Goal: Task Accomplishment & Management: Use online tool/utility

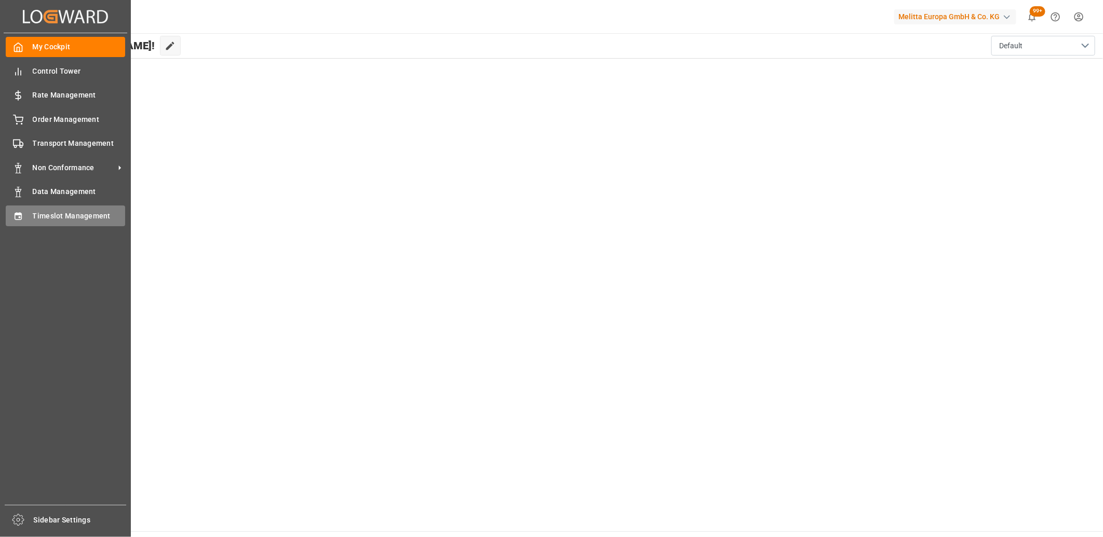
click at [23, 221] on div "Timeslot Management Timeslot Management" at bounding box center [65, 216] width 119 height 20
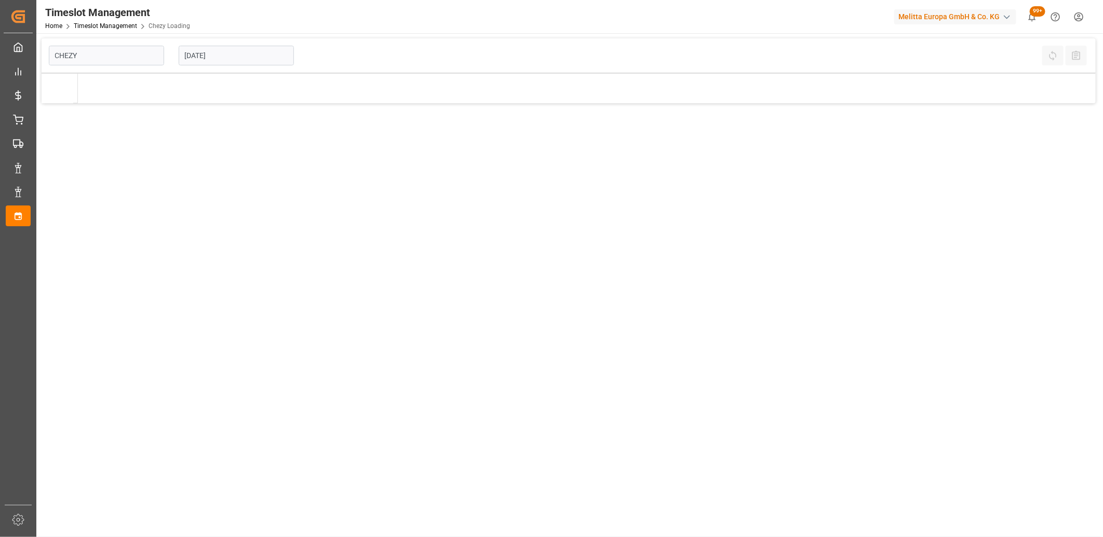
type input "Chezy Loading"
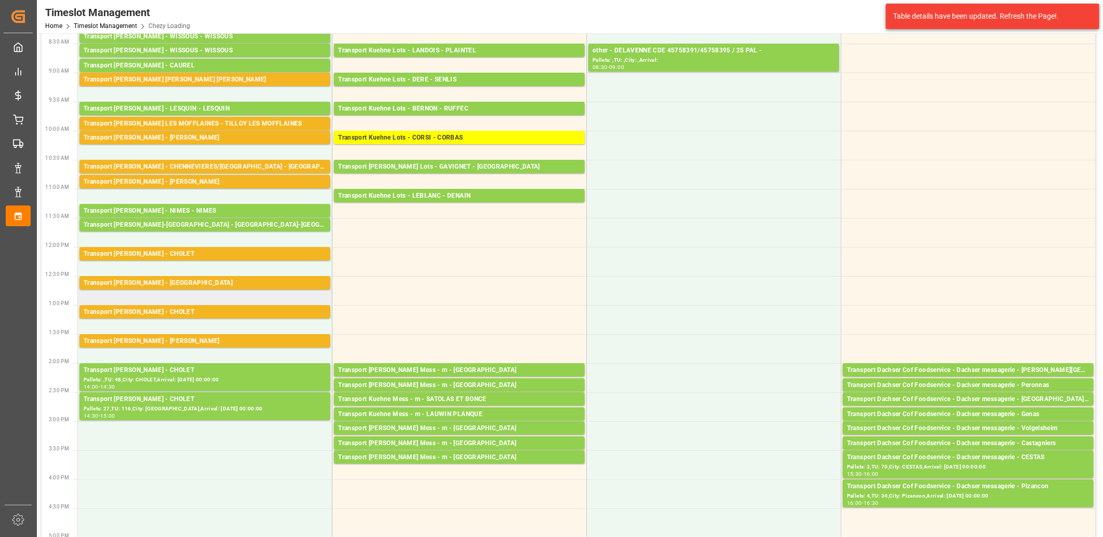
scroll to position [115, 0]
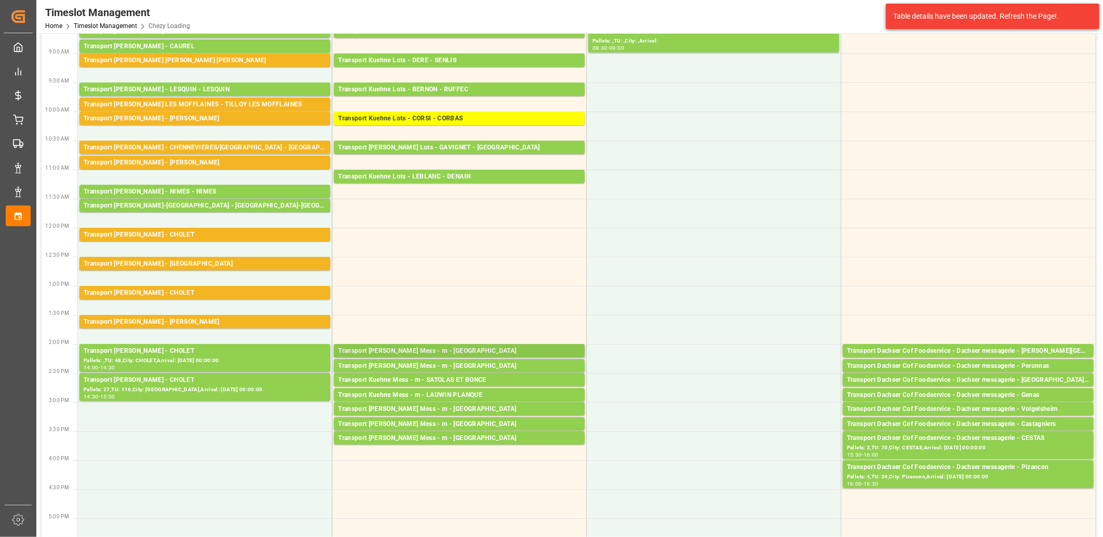
click at [424, 350] on div "Transport [PERSON_NAME] Mess - m - [GEOGRAPHIC_DATA]" at bounding box center [459, 351] width 242 height 10
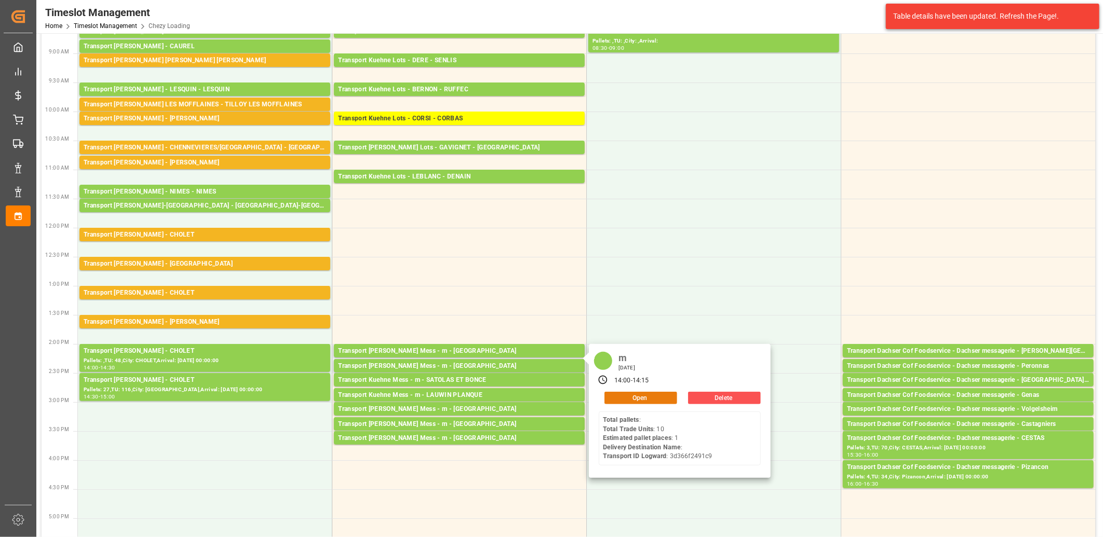
click at [624, 397] on button "Open" at bounding box center [640, 398] width 73 height 12
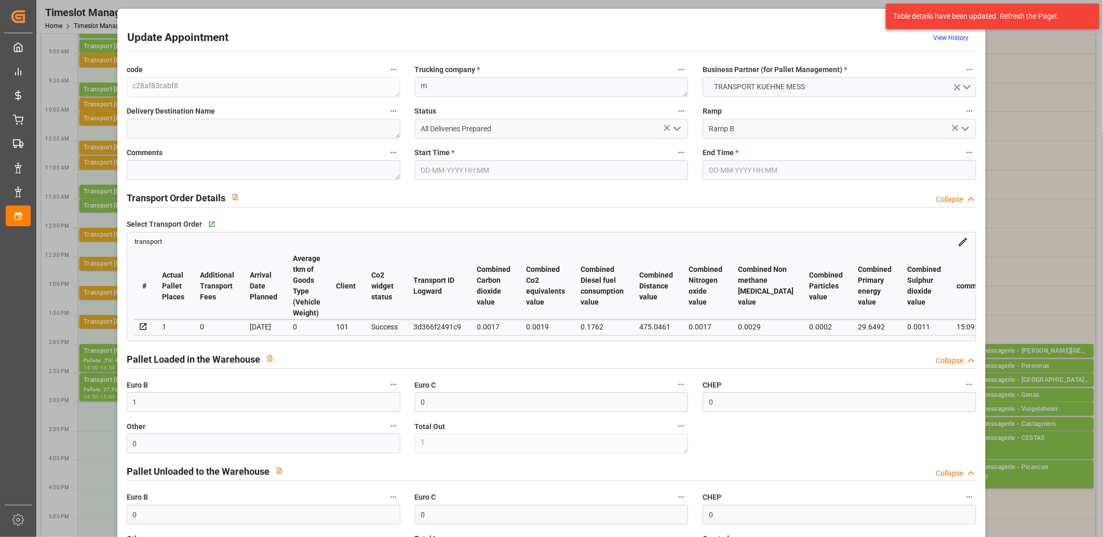
type input "16-09-2025 14:00"
type input "16-09-2025 14:15"
type input "15-09-2025 11:36"
type input "[DATE]"
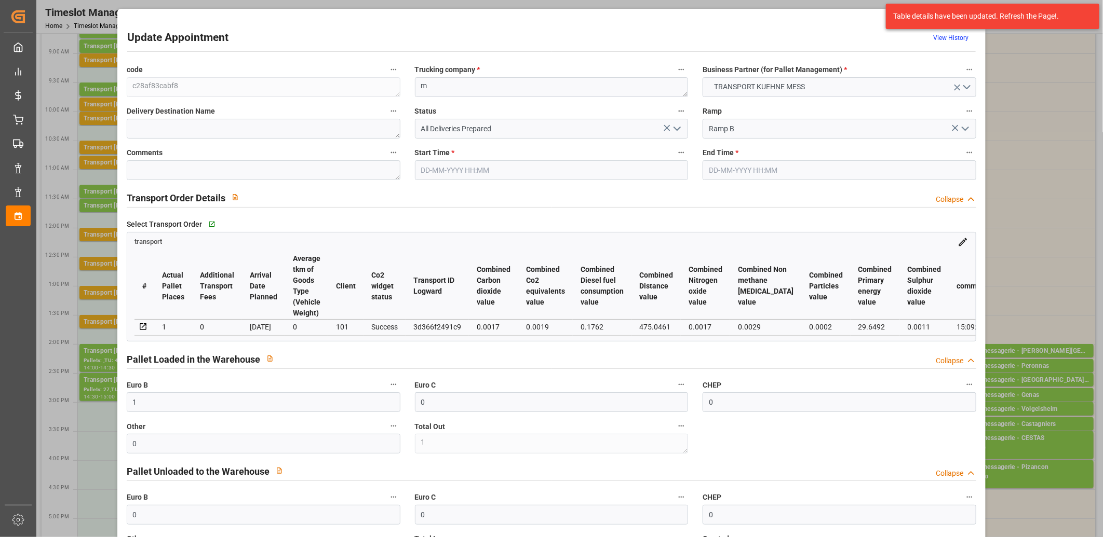
type input "[DATE]"
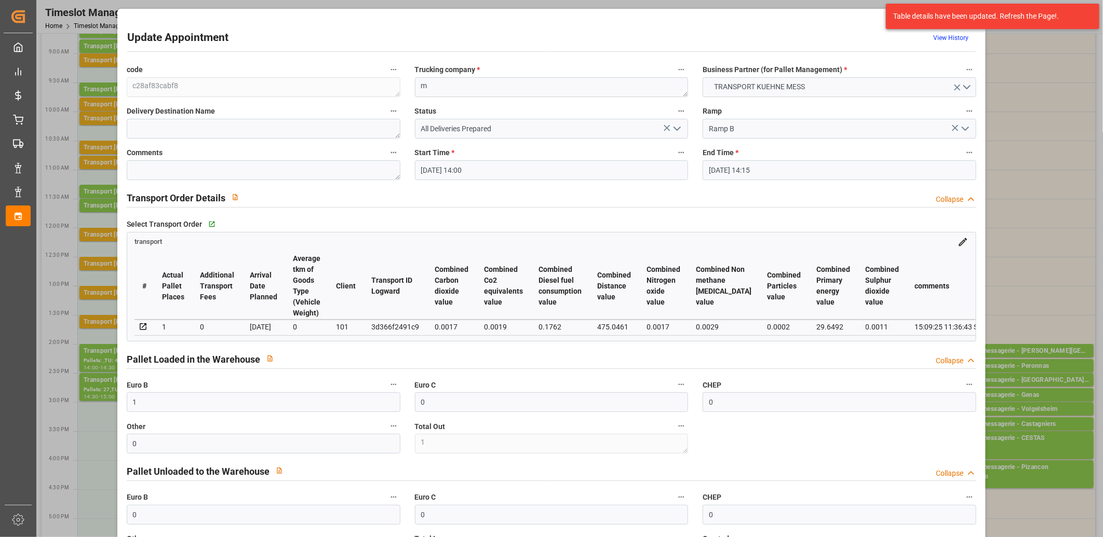
click at [678, 130] on icon "open menu" at bounding box center [677, 129] width 12 height 12
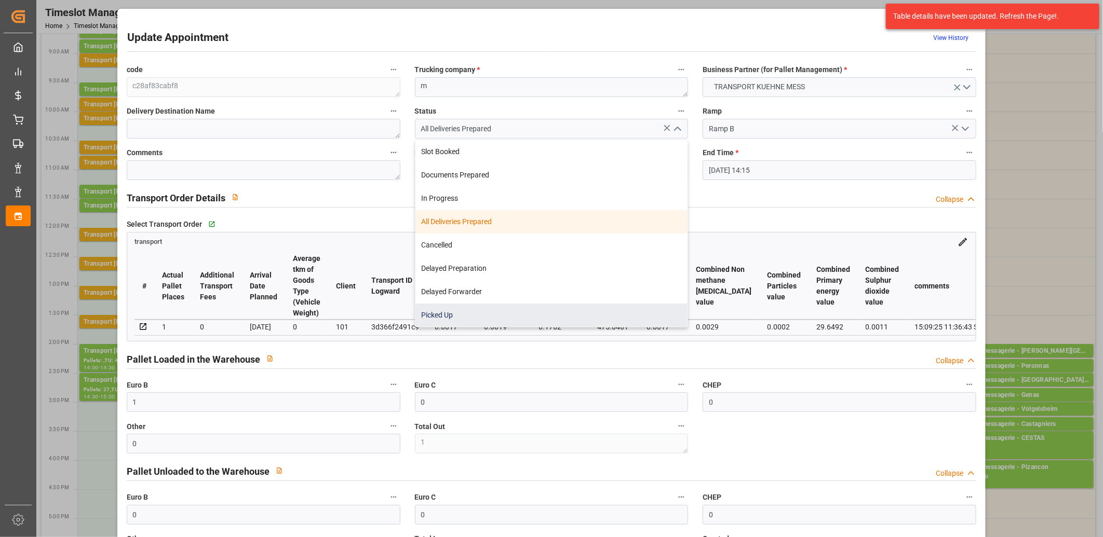
click at [620, 308] on div "Picked Up" at bounding box center [551, 315] width 273 height 23
type input "Picked Up"
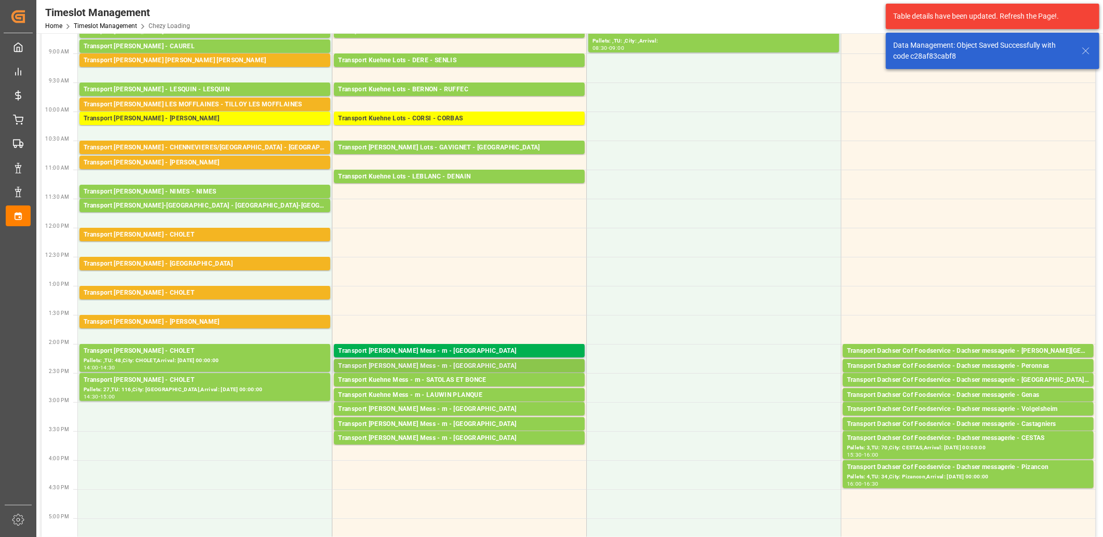
click at [443, 365] on div "Transport [PERSON_NAME] Mess - m - [GEOGRAPHIC_DATA]" at bounding box center [459, 366] width 242 height 10
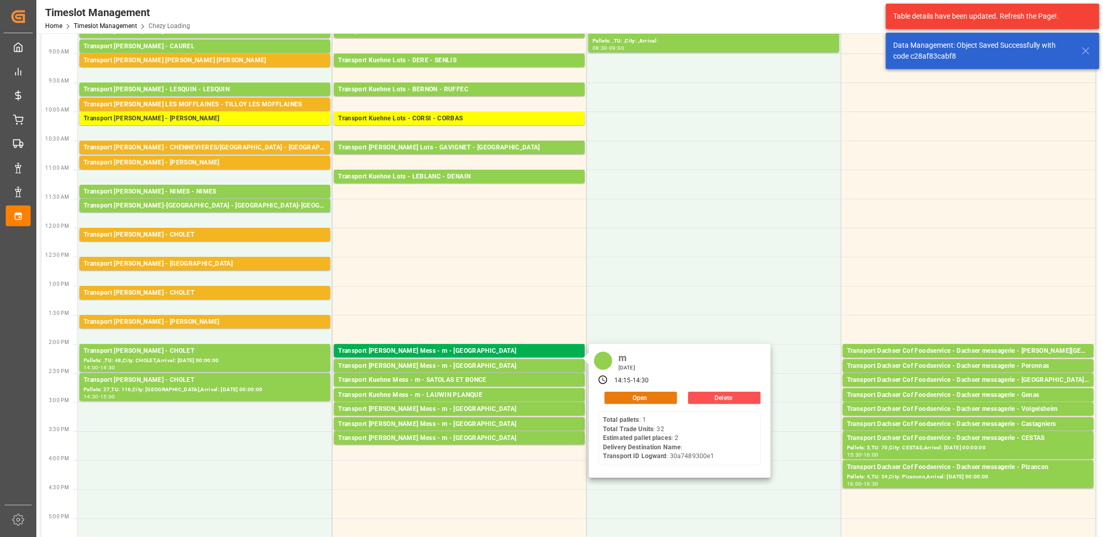
click at [612, 395] on button "Open" at bounding box center [640, 398] width 73 height 12
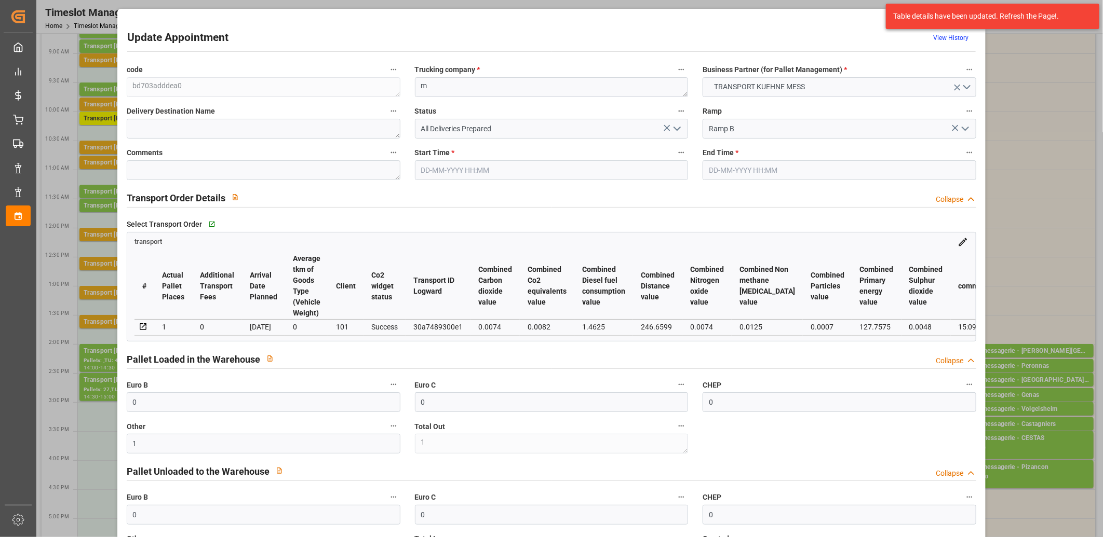
type input "16-09-2025 14:15"
type input "16-09-2025 14:30"
type input "15-09-2025 11:37"
type input "[DATE]"
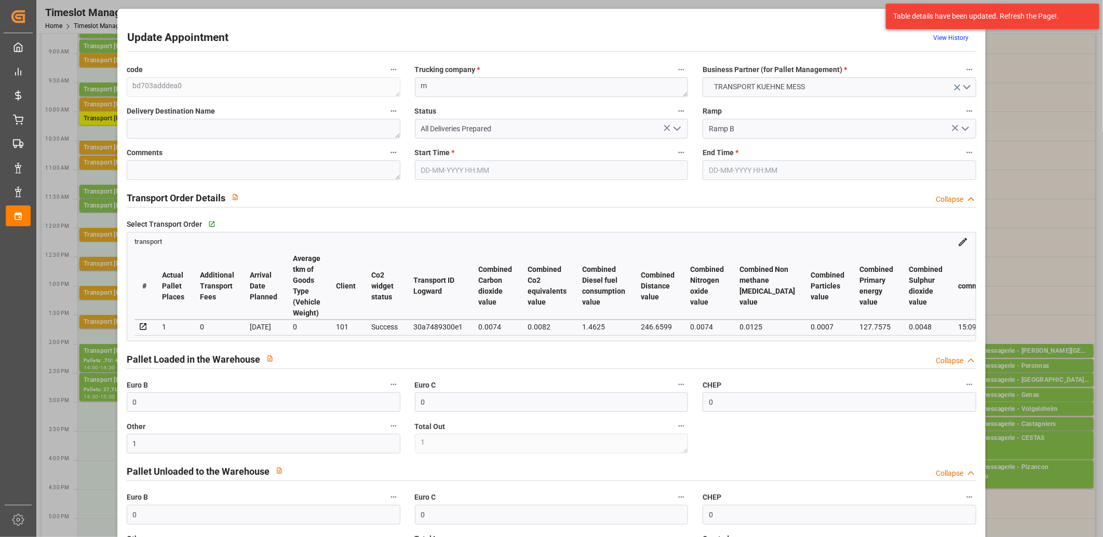
type input "[DATE]"
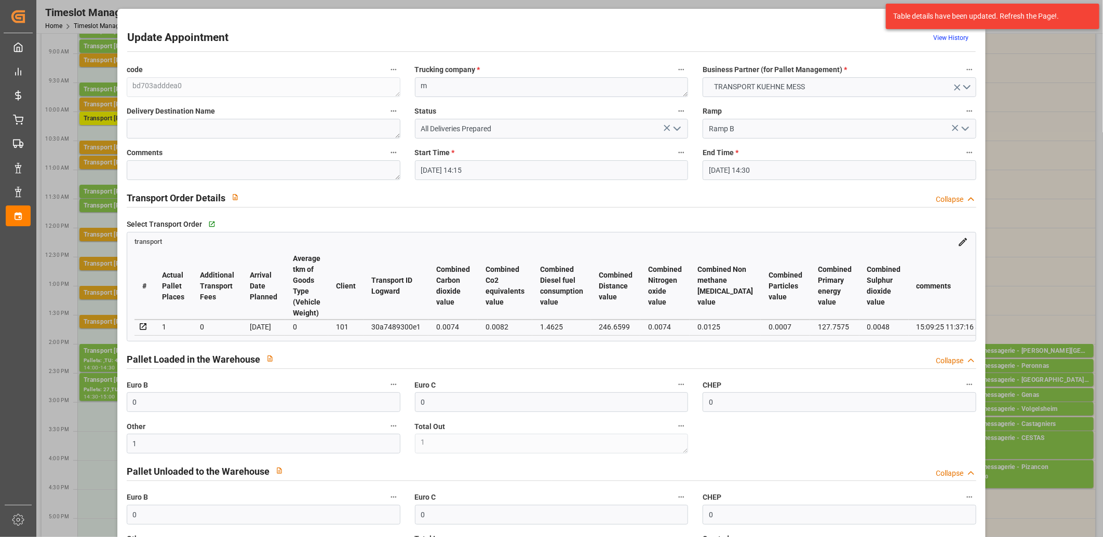
click at [674, 128] on polyline "open menu" at bounding box center [677, 128] width 6 height 3
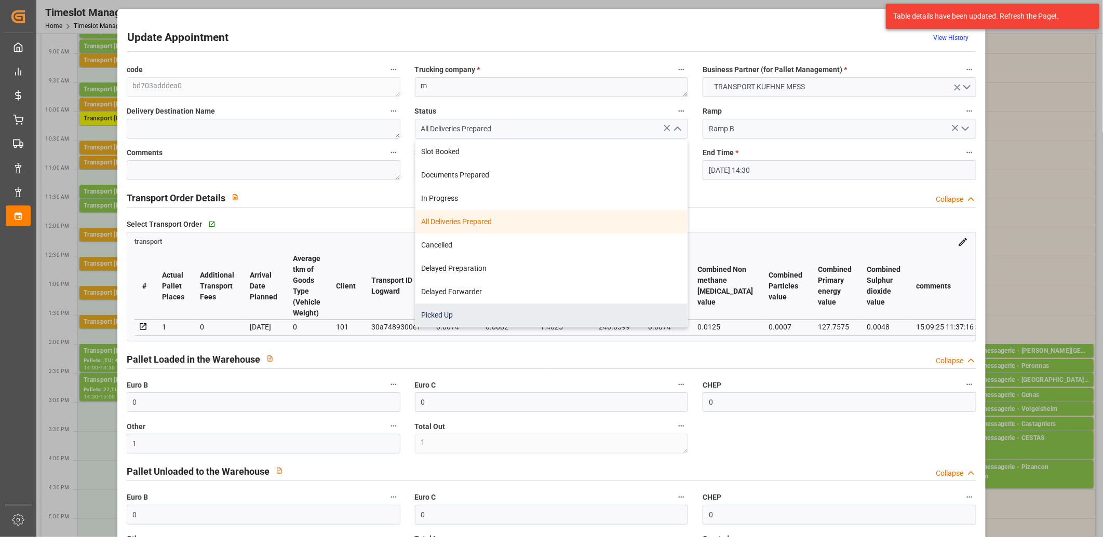
click at [553, 313] on div "Picked Up" at bounding box center [551, 315] width 273 height 23
type input "Picked Up"
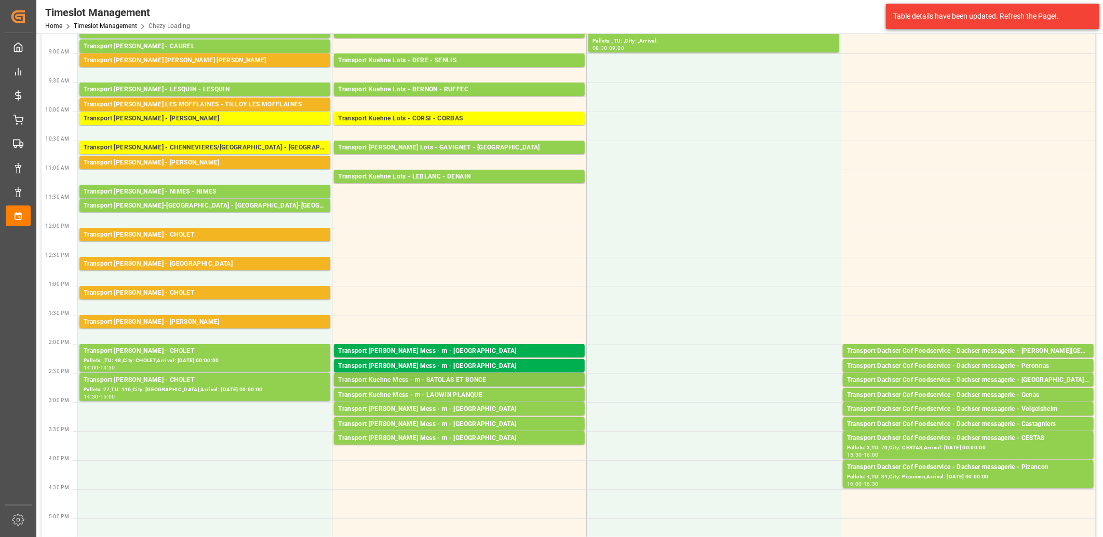
click at [422, 382] on div "Transport Kuehne Mess - m - SATOLAS ET BONCE" at bounding box center [459, 380] width 242 height 10
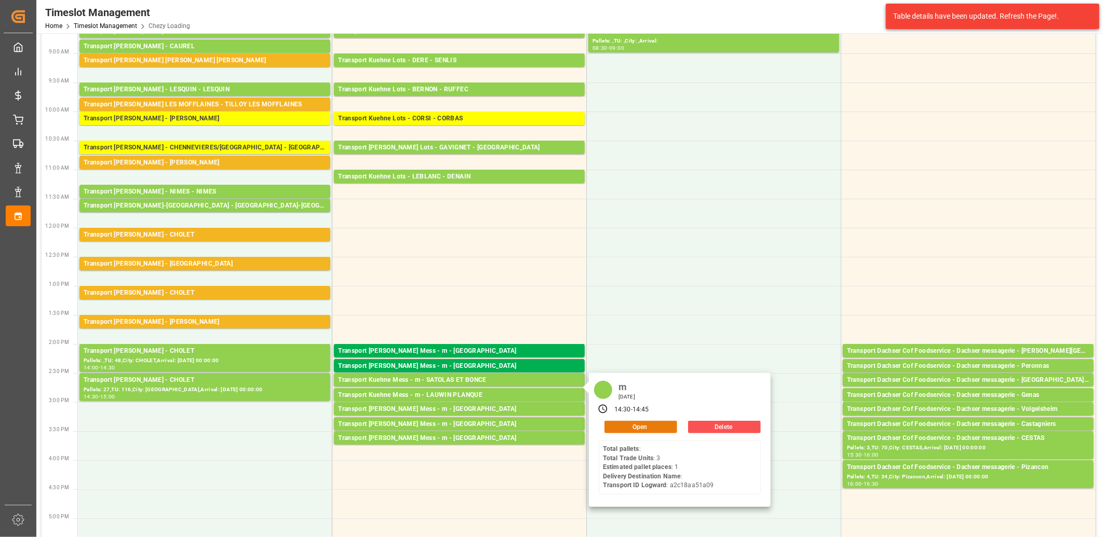
click at [615, 426] on button "Open" at bounding box center [640, 427] width 73 height 12
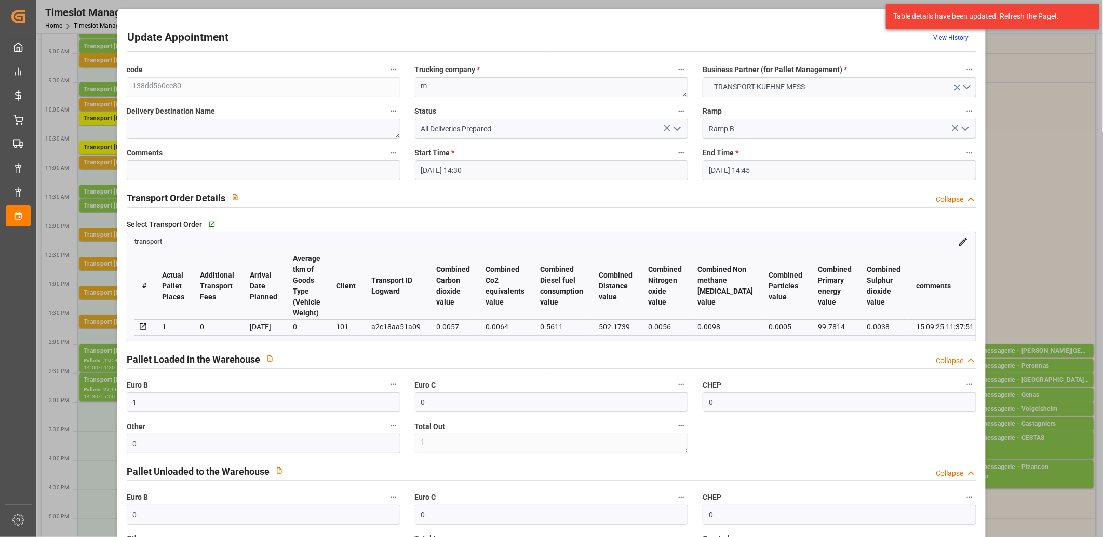
click at [671, 130] on icon "open menu" at bounding box center [677, 129] width 12 height 12
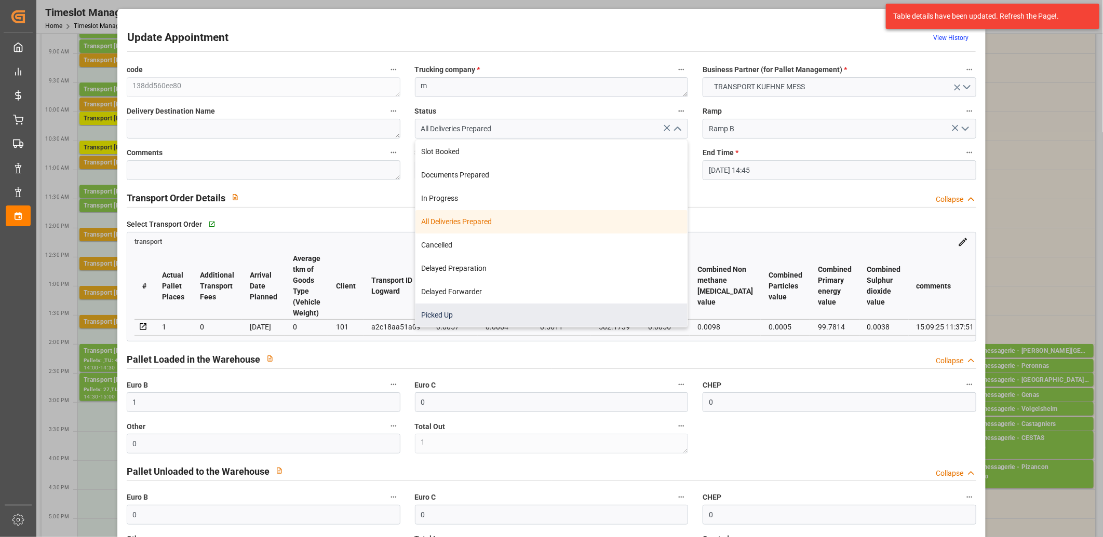
click at [498, 310] on div "Picked Up" at bounding box center [551, 315] width 273 height 23
type input "Picked Up"
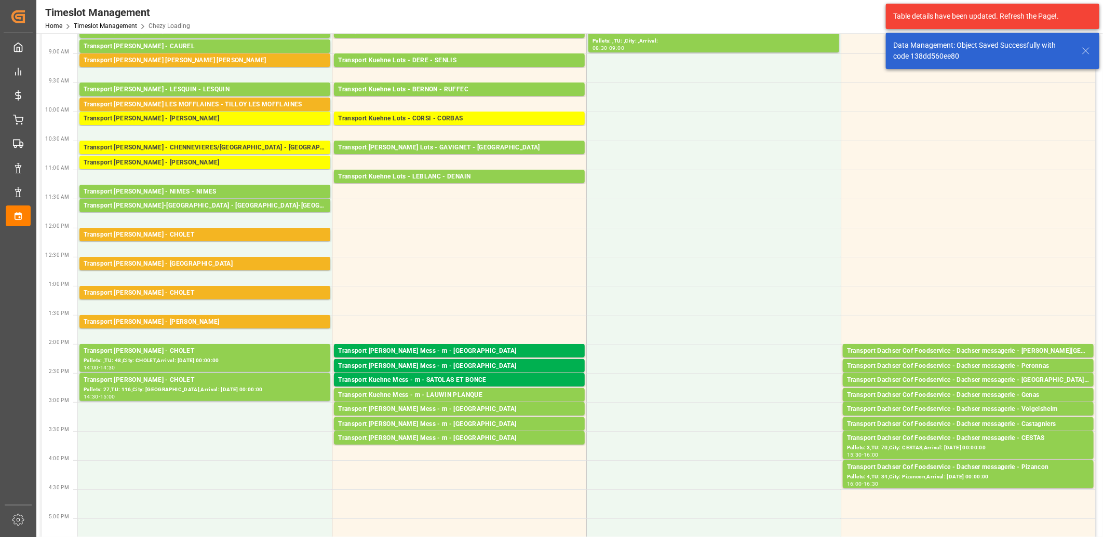
scroll to position [173, 0]
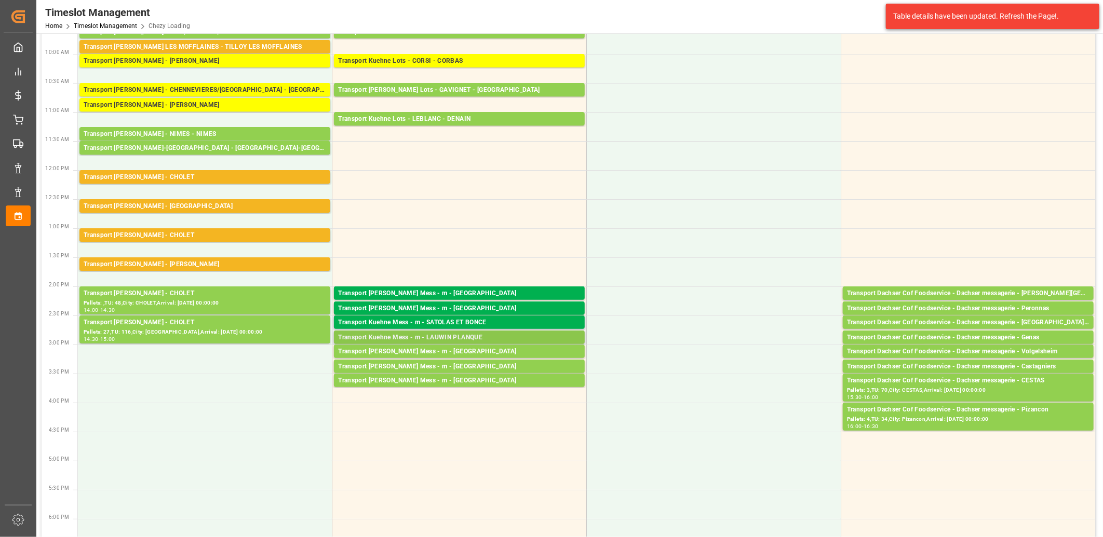
click at [448, 339] on div "Transport Kuehne Mess - m - LAUWIN PLANQUE" at bounding box center [459, 338] width 242 height 10
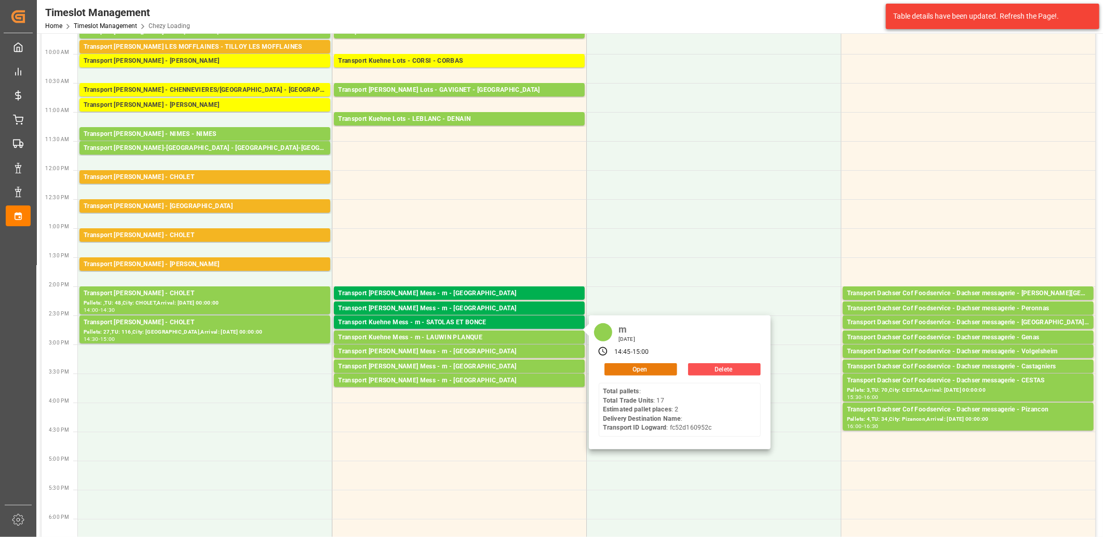
click at [623, 369] on button "Open" at bounding box center [640, 369] width 73 height 12
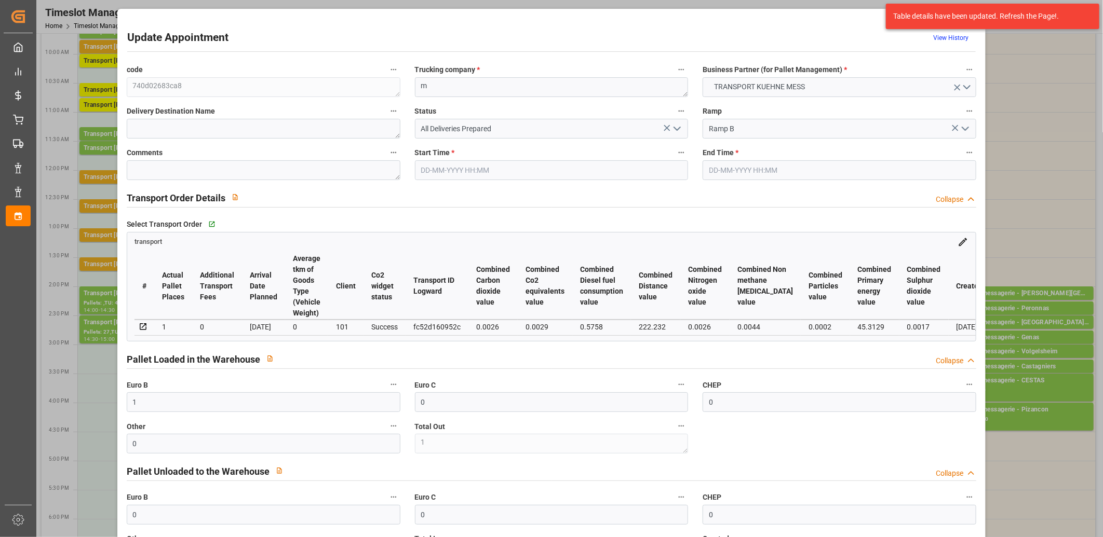
type input "16-09-2025 14:45"
type input "16-09-2025 15:00"
type input "15-09-2025 11:38"
type input "[DATE]"
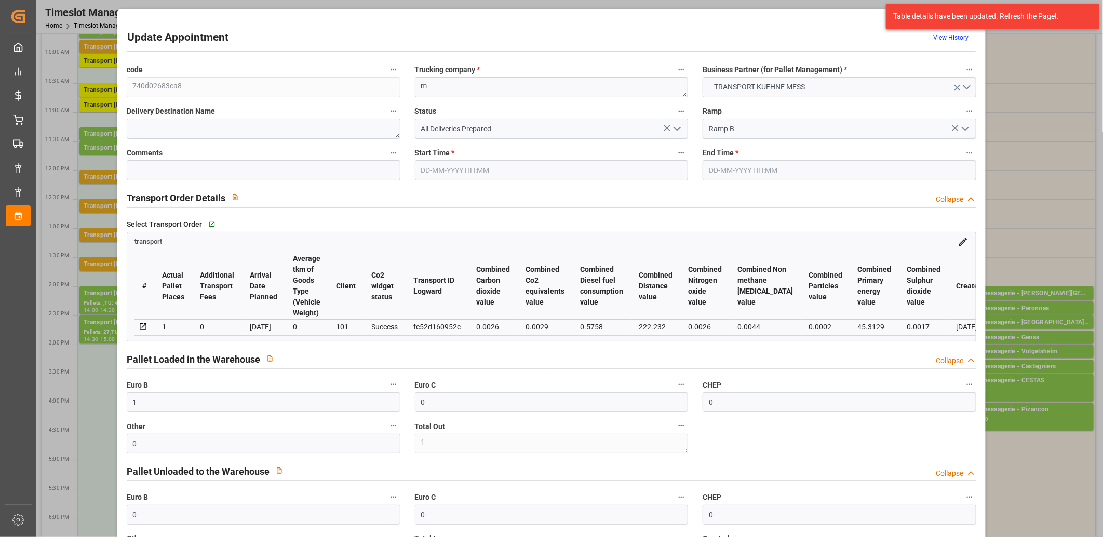
type input "[DATE]"
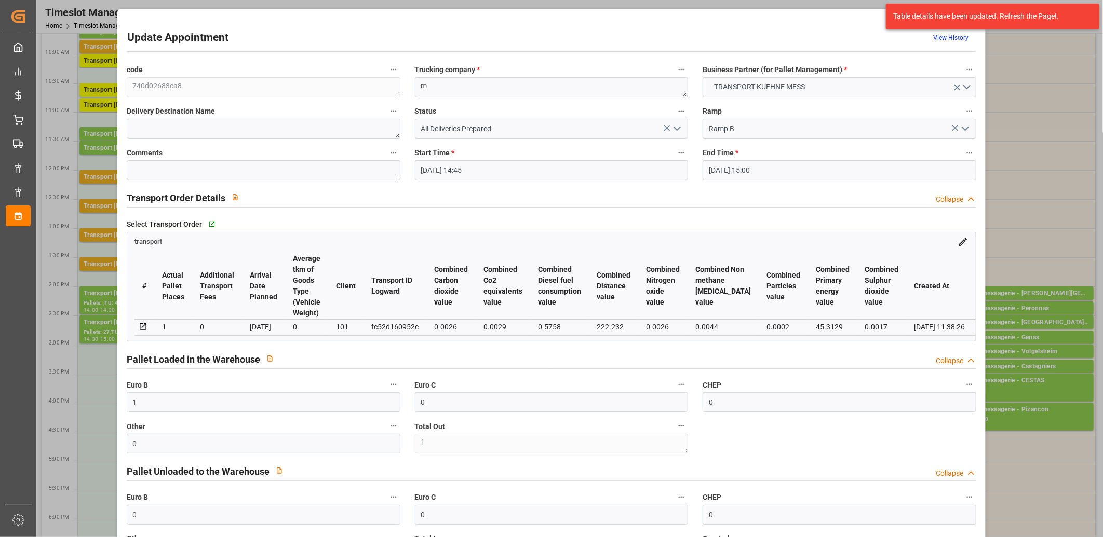
click at [676, 130] on icon "open menu" at bounding box center [677, 129] width 12 height 12
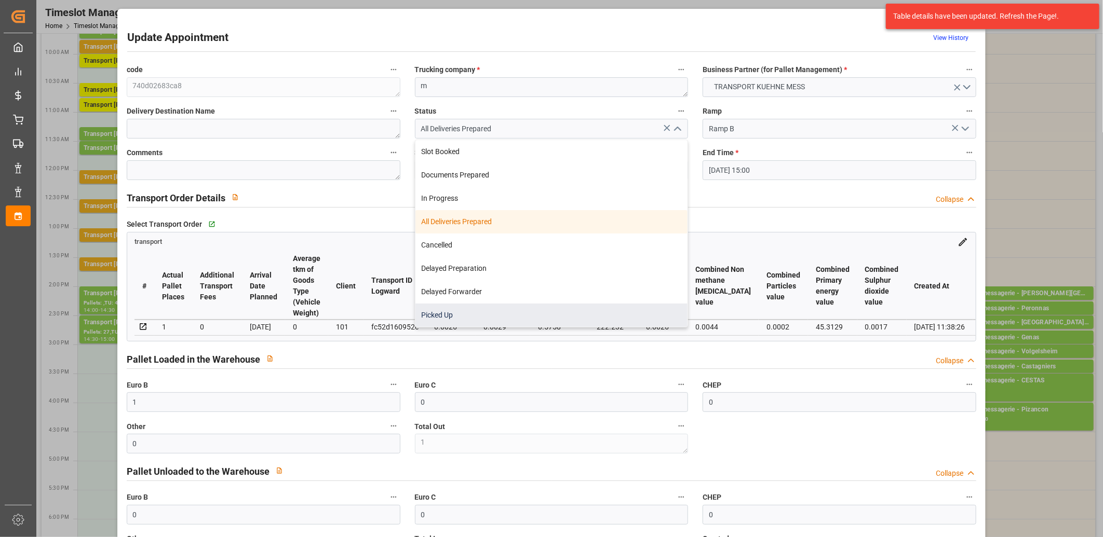
click at [488, 315] on div "Picked Up" at bounding box center [551, 315] width 273 height 23
type input "Picked Up"
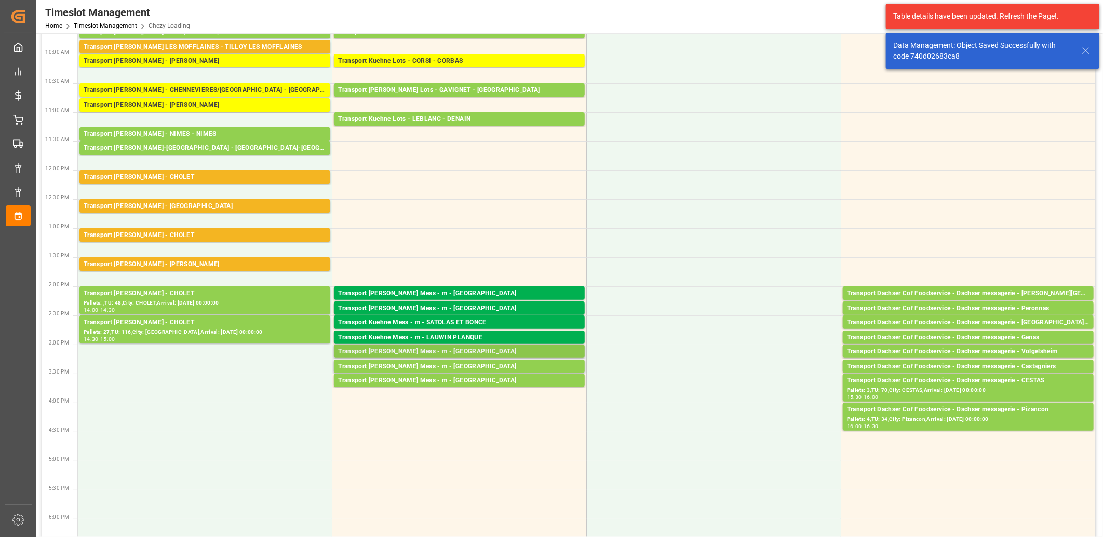
click at [418, 351] on div "Transport [PERSON_NAME] Mess - m - [GEOGRAPHIC_DATA]" at bounding box center [459, 352] width 242 height 10
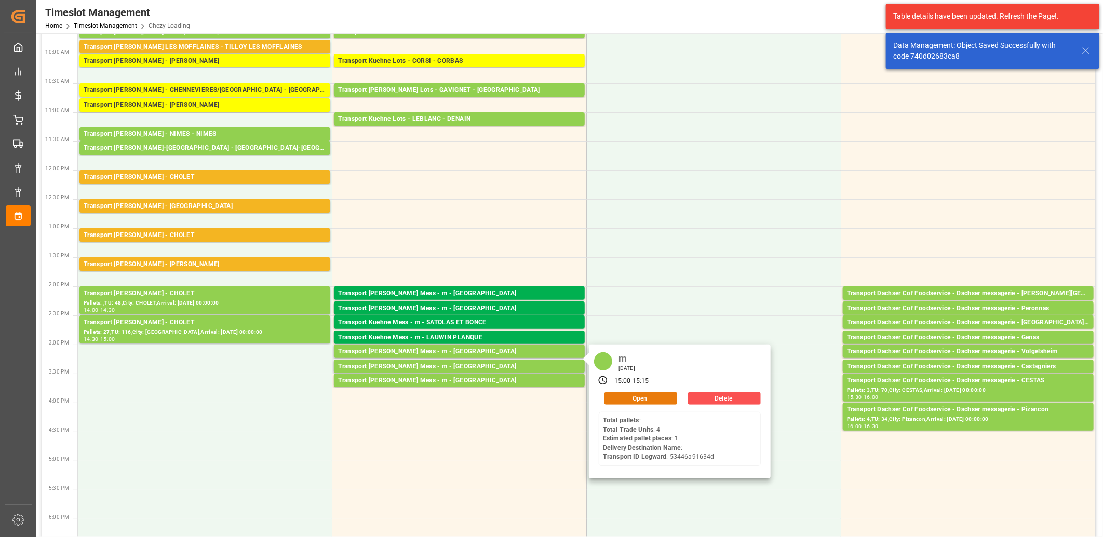
click at [612, 396] on button "Open" at bounding box center [640, 399] width 73 height 12
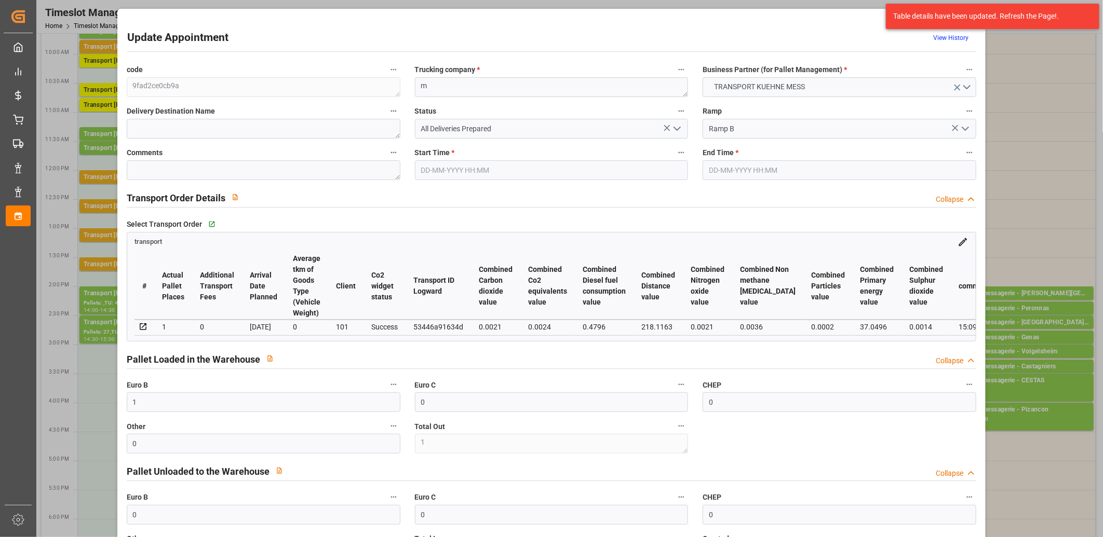
type input "16-09-2025 15:00"
type input "16-09-2025 15:15"
type input "15-09-2025 11:39"
type input "15-09-2025 11:38"
type input "[DATE]"
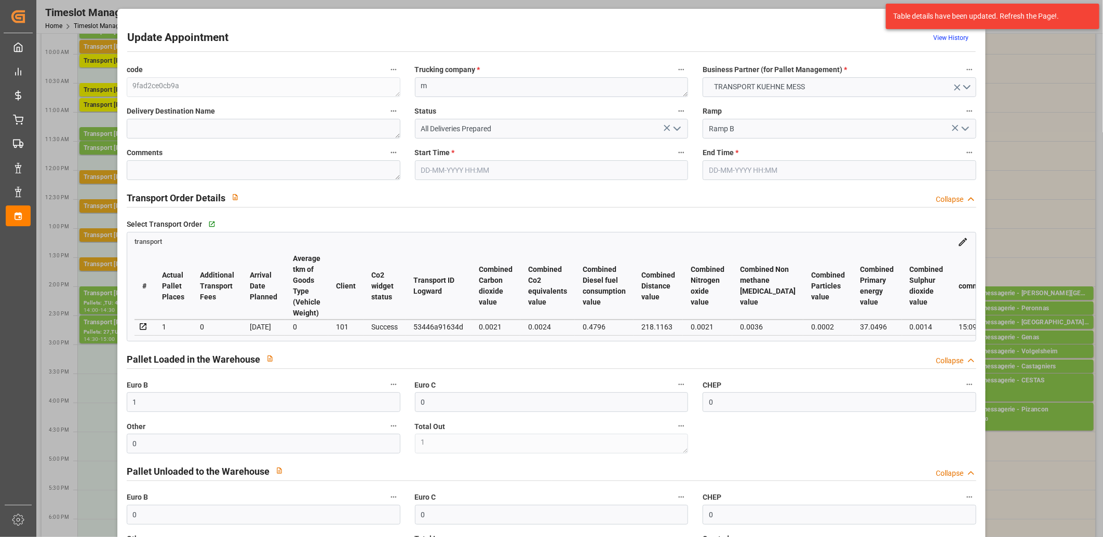
type input "[DATE]"
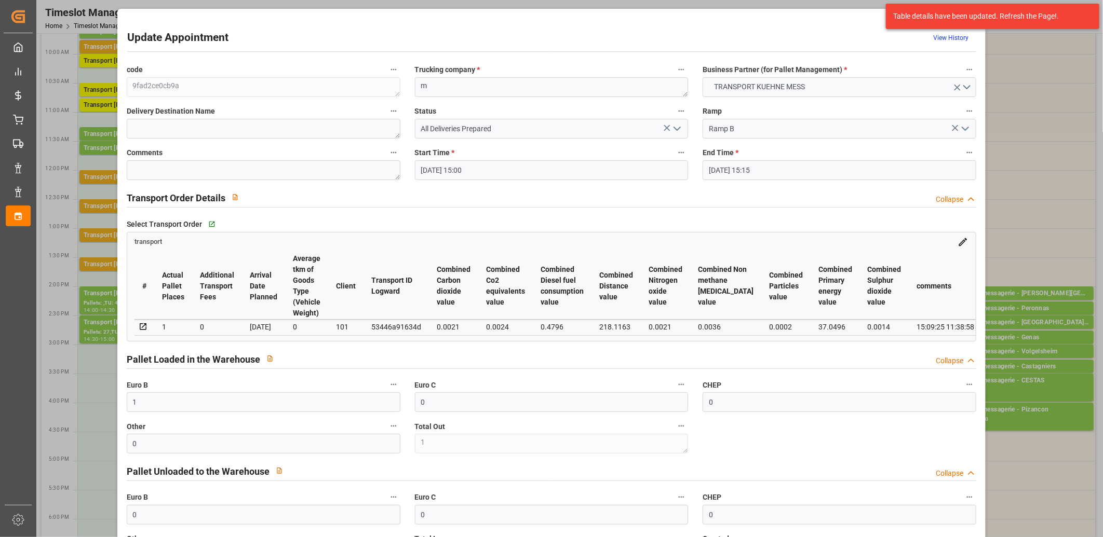
click at [674, 127] on icon "open menu" at bounding box center [677, 129] width 12 height 12
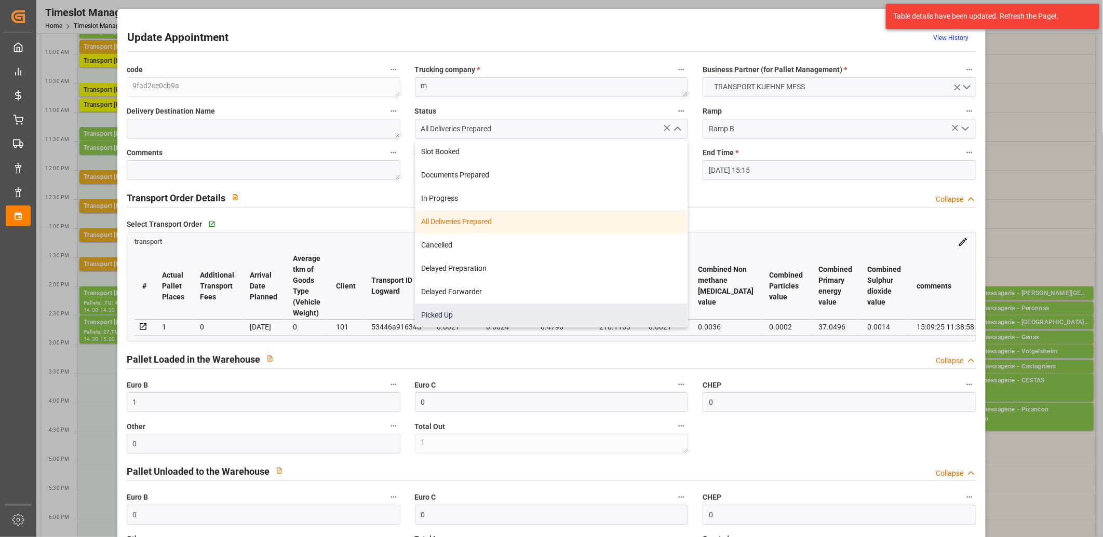
click at [492, 315] on div "Picked Up" at bounding box center [551, 315] width 273 height 23
type input "Picked Up"
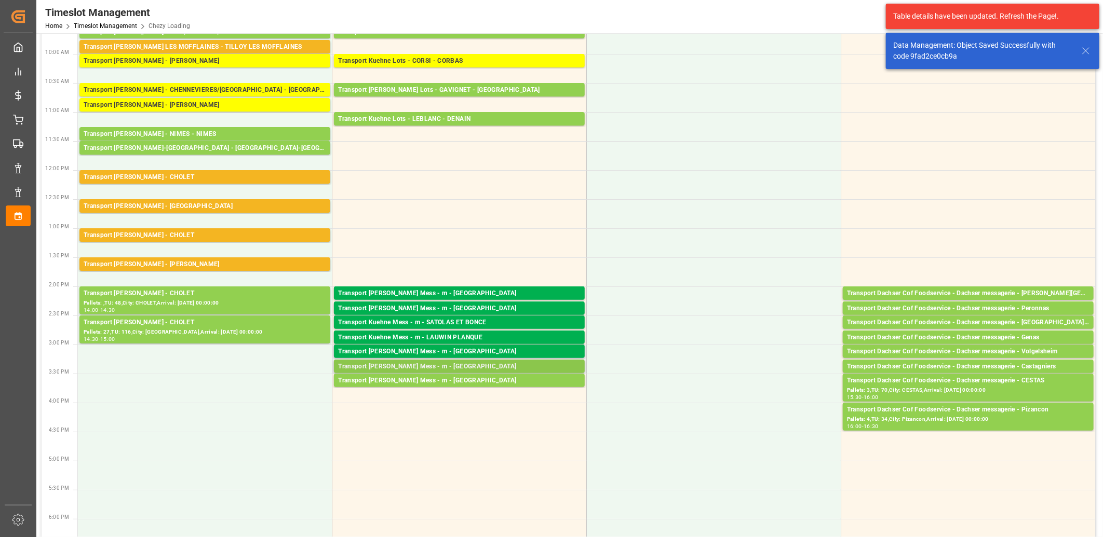
click at [435, 364] on div "Transport [PERSON_NAME] Mess - m - [GEOGRAPHIC_DATA]" at bounding box center [459, 367] width 242 height 10
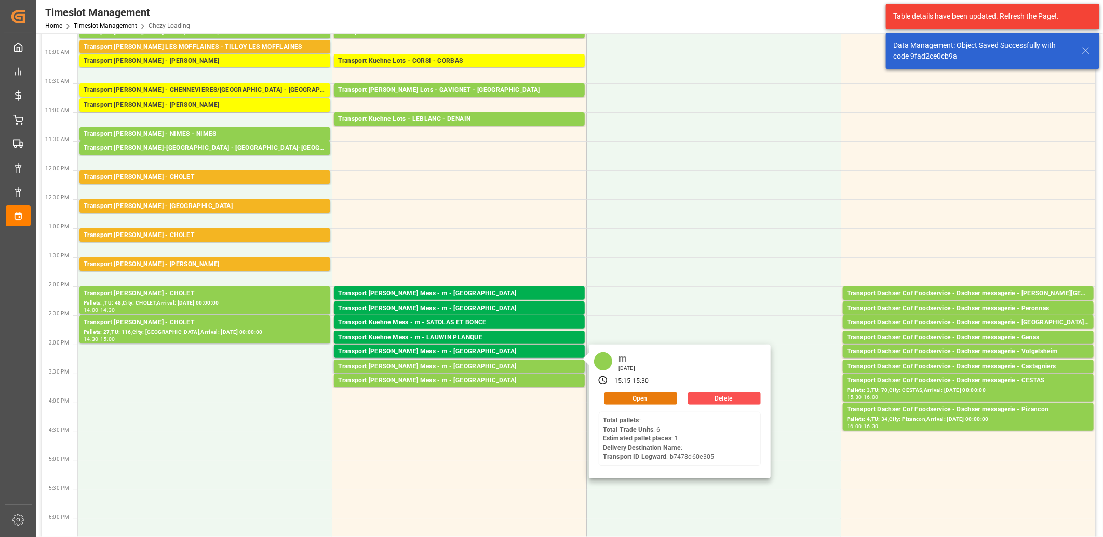
click at [632, 402] on button "Open" at bounding box center [640, 399] width 73 height 12
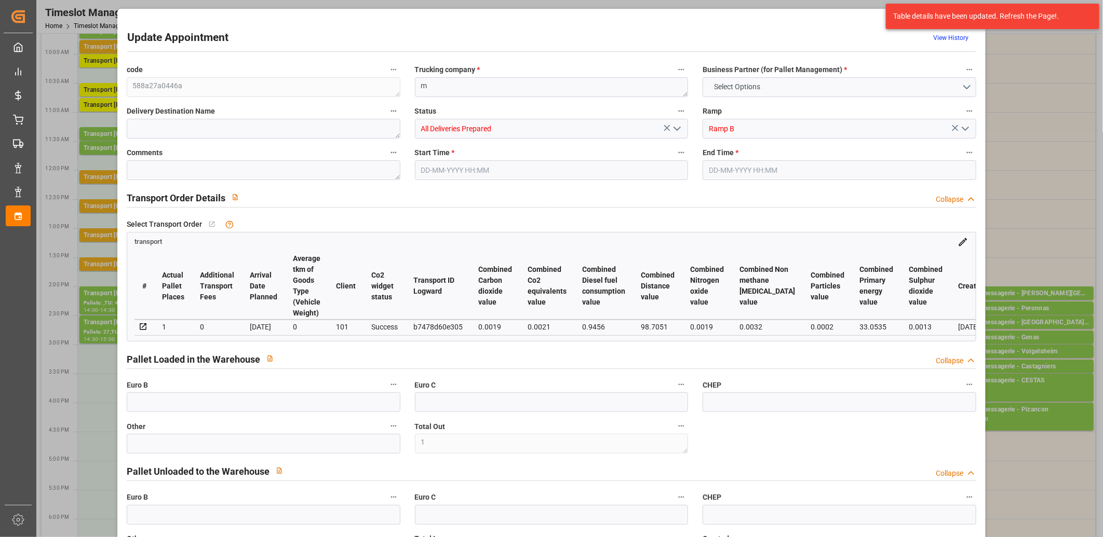
type input "1"
type input "0"
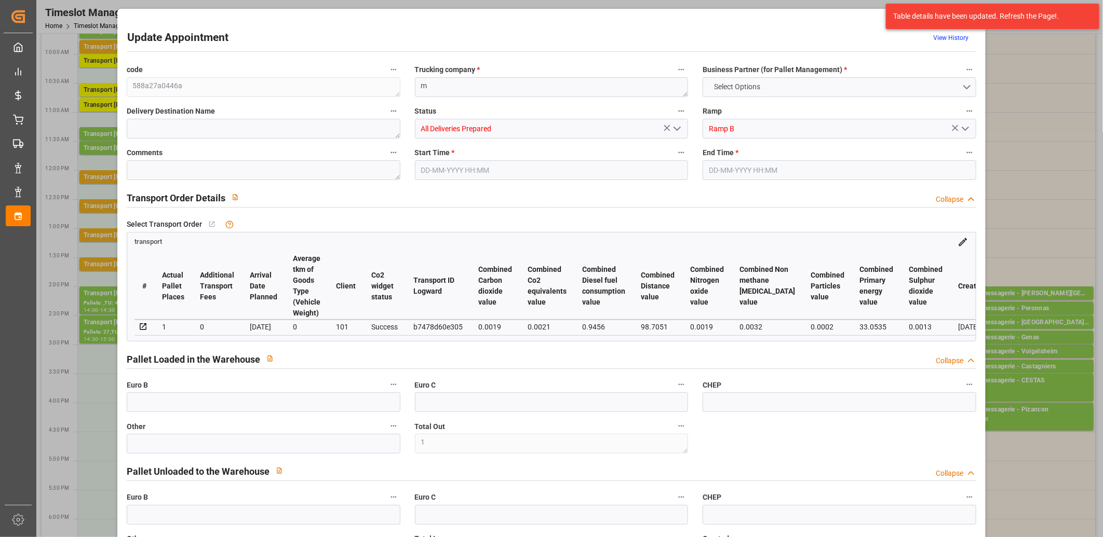
type input "0"
type input "1"
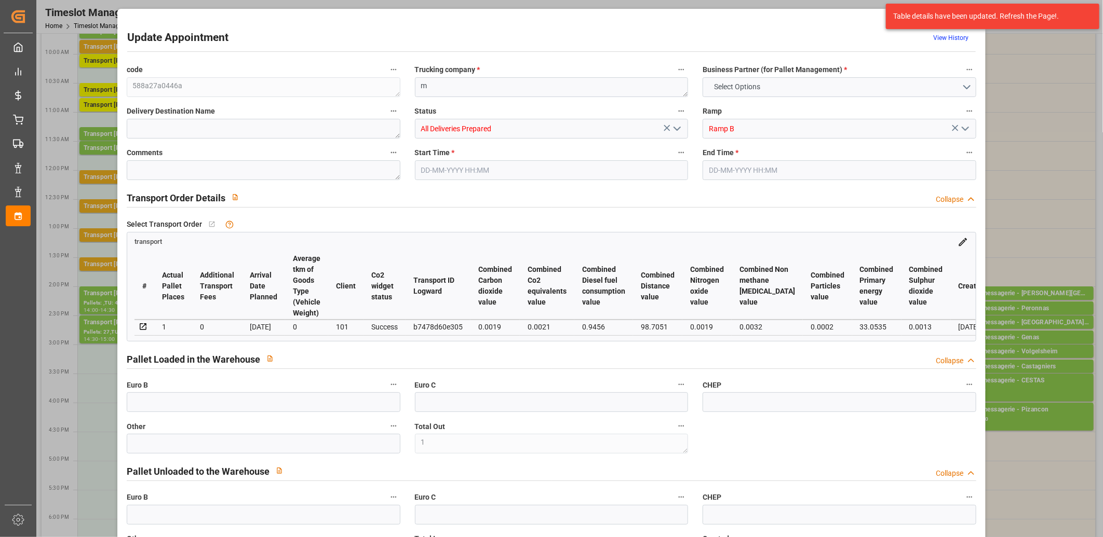
type input "40.54"
type input "0"
type input "40.54"
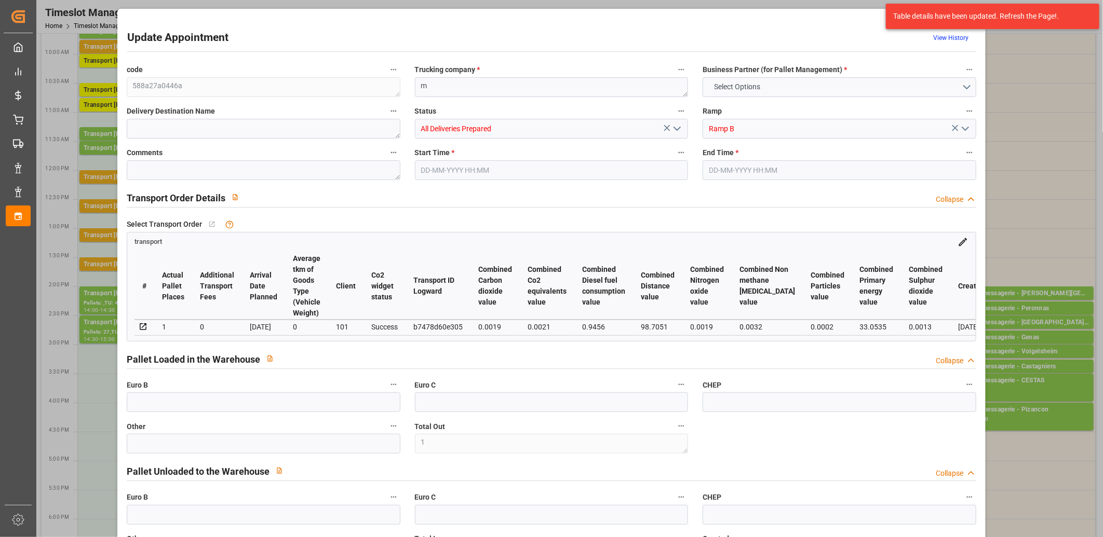
type input "0"
type input "1"
type input "32.292"
type input "61.772"
type input "303.711"
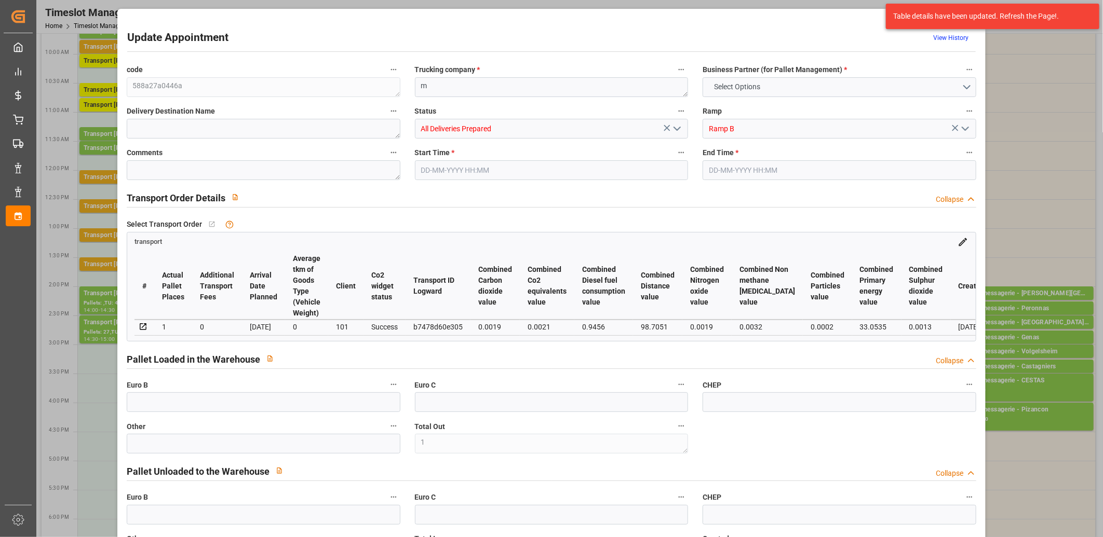
type input "77"
type input "0"
type input "6"
type input "1"
type input "101"
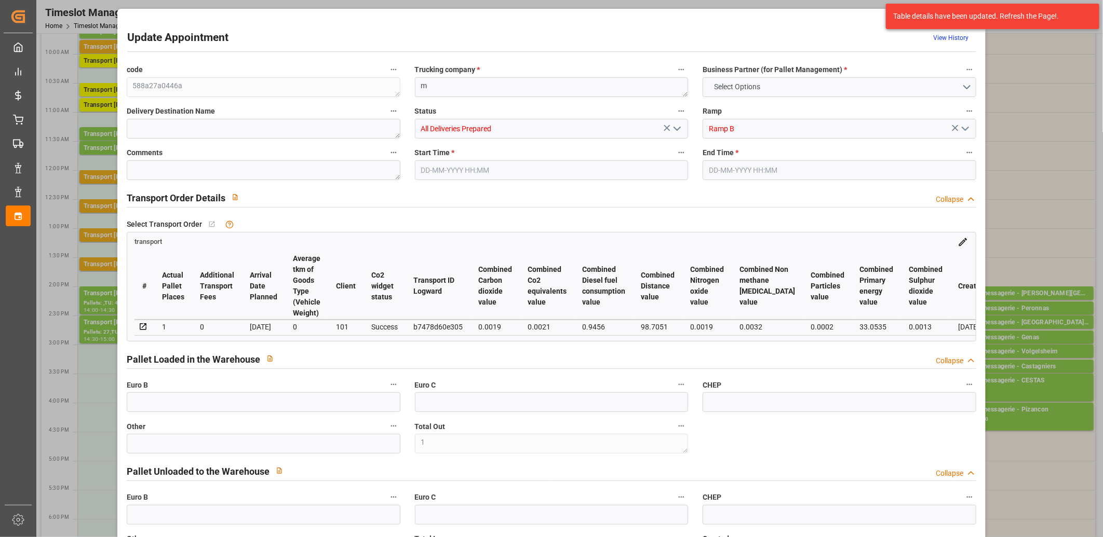
type input "38.772"
type input "0"
type input "4710.8598"
type input "0"
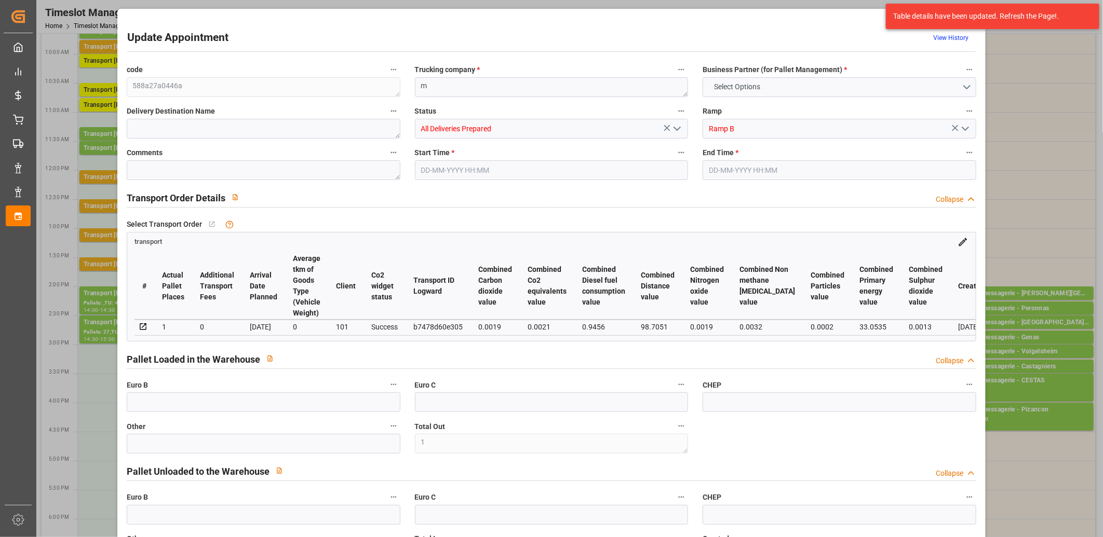
type input "21"
type input "35"
type input "16-09-2025 15:15"
type input "16-09-2025 15:30"
type input "15-09-2025 11:40"
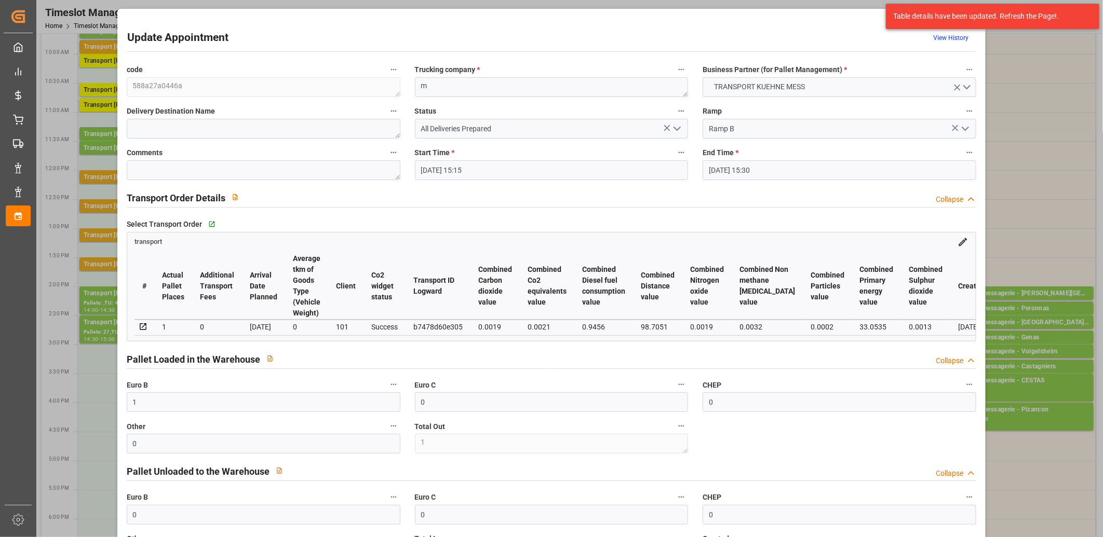
type input "15-09-2025 11:40"
type input "[DATE]"
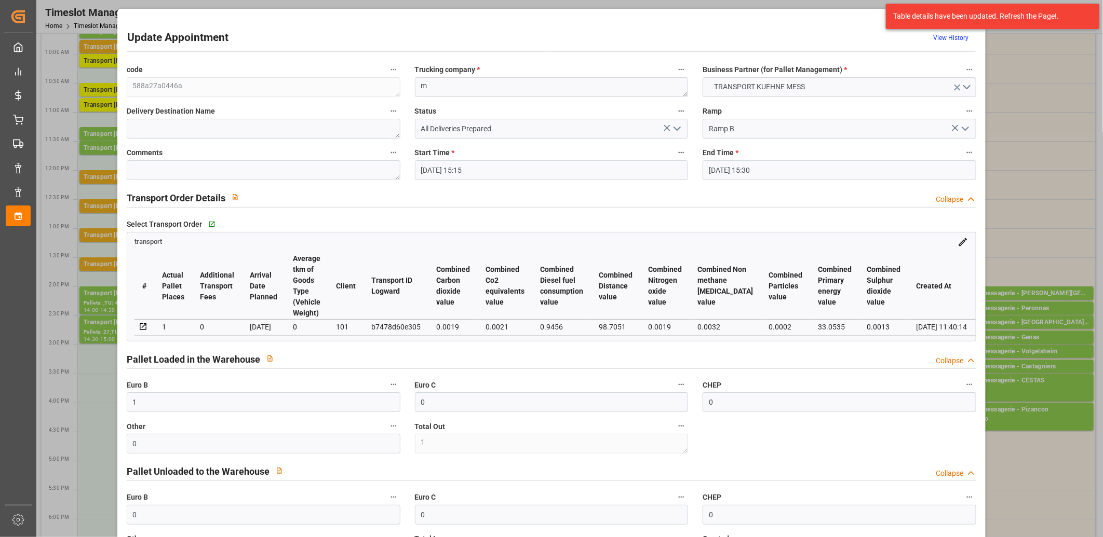
click at [674, 130] on polyline "open menu" at bounding box center [677, 128] width 6 height 3
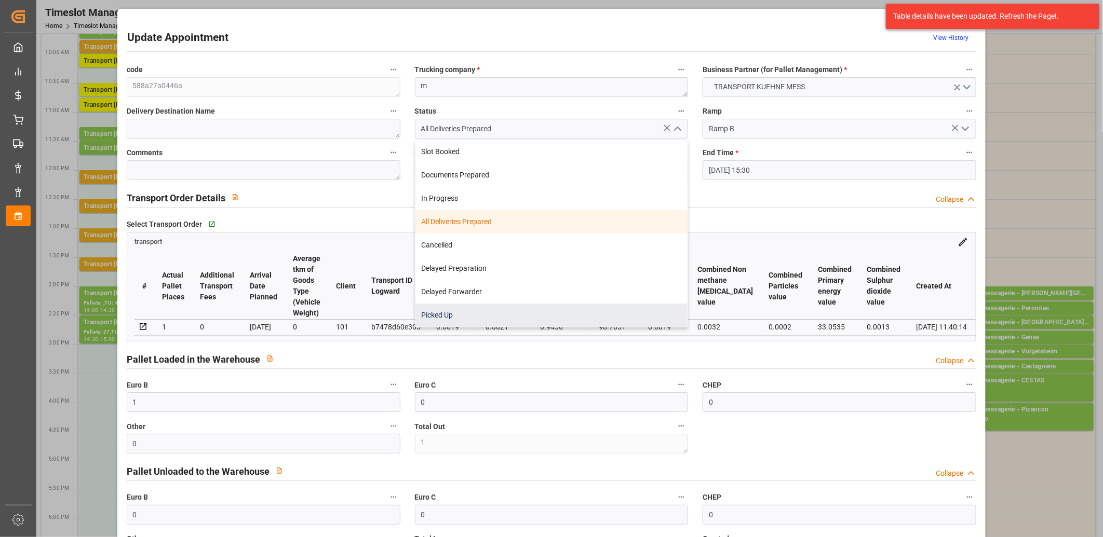
click at [532, 310] on div "Picked Up" at bounding box center [551, 315] width 273 height 23
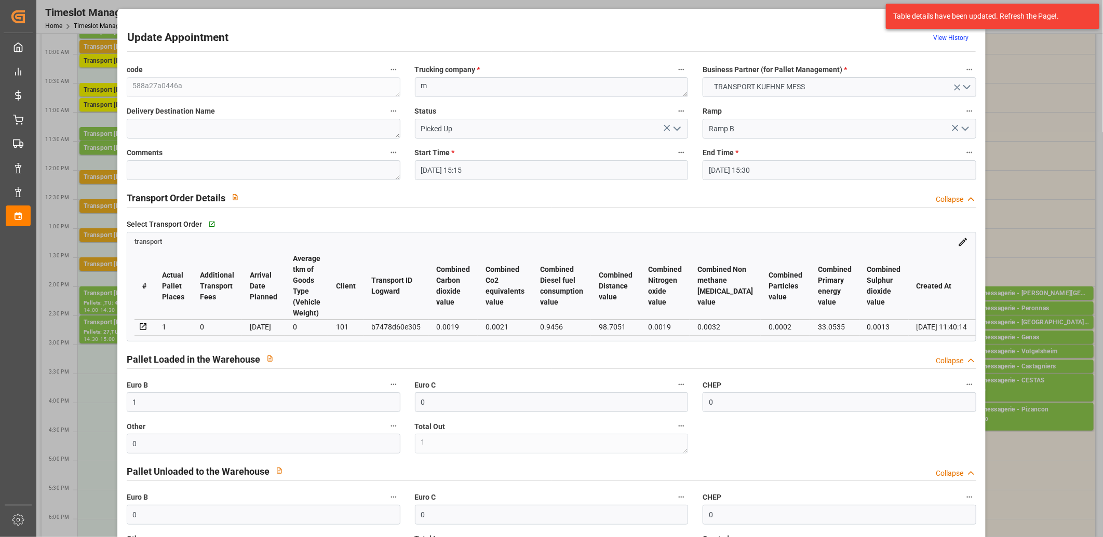
type input "Picked Up"
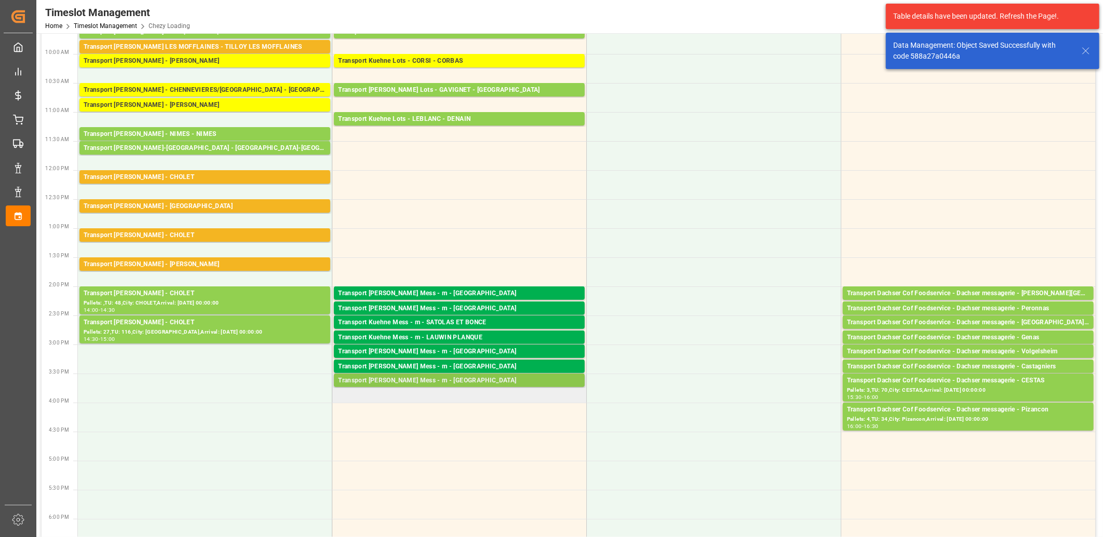
click at [422, 379] on div "Transport [PERSON_NAME] Mess - m - [GEOGRAPHIC_DATA]" at bounding box center [459, 381] width 242 height 10
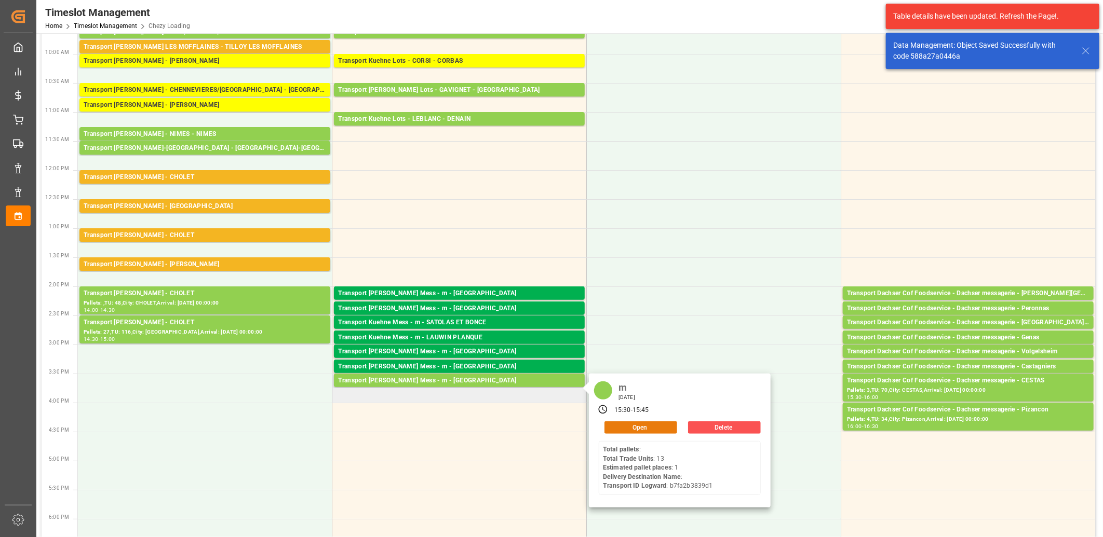
click at [633, 427] on button "Open" at bounding box center [640, 428] width 73 height 12
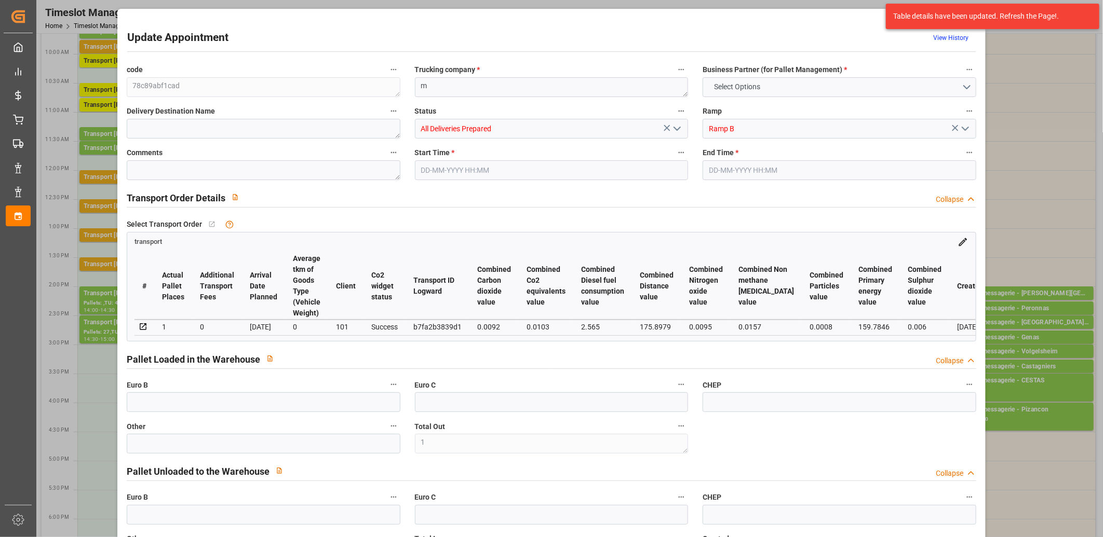
type input "1"
type input "0"
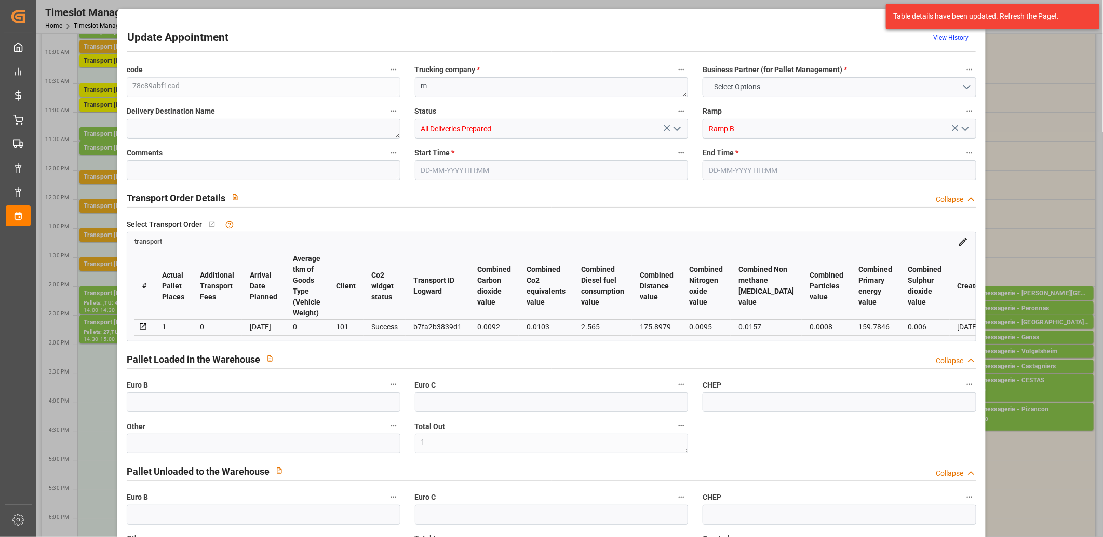
type input "0"
type input "1"
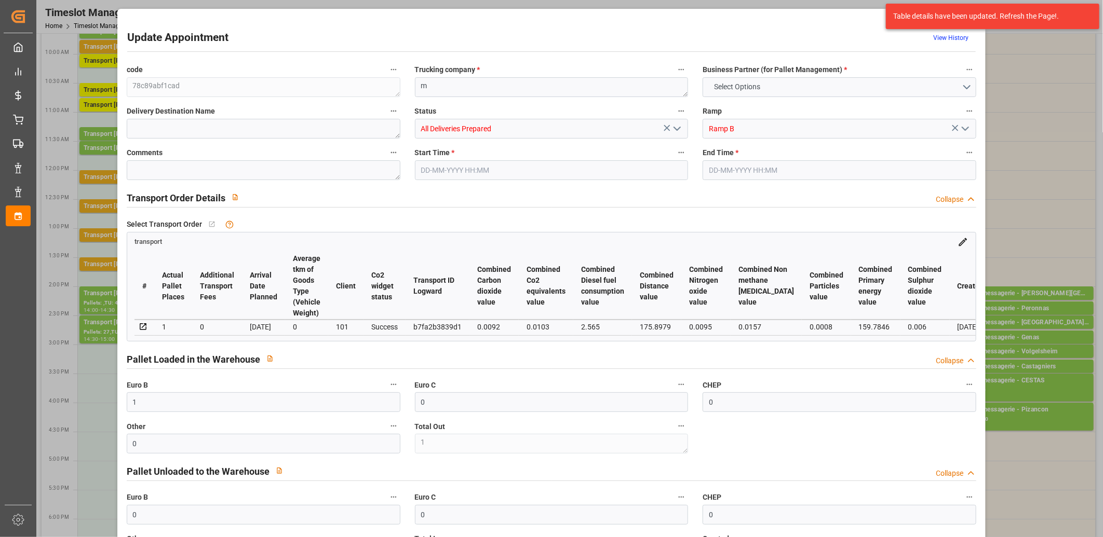
type input "38.2149"
type input "0"
type input "26.4"
type input "0"
type input "64.6149"
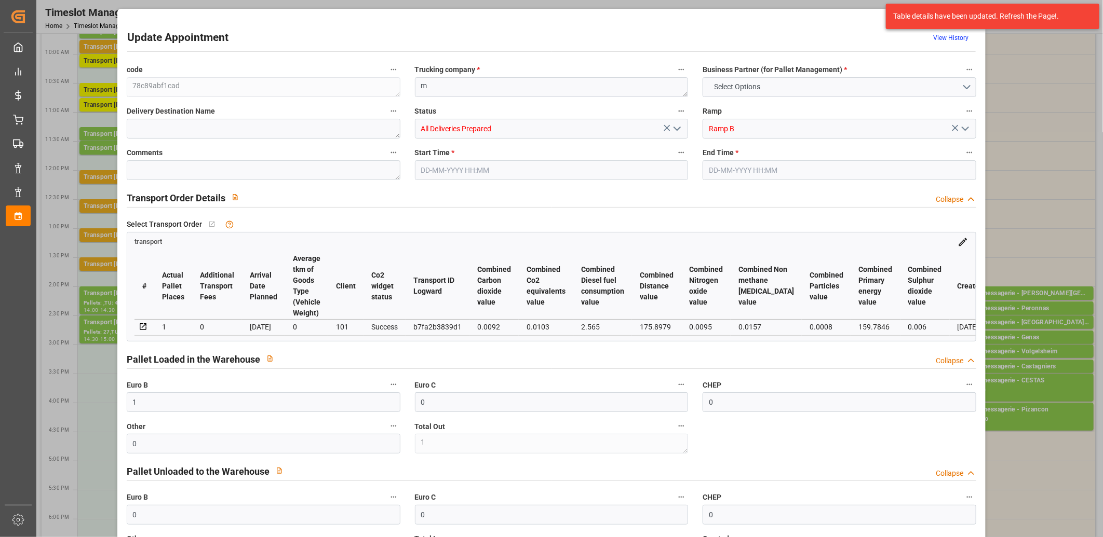
type input "0"
type input "1"
type input "97.183"
type input "133.014"
type input "746.61"
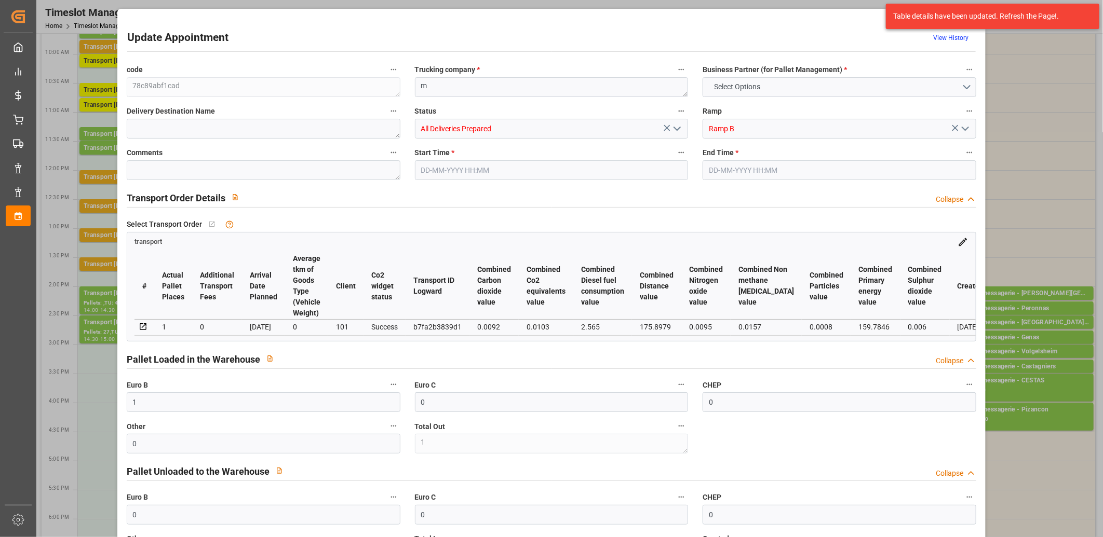
type input "80"
type input "0"
type input "13"
type input "1"
type input "101"
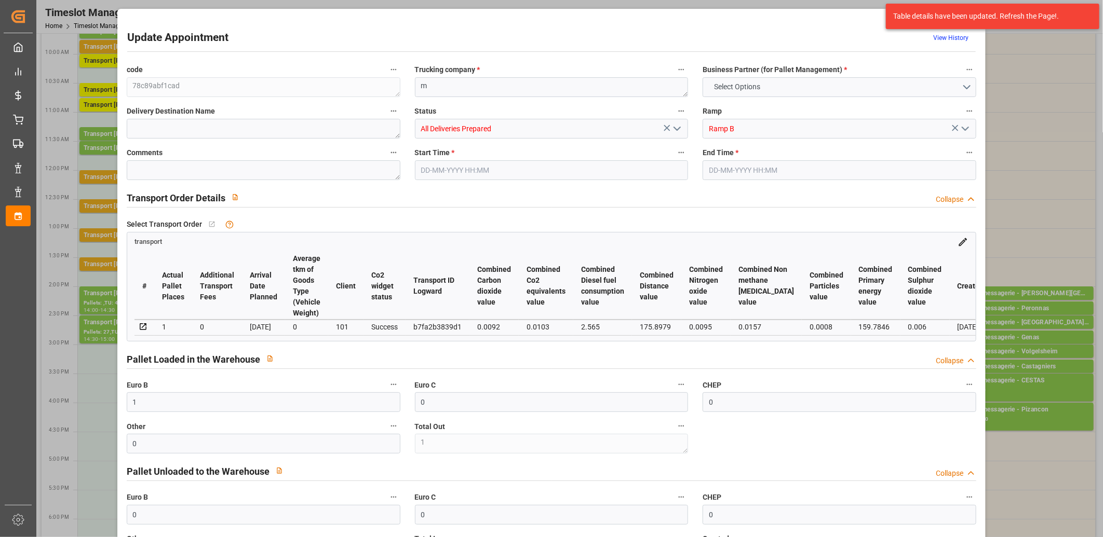
type input "110.014"
type input "0"
type input "4710.8598"
type input "0"
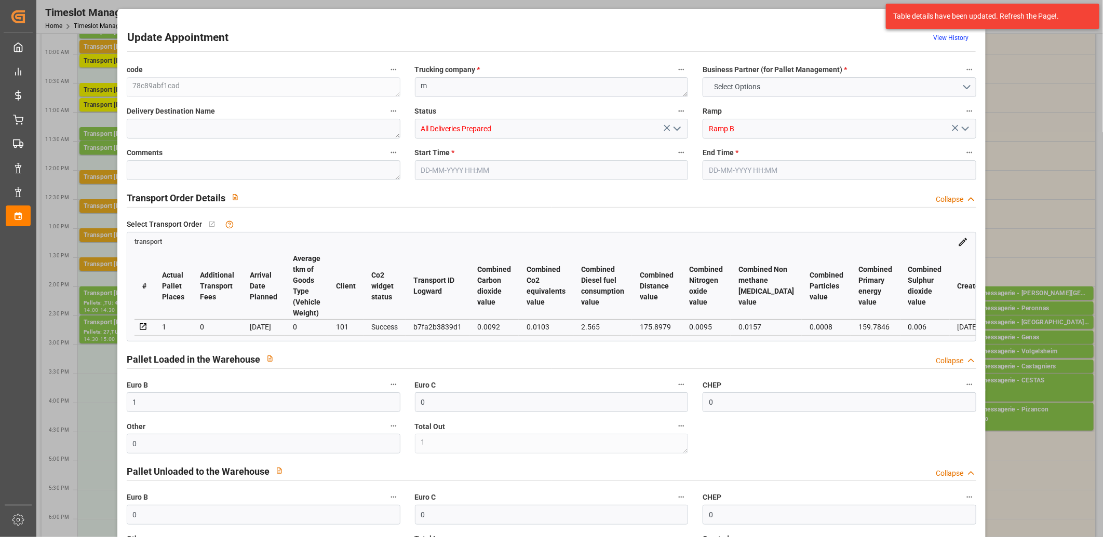
type input "21"
type input "35"
type input "16-09-2025 15:30"
type input "16-09-2025 15:45"
type input "15-09-2025 11:41"
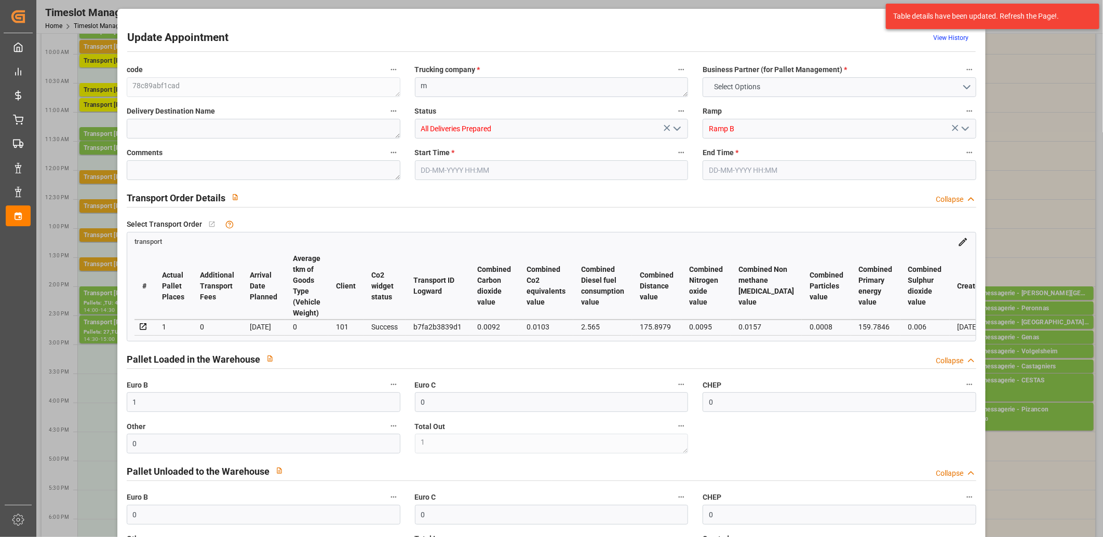
type input "15-09-2025 11:40"
type input "[DATE]"
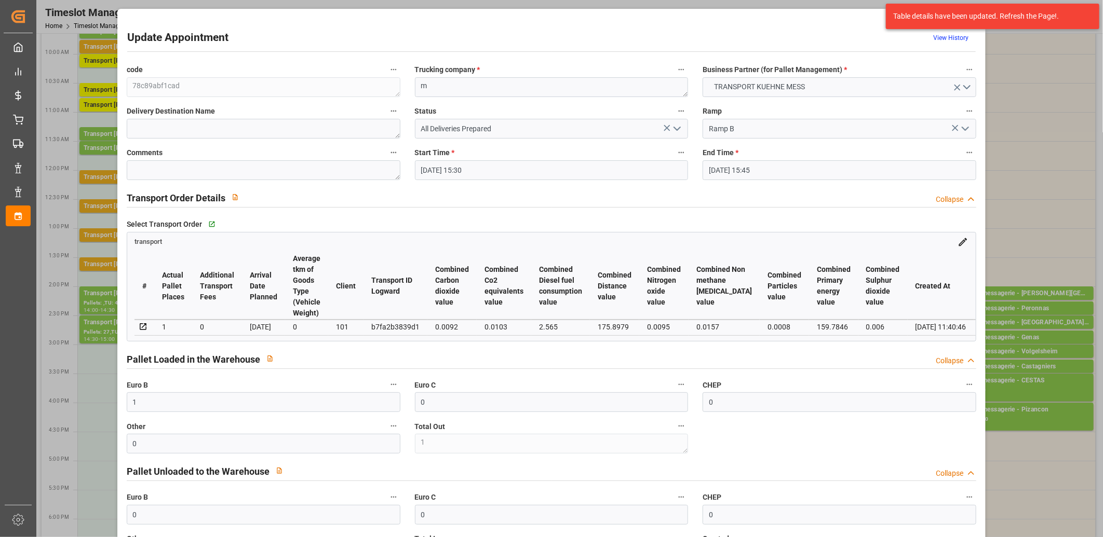
click at [674, 128] on icon "open menu" at bounding box center [677, 129] width 12 height 12
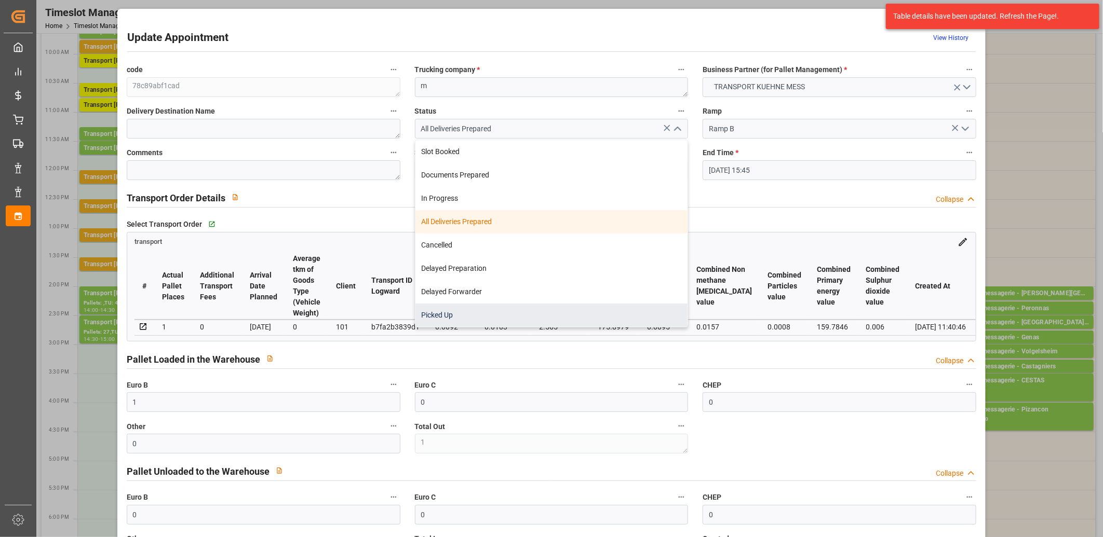
click at [483, 307] on div "Picked Up" at bounding box center [551, 315] width 273 height 23
type input "Picked Up"
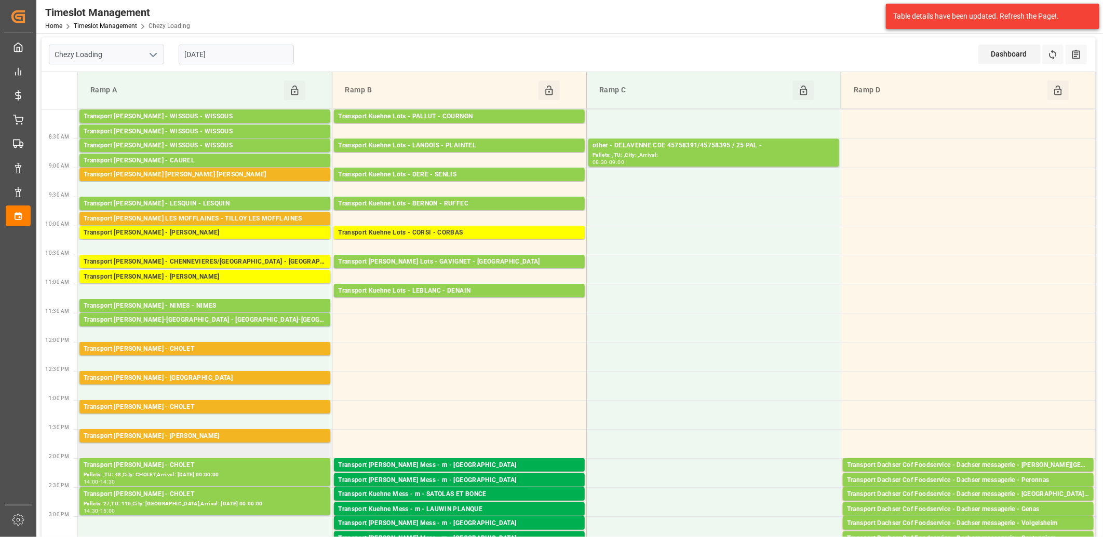
scroll to position [0, 0]
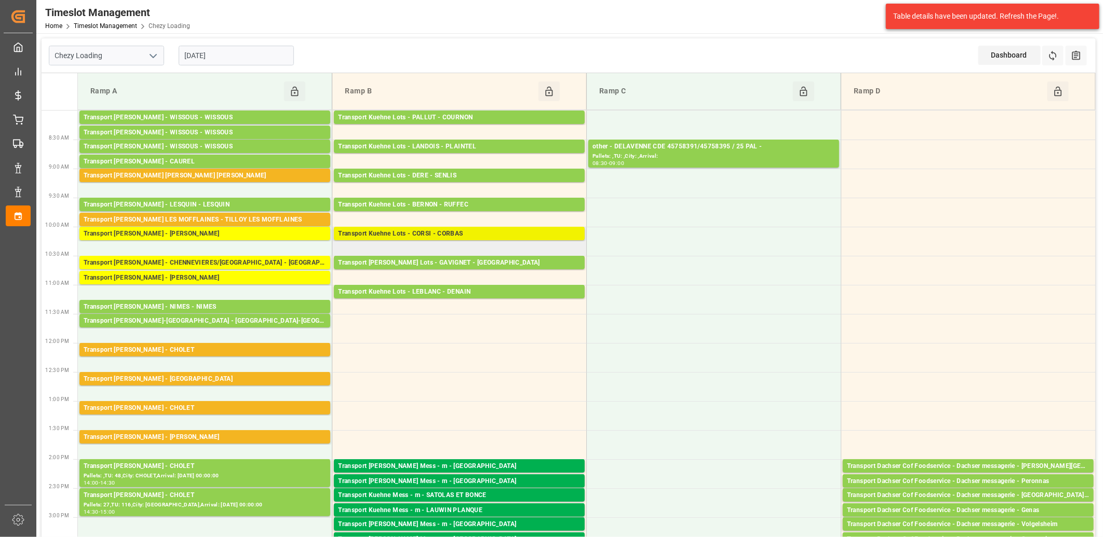
click at [403, 235] on div "Transport Kuehne Lots - CORSI - CORBAS" at bounding box center [459, 234] width 242 height 10
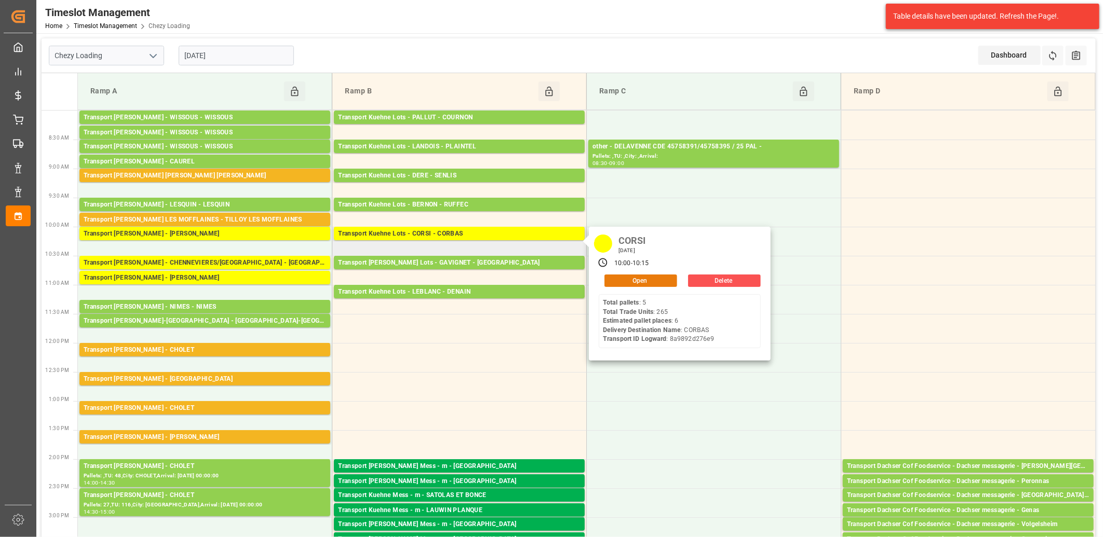
click at [624, 279] on button "Open" at bounding box center [640, 281] width 73 height 12
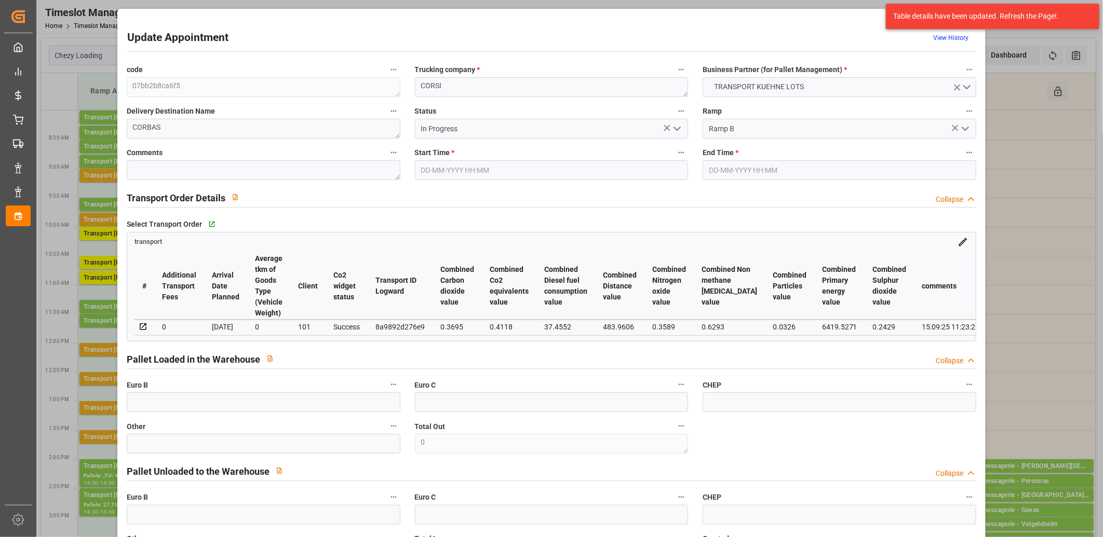
type input "6"
type input "0"
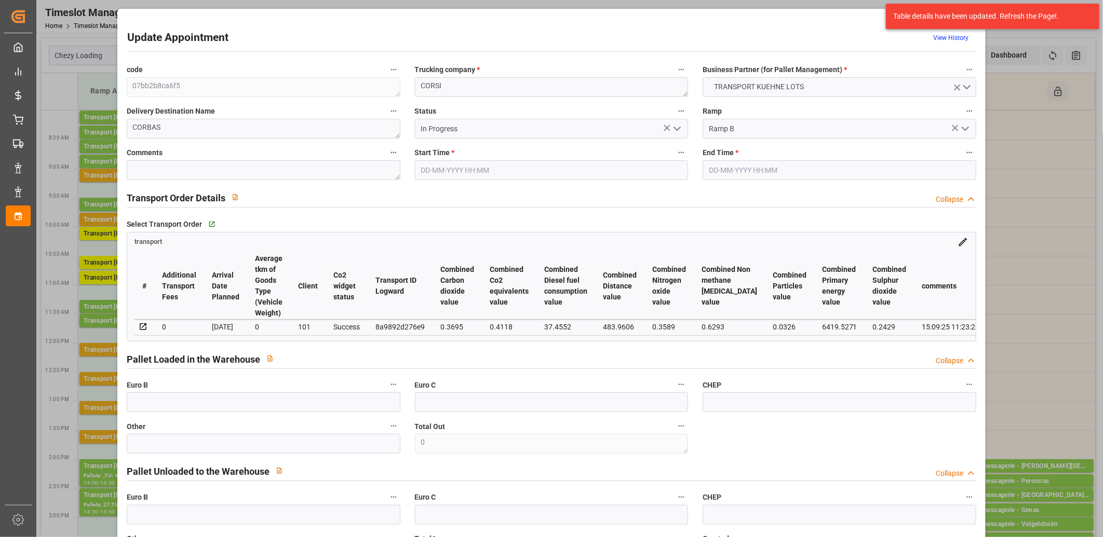
type input "0"
type input "1222.476"
type input "1733.192"
type input "6059.2"
type input "69"
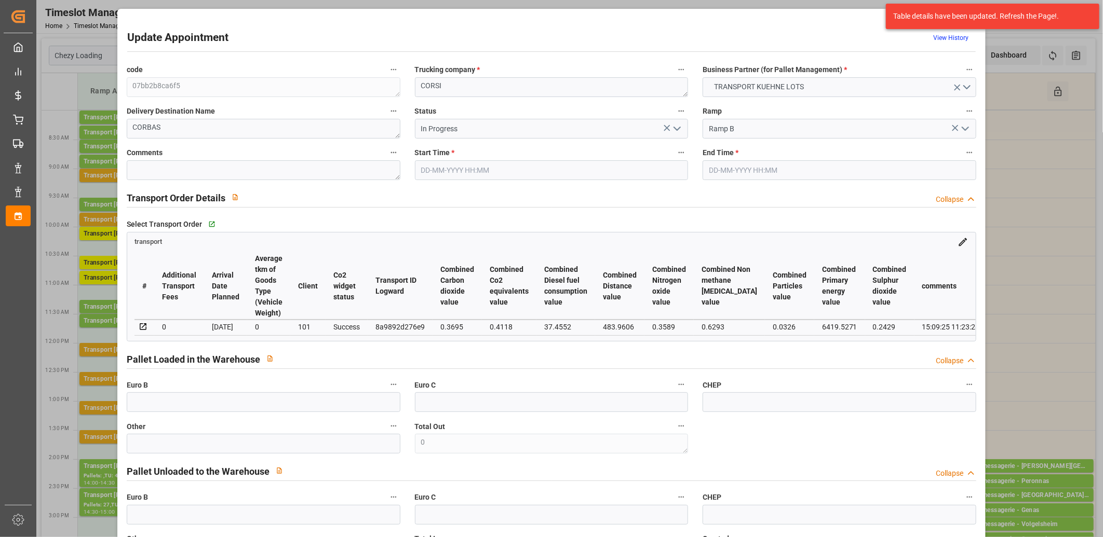
type input "5"
type input "265"
type input "8"
type input "101"
type input "1489.392"
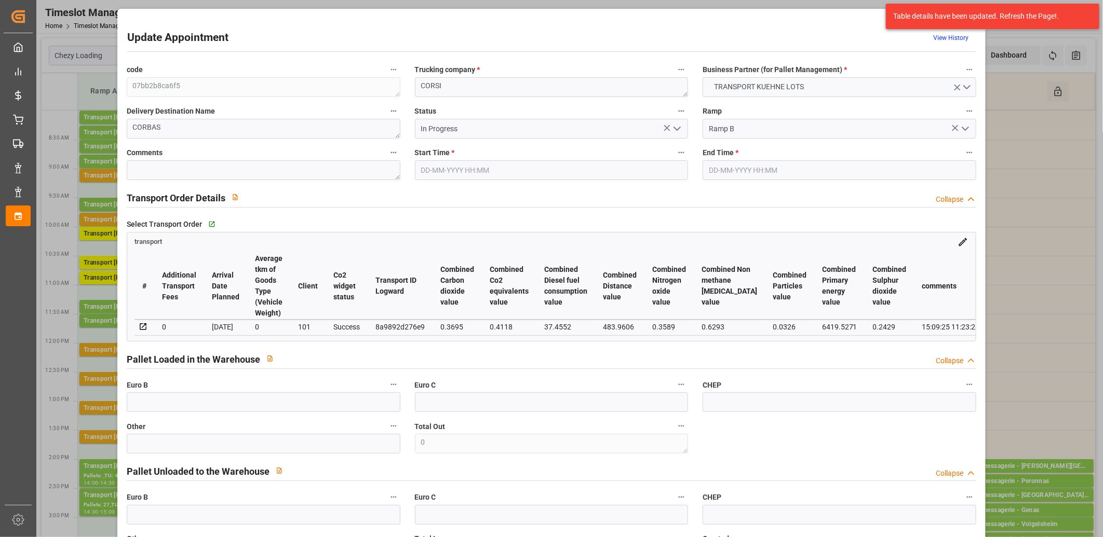
type input "0"
type input "4710.8598"
type input "0"
type input "21"
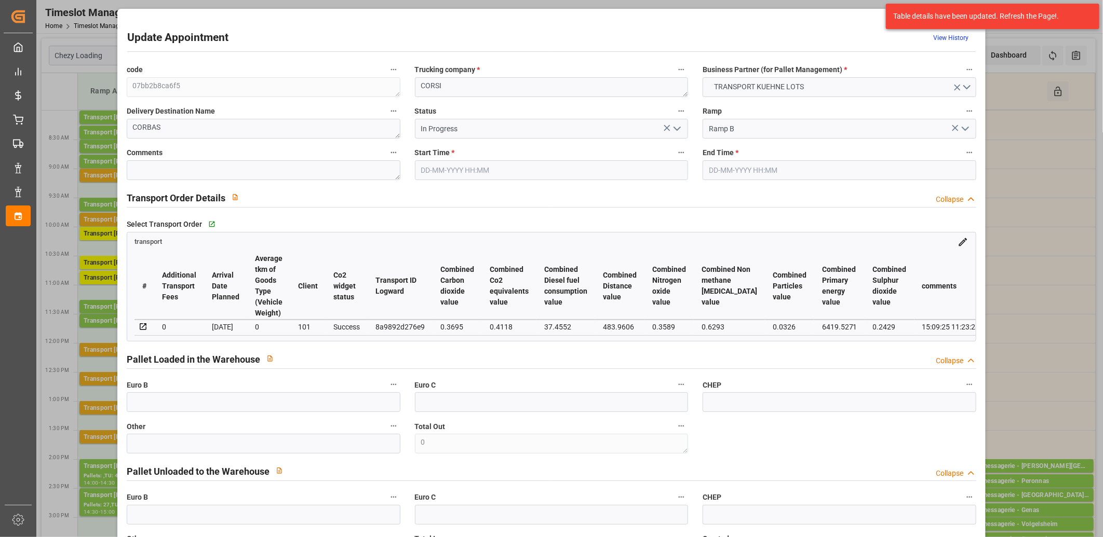
type input "35"
type input "16-09-2025 10:00"
type input "16-09-2025 10:15"
type input "15-09-2025 12:43"
type input "15-09-2025 11:23"
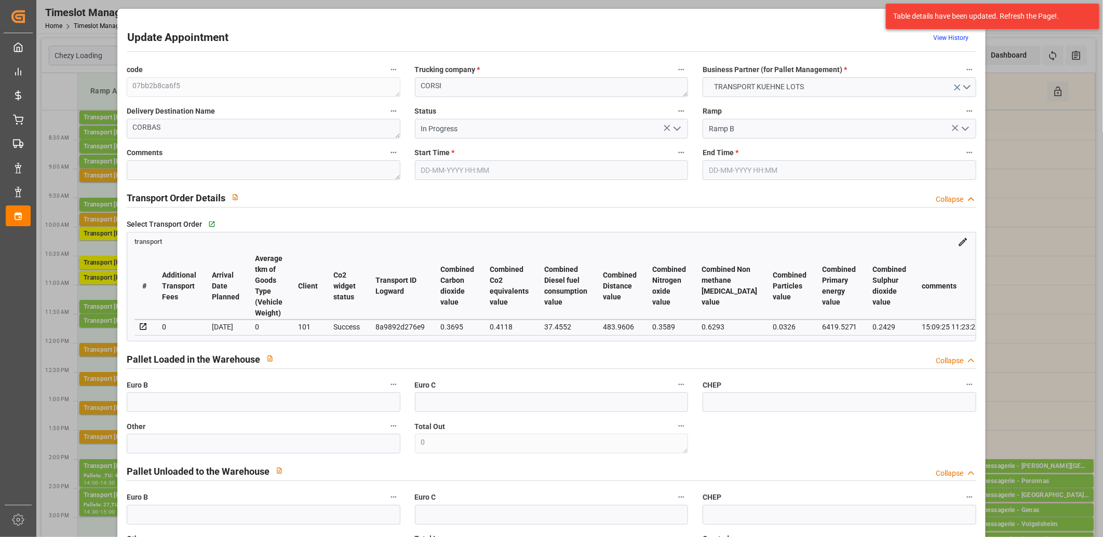
type input "[DATE]"
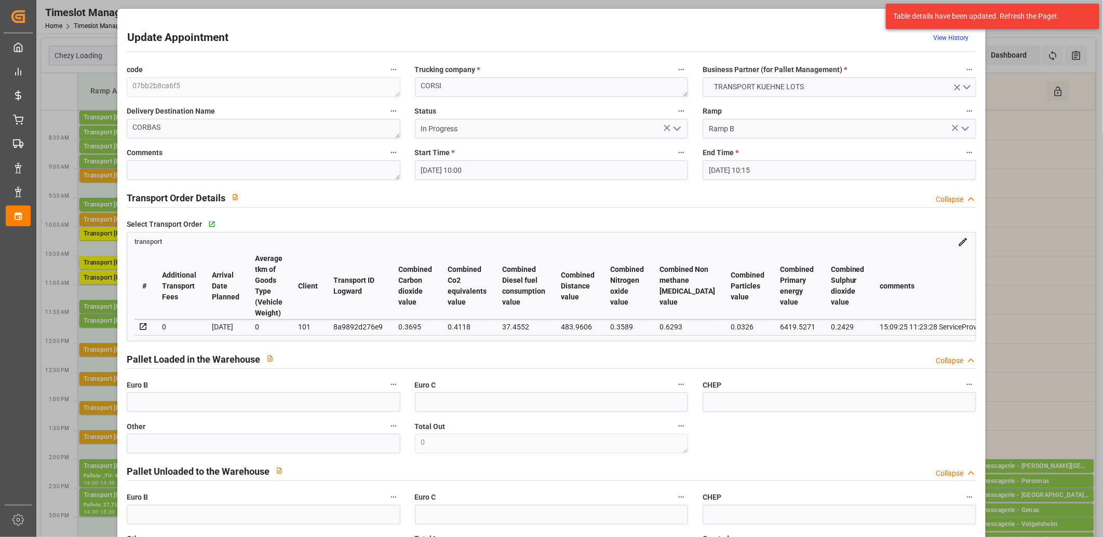
click at [675, 130] on polyline "open menu" at bounding box center [677, 128] width 6 height 3
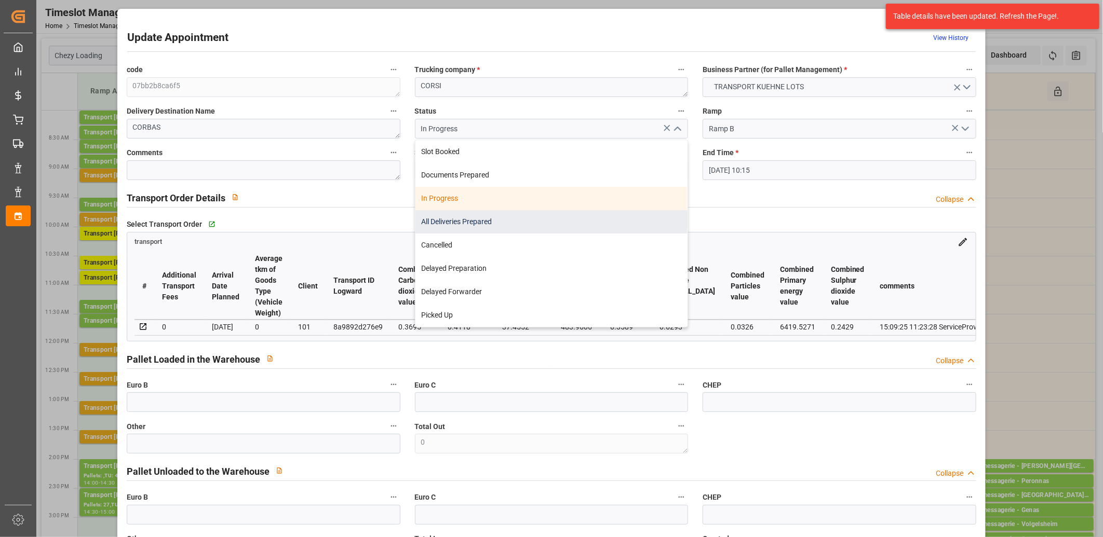
click at [555, 224] on div "All Deliveries Prepared" at bounding box center [551, 221] width 273 height 23
type input "All Deliveries Prepared"
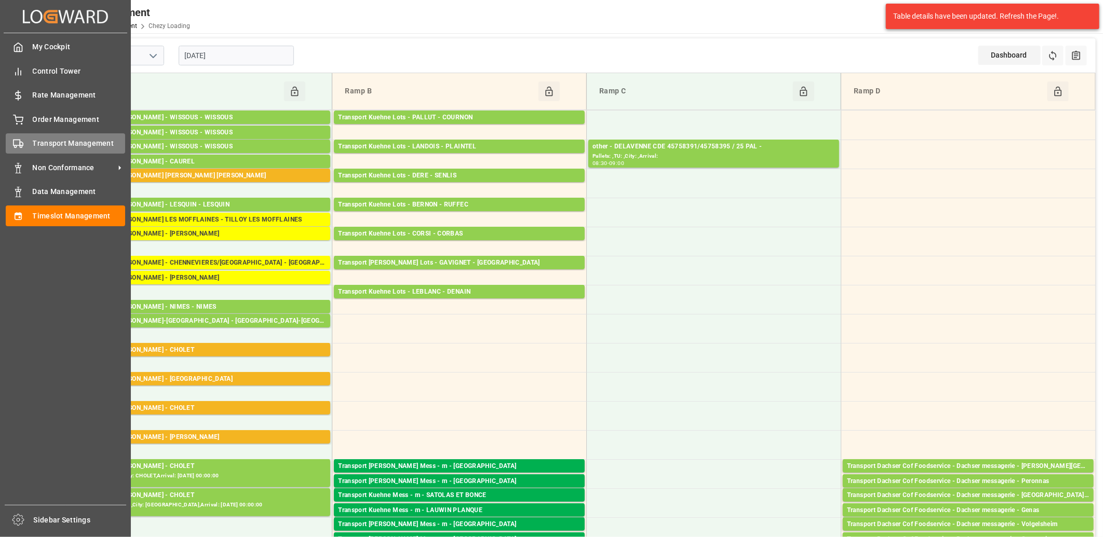
click at [30, 144] on div "Transport Management Transport Management" at bounding box center [65, 143] width 119 height 20
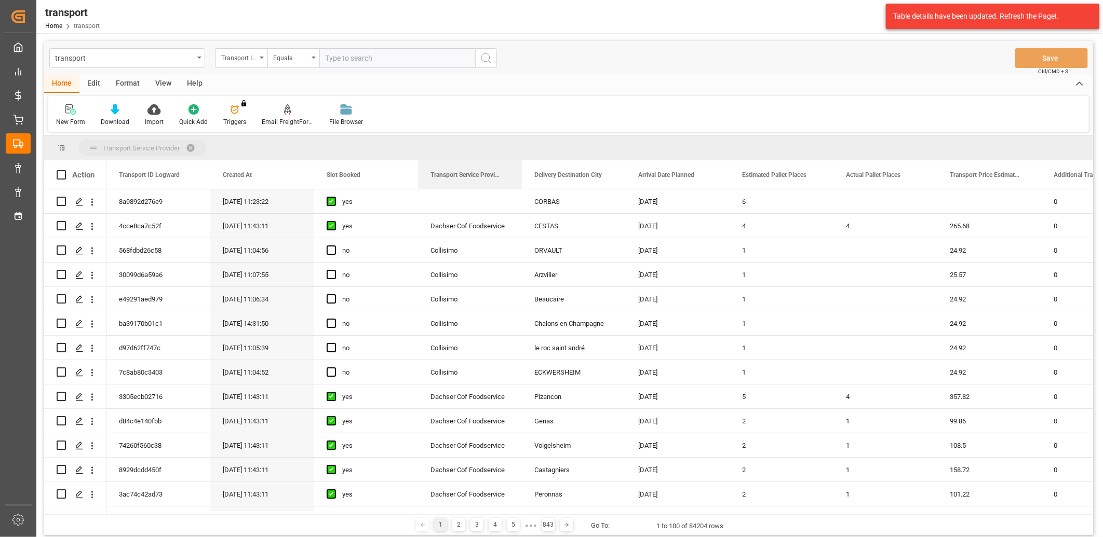
drag, startPoint x: 455, startPoint y: 172, endPoint x: 449, endPoint y: 147, distance: 25.6
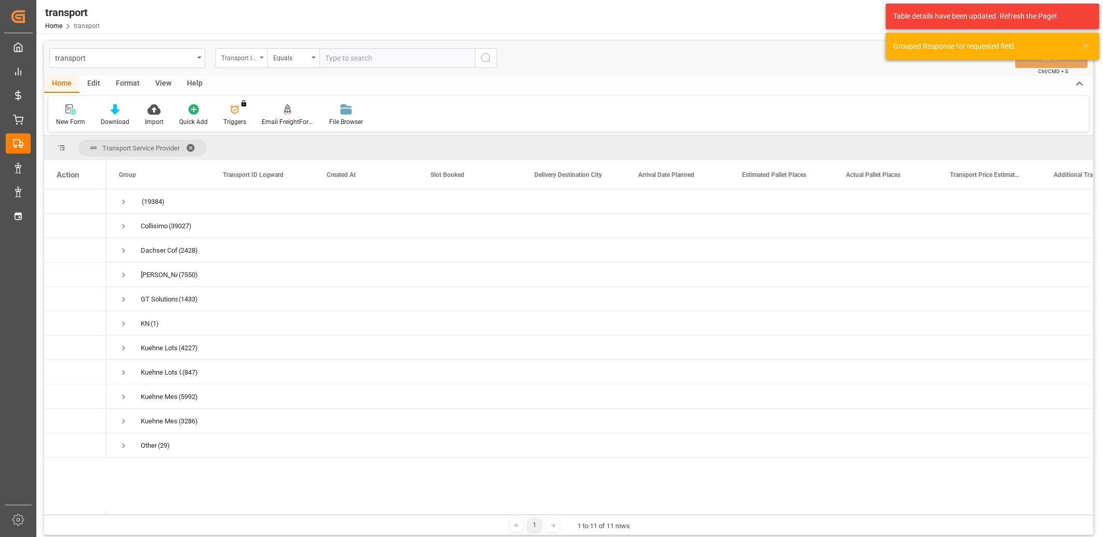
click at [251, 60] on div "Transport ID Logward" at bounding box center [238, 57] width 35 height 12
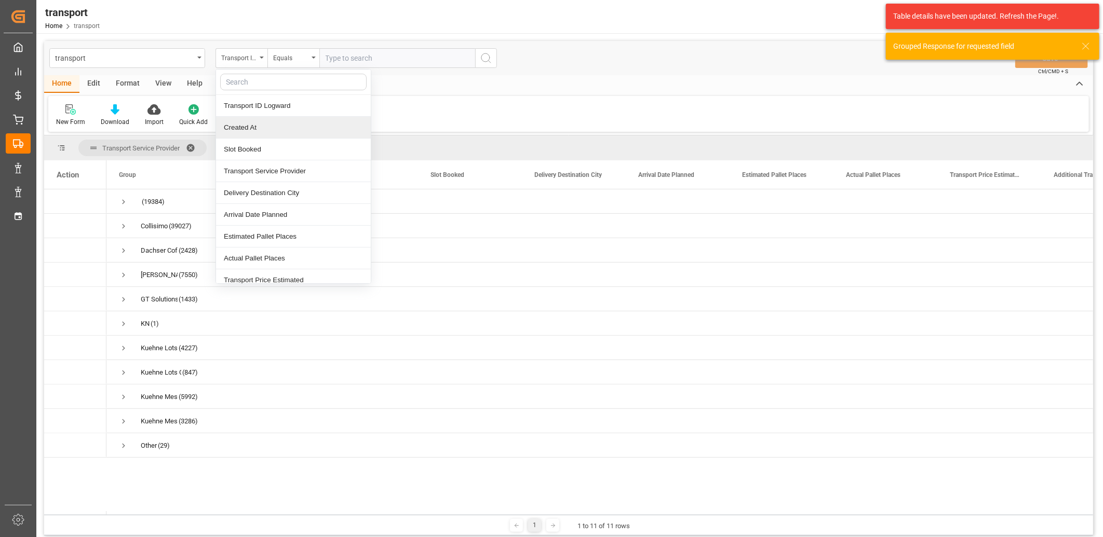
click at [245, 127] on div "Created At" at bounding box center [293, 128] width 155 height 22
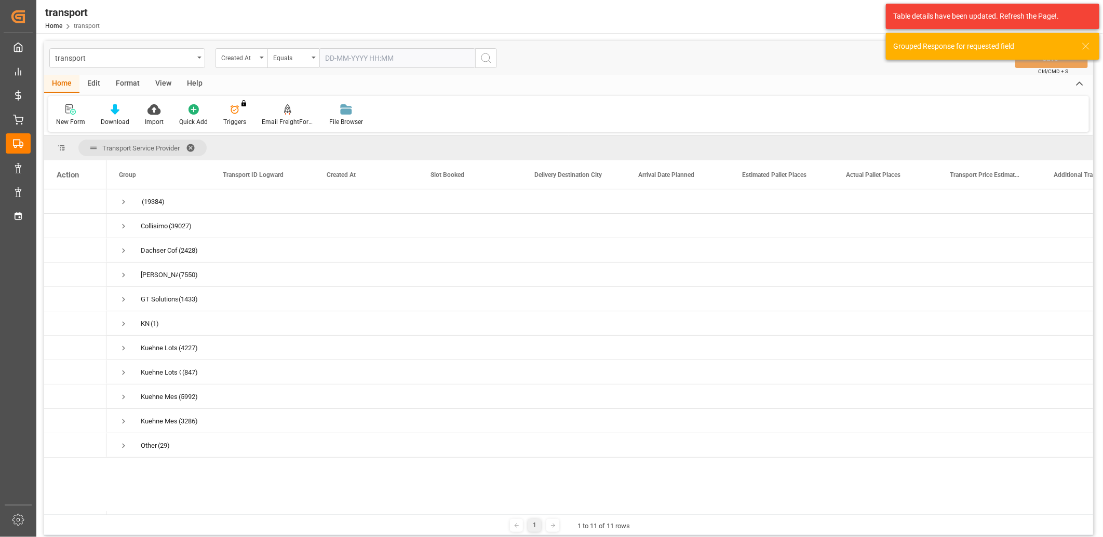
click at [357, 59] on input "text" at bounding box center [397, 58] width 156 height 20
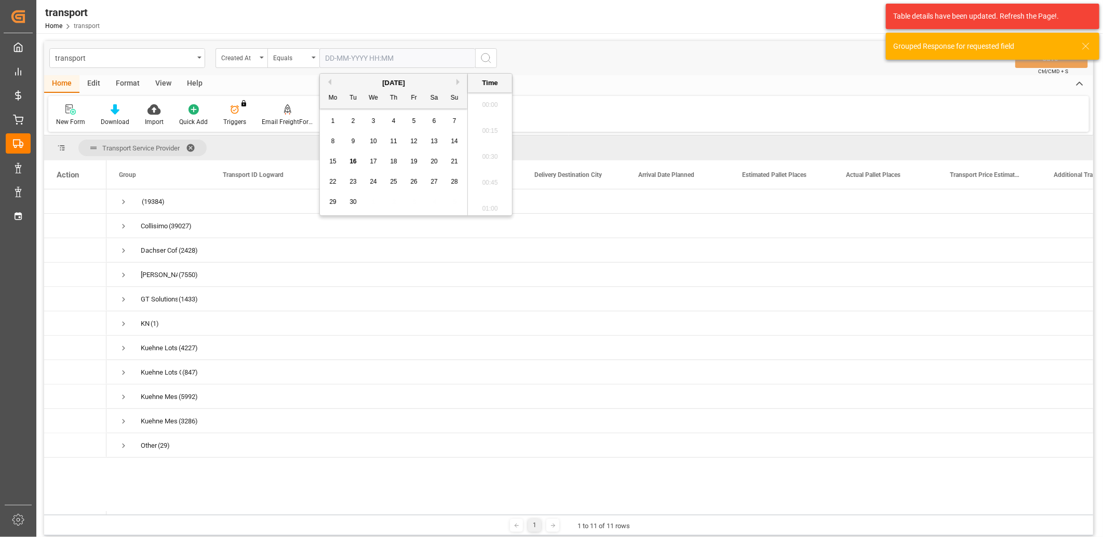
scroll to position [886, 0]
click at [331, 160] on span "15" at bounding box center [332, 161] width 7 height 7
type input "[DATE] 00:00"
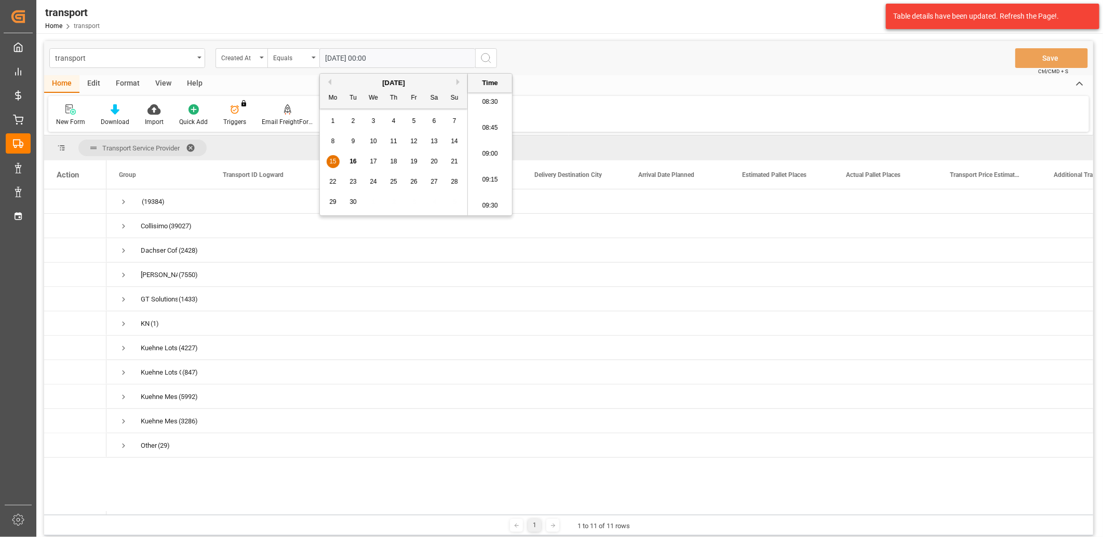
click at [480, 58] on icon "search button" at bounding box center [486, 58] width 12 height 12
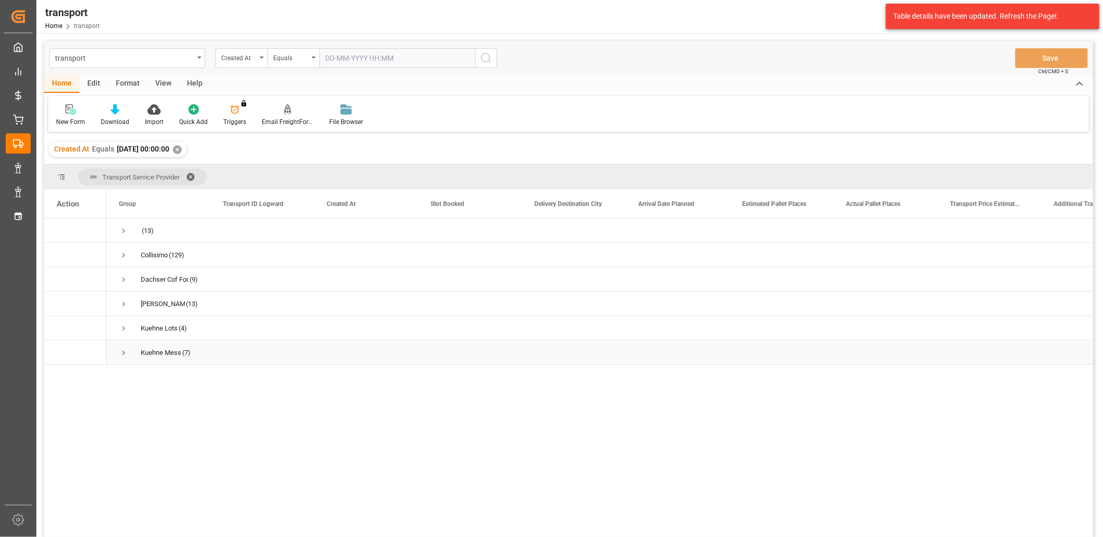
click at [123, 353] on span "Press SPACE to select this row." at bounding box center [123, 352] width 9 height 9
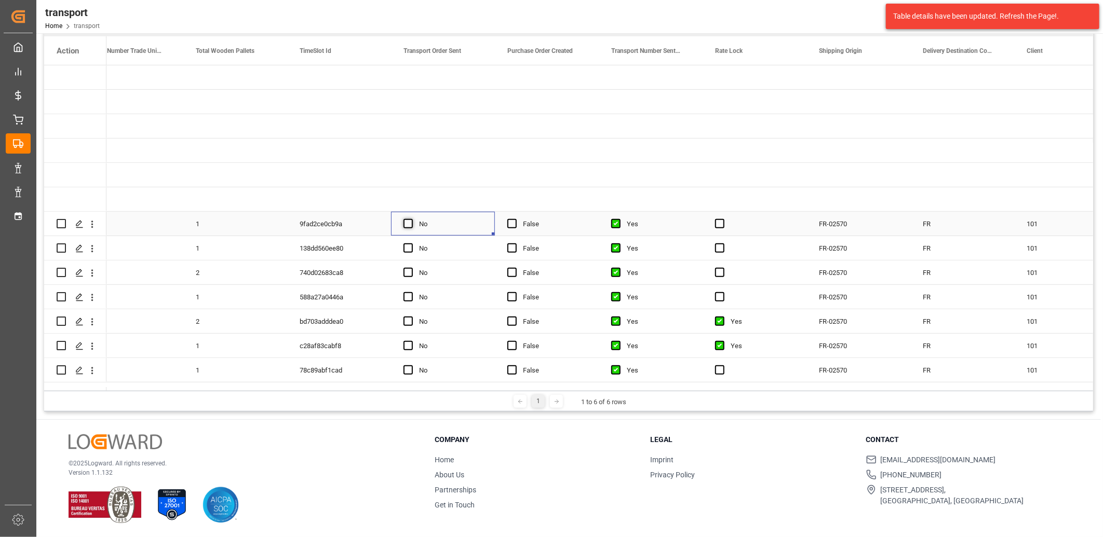
click at [406, 222] on span "Press SPACE to select this row." at bounding box center [407, 223] width 9 height 9
click at [411, 219] on input "Press SPACE to select this row." at bounding box center [411, 219] width 0 height 0
click at [405, 250] on span "Press SPACE to select this row." at bounding box center [407, 248] width 9 height 9
click at [411, 244] on input "Press SPACE to select this row." at bounding box center [411, 244] width 0 height 0
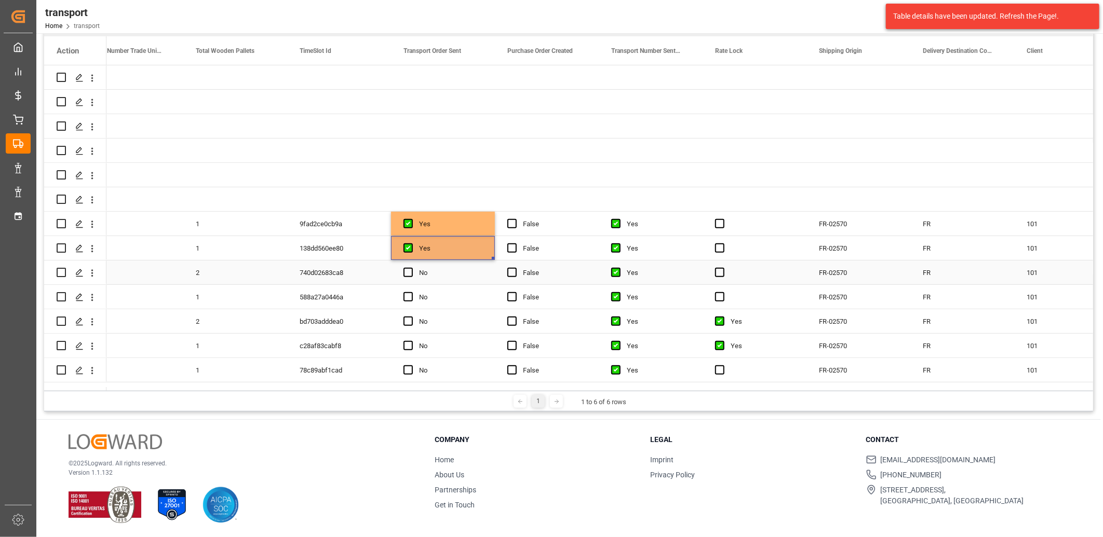
click at [405, 267] on div "Press SPACE to select this row." at bounding box center [411, 273] width 16 height 24
click at [404, 271] on span "Press SPACE to select this row." at bounding box center [407, 272] width 9 height 9
click at [411, 268] on input "Press SPACE to select this row." at bounding box center [411, 268] width 0 height 0
click at [407, 298] on span "Press SPACE to select this row." at bounding box center [407, 296] width 9 height 9
click at [411, 292] on input "Press SPACE to select this row." at bounding box center [411, 292] width 0 height 0
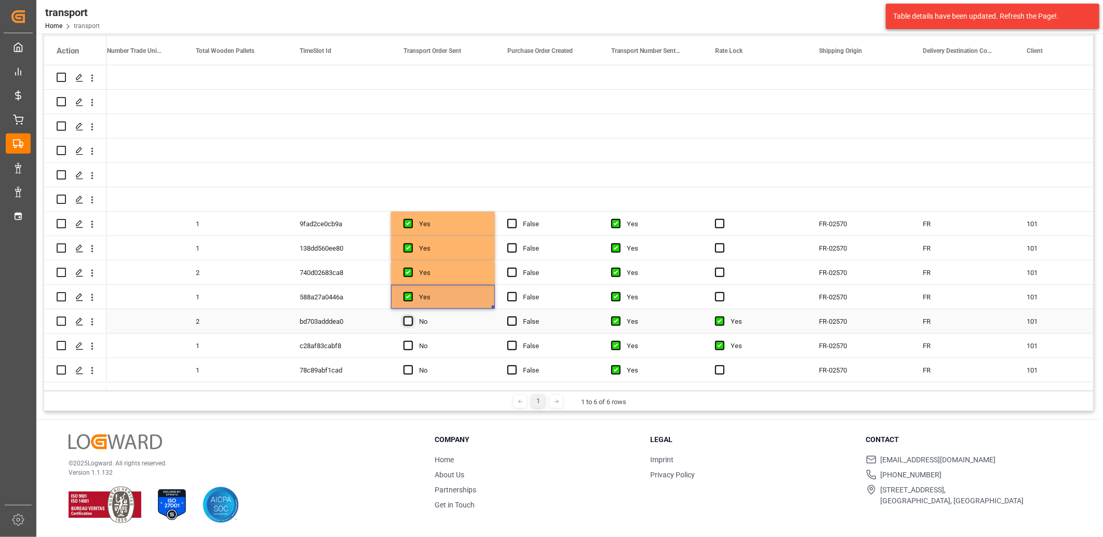
click at [407, 317] on span "Press SPACE to select this row." at bounding box center [407, 321] width 9 height 9
click at [411, 317] on input "Press SPACE to select this row." at bounding box center [411, 317] width 0 height 0
click at [407, 346] on span "Press SPACE to select this row." at bounding box center [407, 345] width 9 height 9
click at [411, 341] on input "Press SPACE to select this row." at bounding box center [411, 341] width 0 height 0
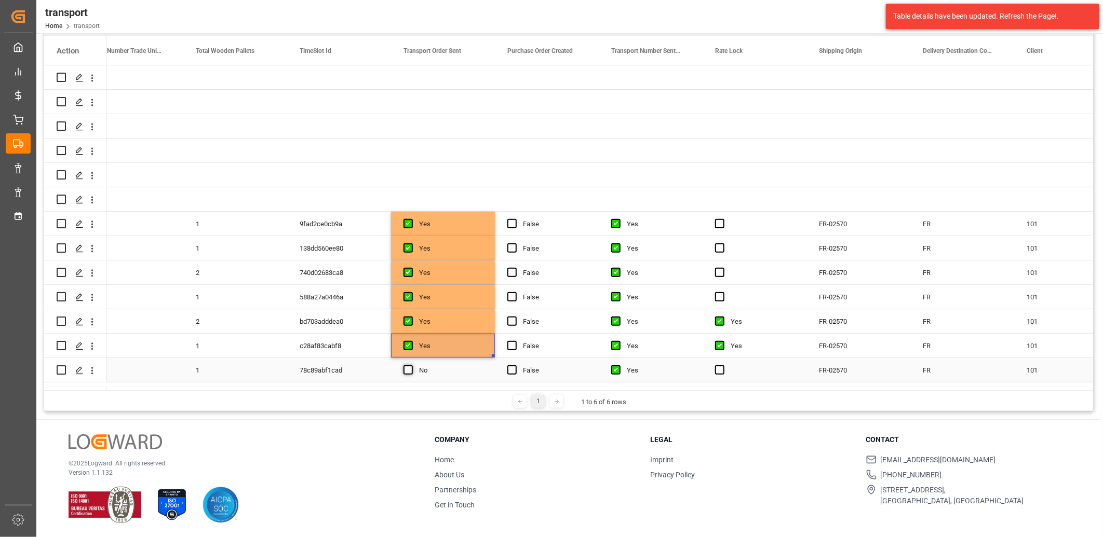
click at [407, 372] on span "Press SPACE to select this row." at bounding box center [407, 370] width 9 height 9
click at [411, 366] on input "Press SPACE to select this row." at bounding box center [411, 366] width 0 height 0
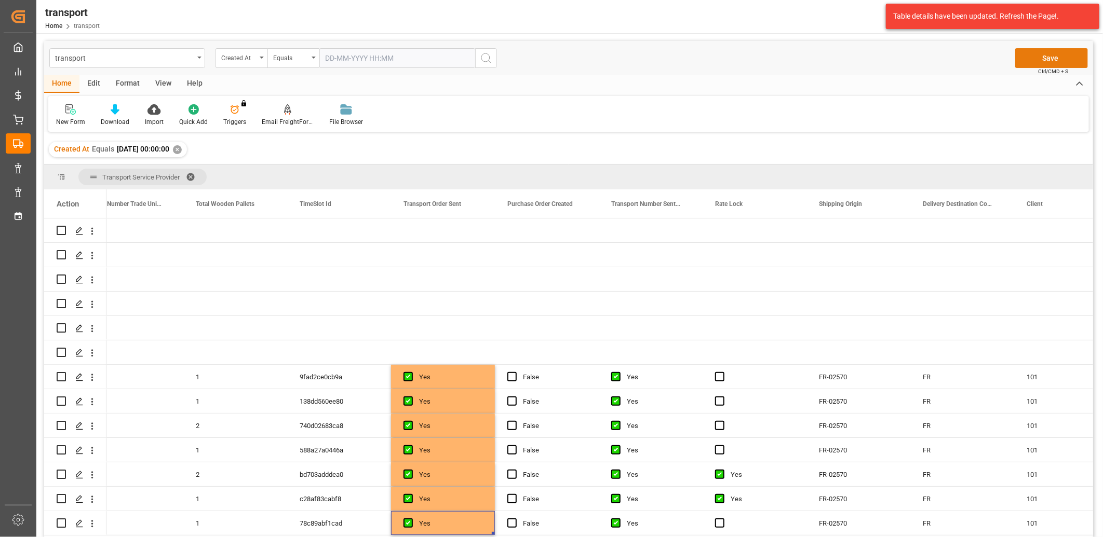
click at [1051, 63] on button "Save" at bounding box center [1051, 58] width 73 height 20
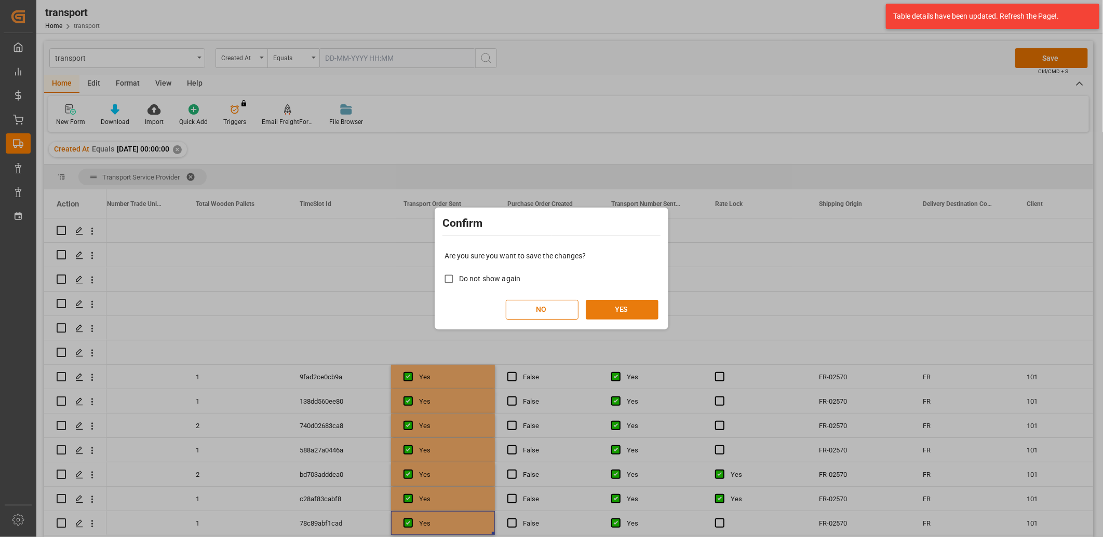
click at [630, 313] on button "YES" at bounding box center [622, 310] width 73 height 20
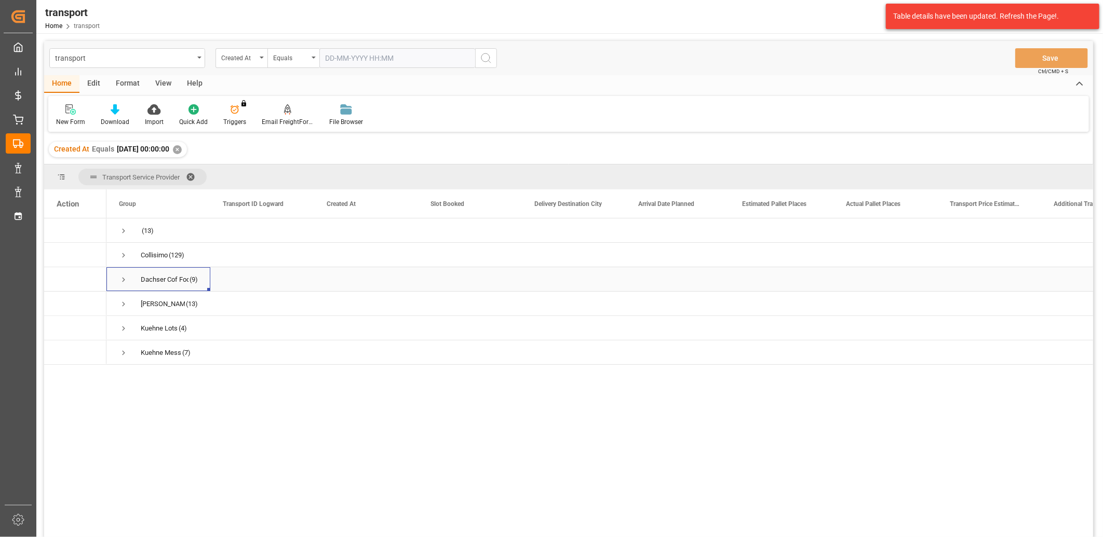
click at [124, 278] on span "Press SPACE to select this row." at bounding box center [123, 279] width 9 height 9
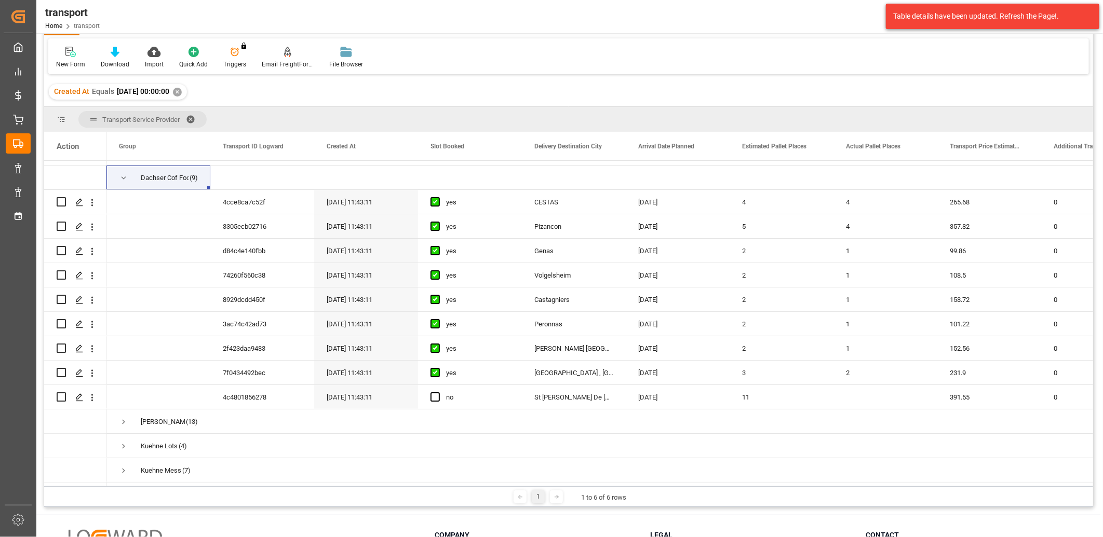
drag, startPoint x: 198, startPoint y: 486, endPoint x: 282, endPoint y: 484, distance: 84.1
click at [282, 484] on div "Transport Service Provider Drag here to set column labels Action Group Transpor…" at bounding box center [568, 307] width 1049 height 400
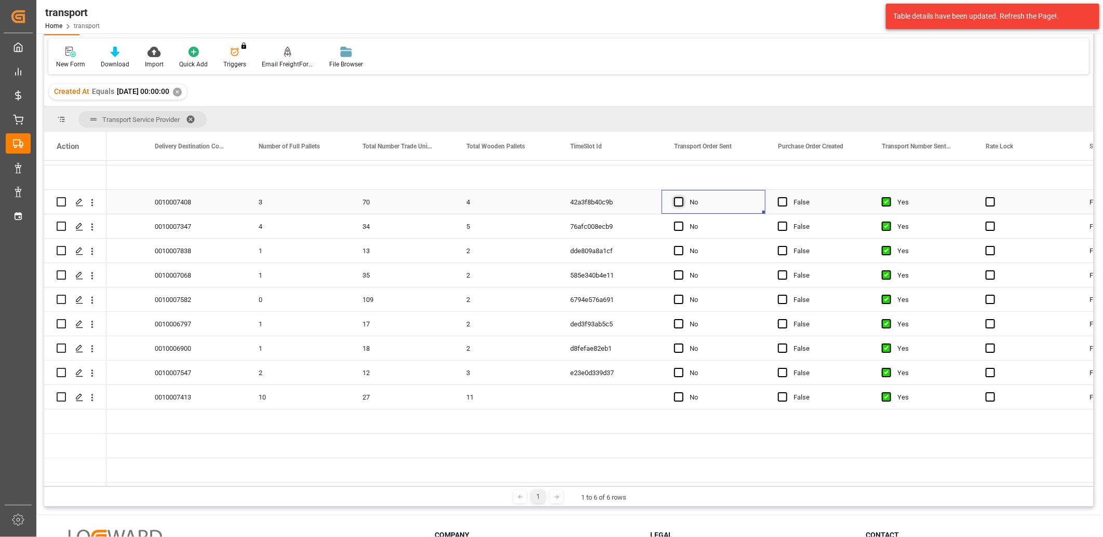
click at [681, 197] on span "Press SPACE to select this row." at bounding box center [678, 201] width 9 height 9
click at [682, 197] on input "Press SPACE to select this row." at bounding box center [682, 197] width 0 height 0
click at [678, 226] on span "Press SPACE to select this row." at bounding box center [678, 226] width 9 height 9
click at [682, 222] on input "Press SPACE to select this row." at bounding box center [682, 222] width 0 height 0
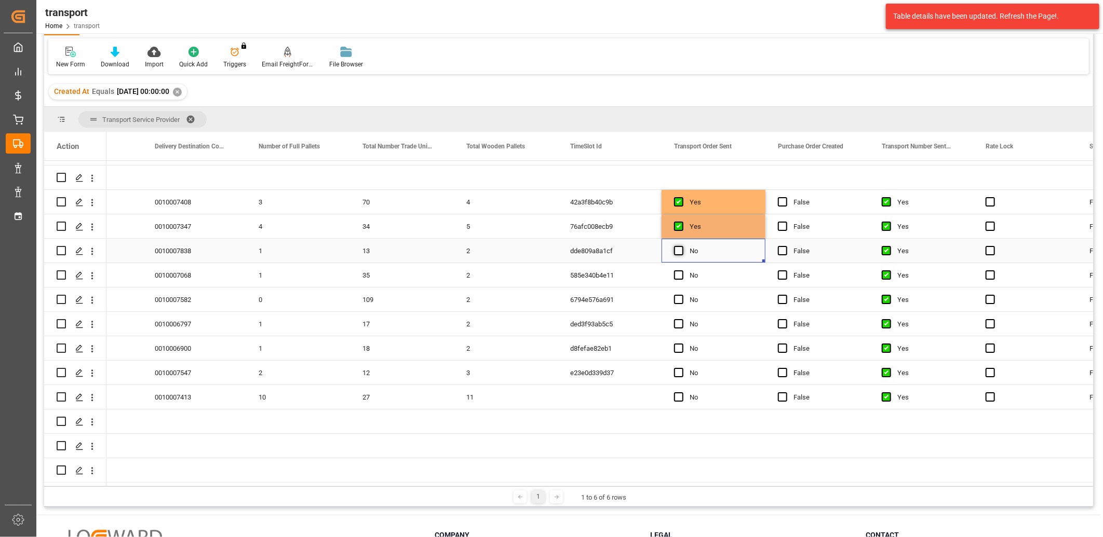
click at [678, 246] on span "Press SPACE to select this row." at bounding box center [678, 250] width 9 height 9
click at [682, 246] on input "Press SPACE to select this row." at bounding box center [682, 246] width 0 height 0
click at [678, 272] on span "Press SPACE to select this row." at bounding box center [678, 275] width 9 height 9
click at [682, 271] on input "Press SPACE to select this row." at bounding box center [682, 271] width 0 height 0
click at [678, 296] on span "Press SPACE to select this row." at bounding box center [678, 299] width 9 height 9
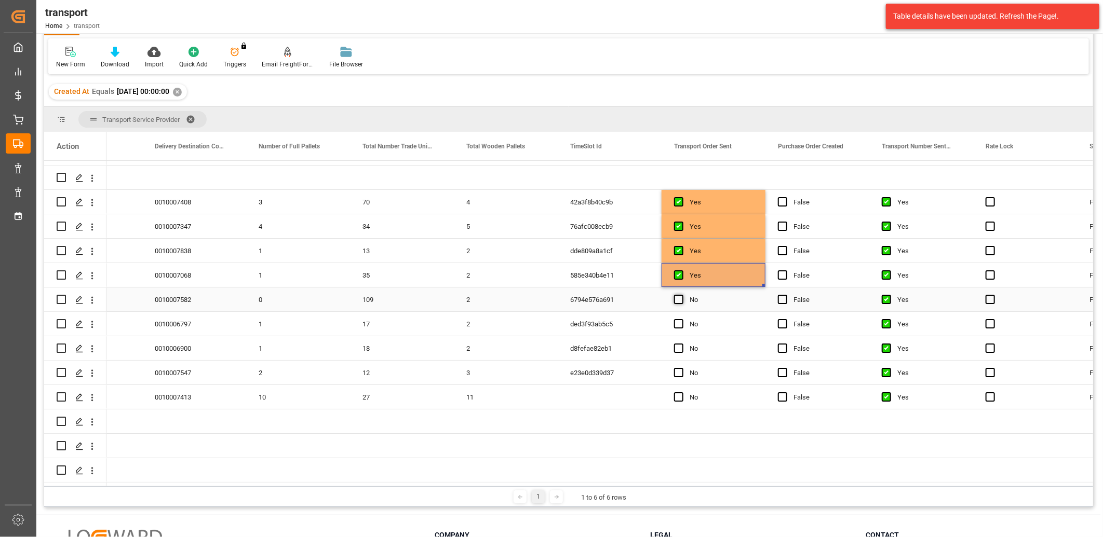
click at [682, 295] on input "Press SPACE to select this row." at bounding box center [682, 295] width 0 height 0
click at [677, 319] on span "Press SPACE to select this row." at bounding box center [678, 323] width 9 height 9
click at [682, 319] on input "Press SPACE to select this row." at bounding box center [682, 319] width 0 height 0
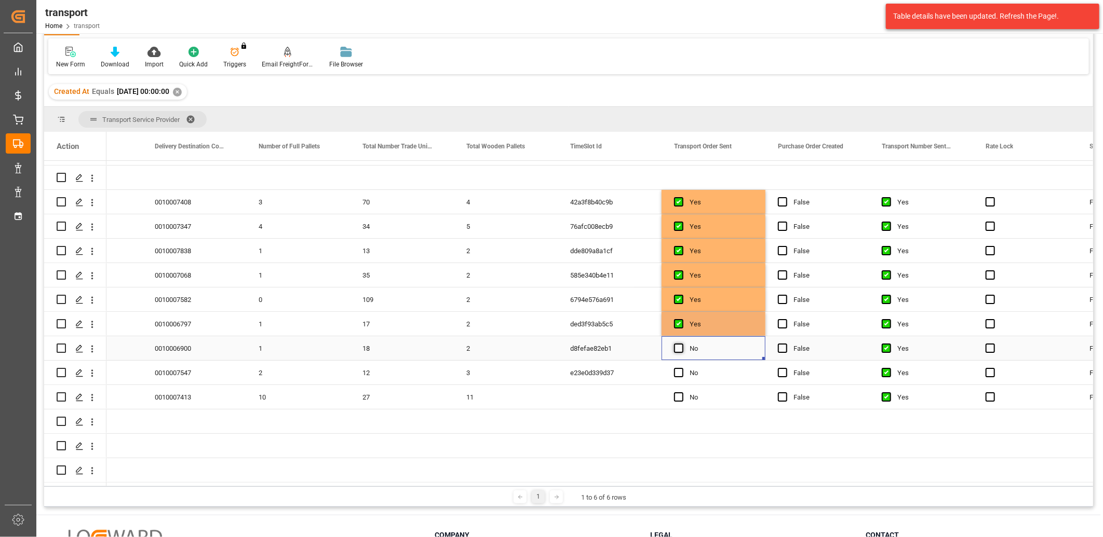
click at [677, 347] on span "Press SPACE to select this row." at bounding box center [678, 348] width 9 height 9
click at [682, 344] on input "Press SPACE to select this row." at bounding box center [682, 344] width 0 height 0
click at [679, 369] on span "Press SPACE to select this row." at bounding box center [678, 372] width 9 height 9
click at [682, 368] on input "Press SPACE to select this row." at bounding box center [682, 368] width 0 height 0
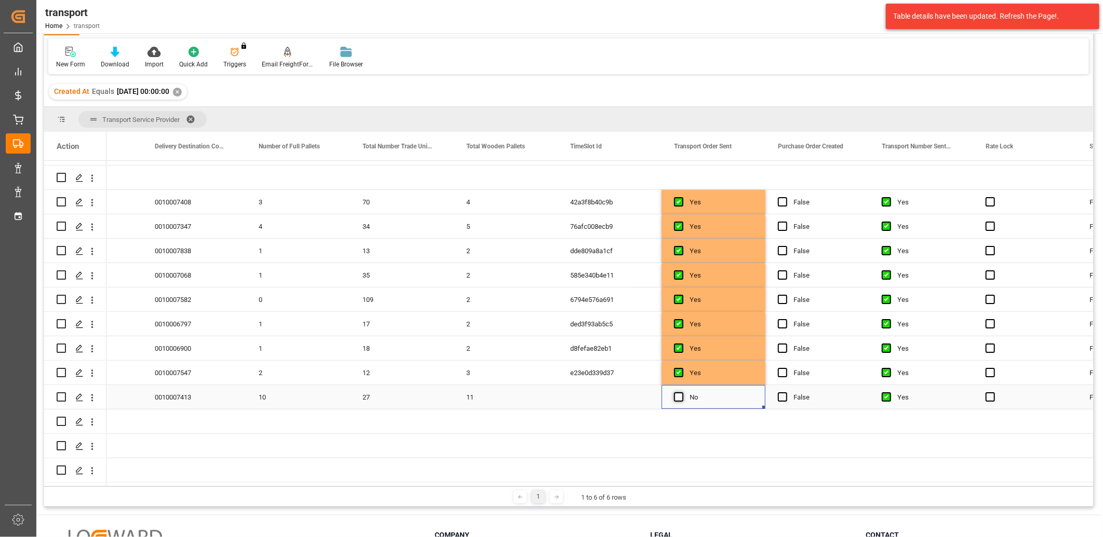
click at [677, 396] on span "Press SPACE to select this row." at bounding box center [678, 397] width 9 height 9
click at [682, 393] on input "Press SPACE to select this row." at bounding box center [682, 393] width 0 height 0
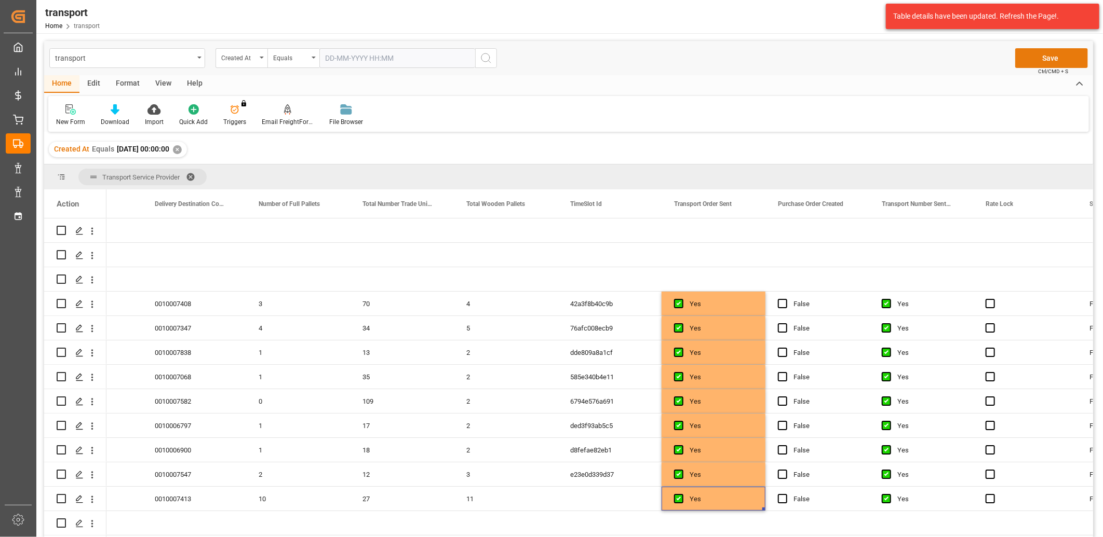
click at [1031, 61] on button "Save" at bounding box center [1051, 58] width 73 height 20
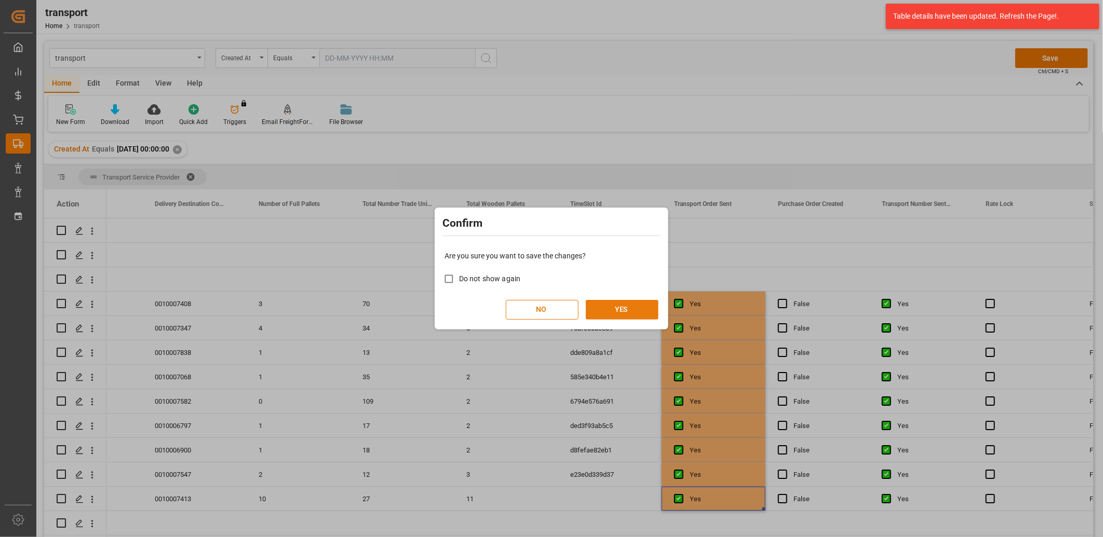
click at [610, 312] on button "YES" at bounding box center [622, 310] width 73 height 20
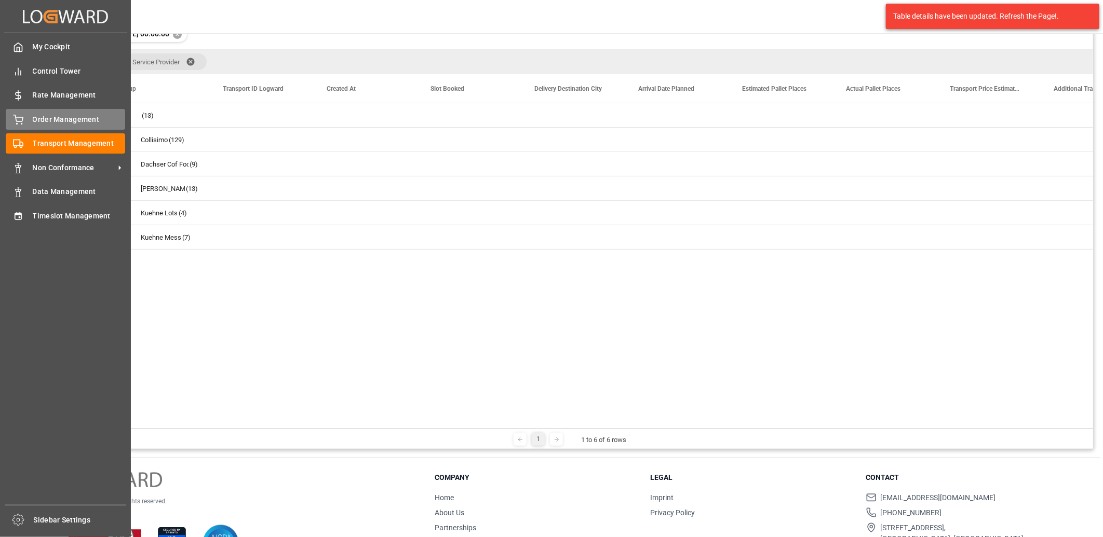
click at [16, 117] on icon at bounding box center [18, 118] width 9 height 7
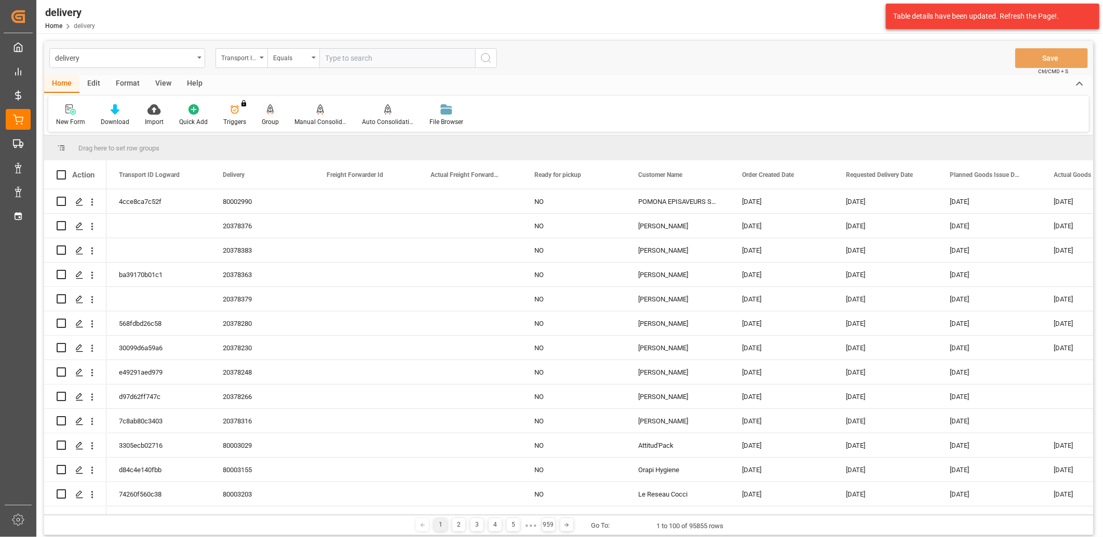
click at [267, 111] on icon at bounding box center [270, 108] width 7 height 9
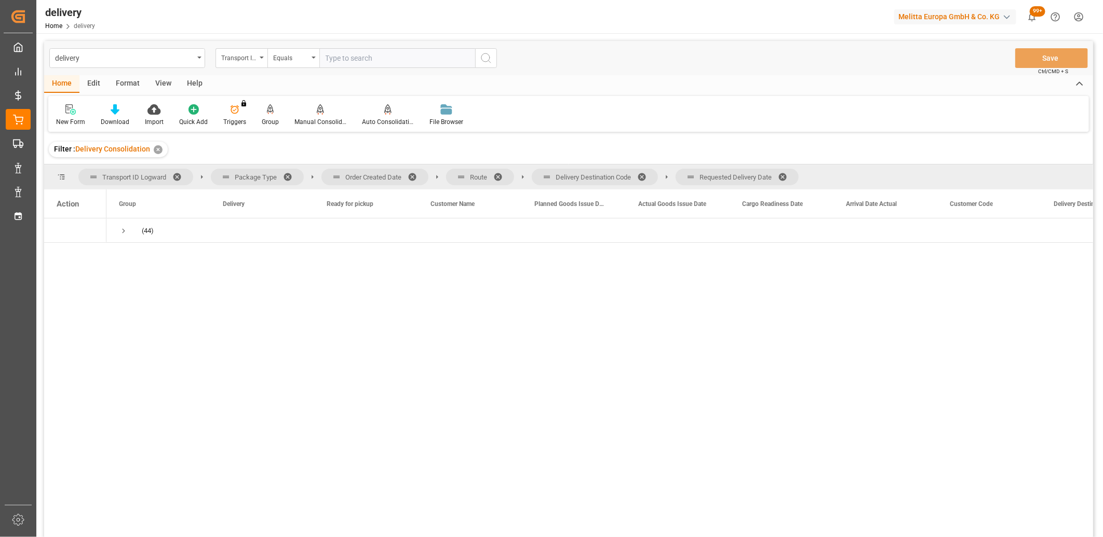
click at [786, 174] on span at bounding box center [786, 176] width 17 height 9
click at [645, 174] on span at bounding box center [645, 176] width 17 height 9
click at [500, 174] on span at bounding box center [501, 176] width 17 height 9
click at [414, 177] on span at bounding box center [416, 176] width 17 height 9
click at [126, 232] on span "Press SPACE to select this row." at bounding box center [123, 230] width 9 height 9
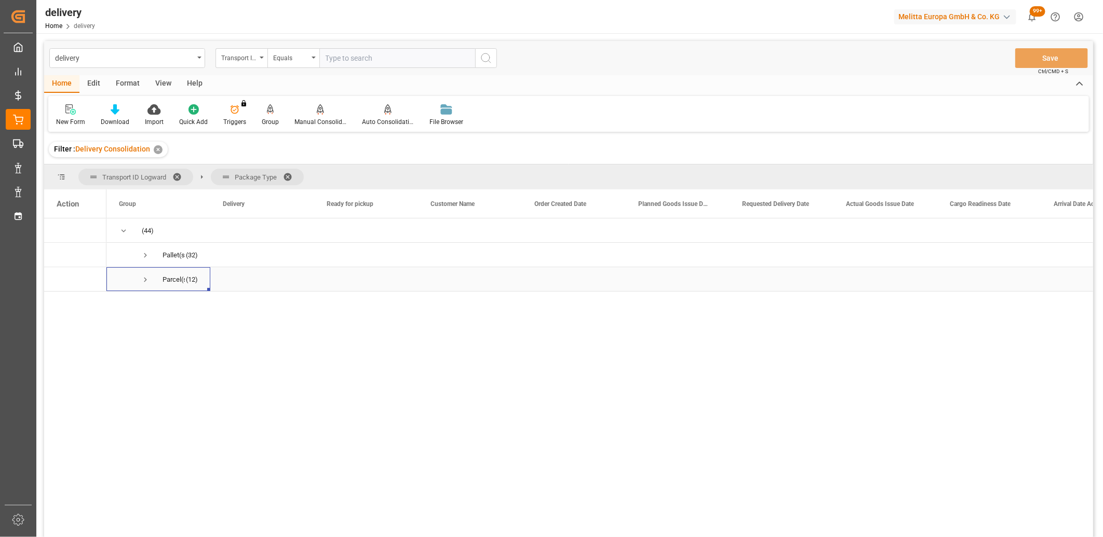
click at [144, 281] on span "Press SPACE to select this row." at bounding box center [145, 279] width 9 height 9
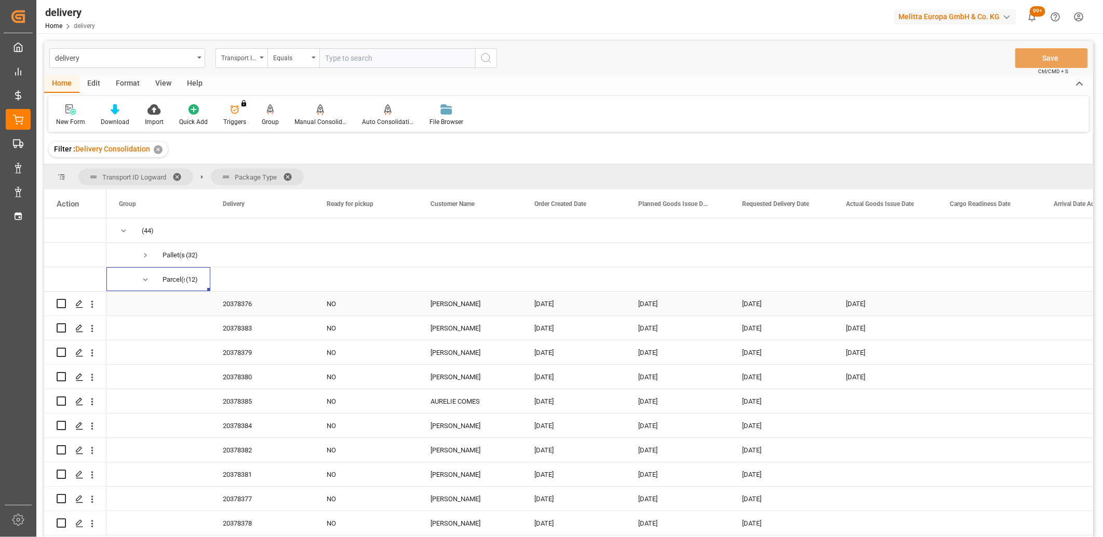
click at [60, 303] on input "Press Space to toggle row selection (unchecked)" at bounding box center [61, 303] width 9 height 9
checkbox input "true"
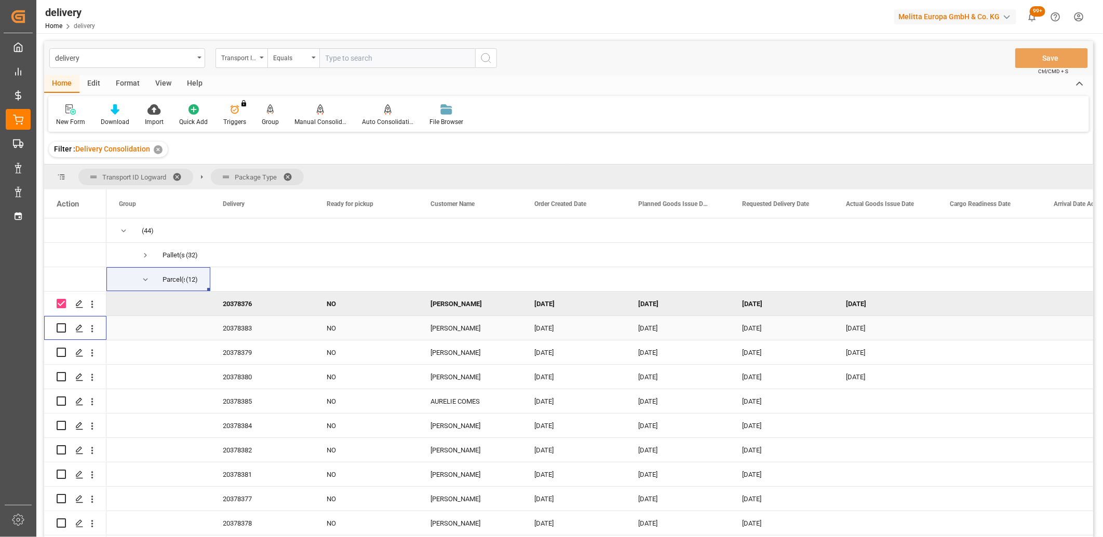
click at [60, 336] on div "Press SPACE to select this row." at bounding box center [61, 328] width 9 height 24
click at [61, 330] on input "Press Space to toggle row selection (unchecked)" at bounding box center [61, 327] width 9 height 9
checkbox input "true"
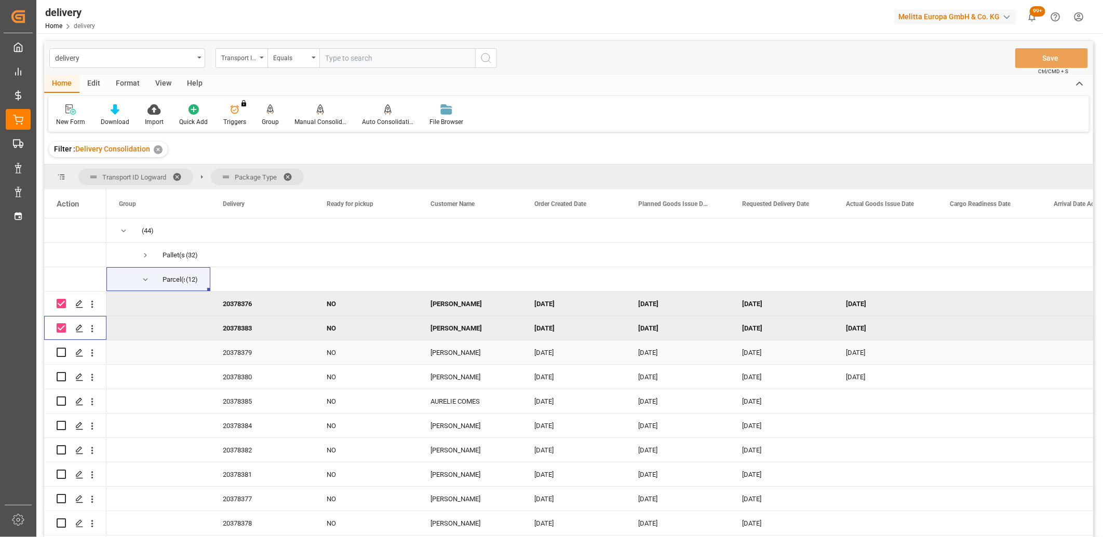
click at [60, 352] on input "Press Space to toggle row selection (unchecked)" at bounding box center [61, 352] width 9 height 9
checkbox input "true"
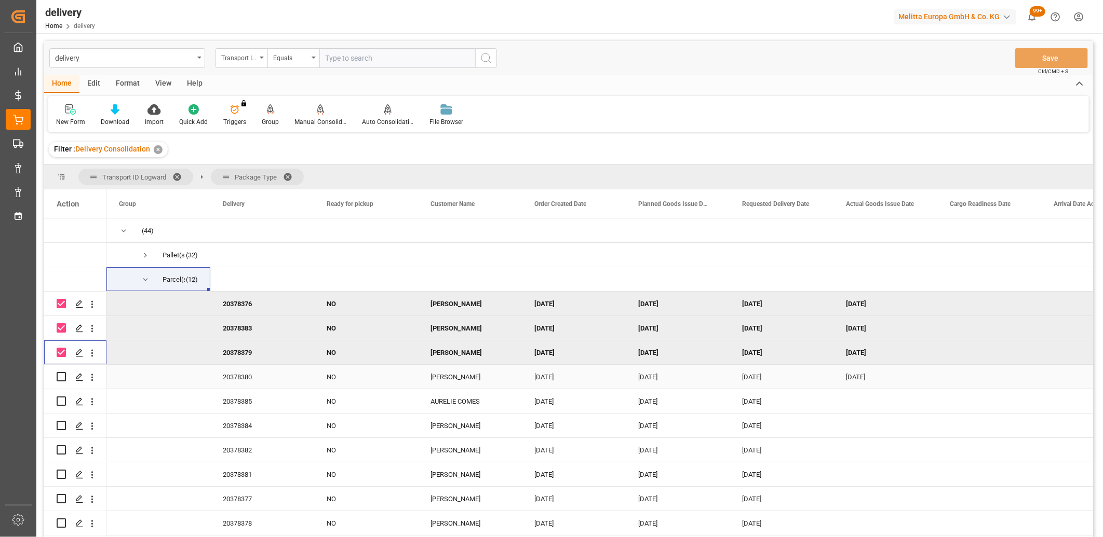
click at [59, 376] on input "Press Space to toggle row selection (unchecked)" at bounding box center [61, 376] width 9 height 9
checkbox input "true"
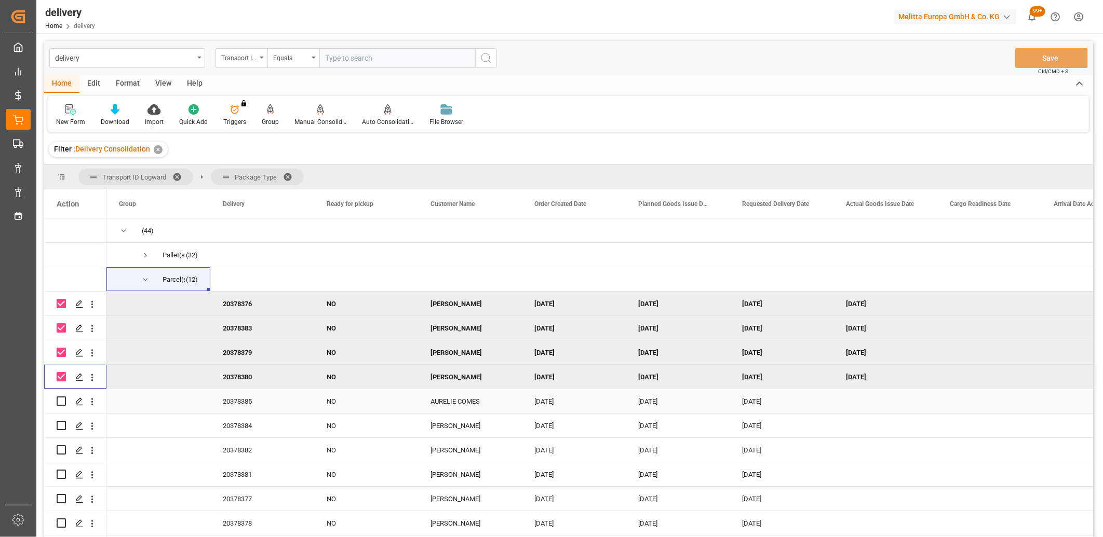
click at [59, 402] on input "Press Space to toggle row selection (unchecked)" at bounding box center [61, 401] width 9 height 9
checkbox input "true"
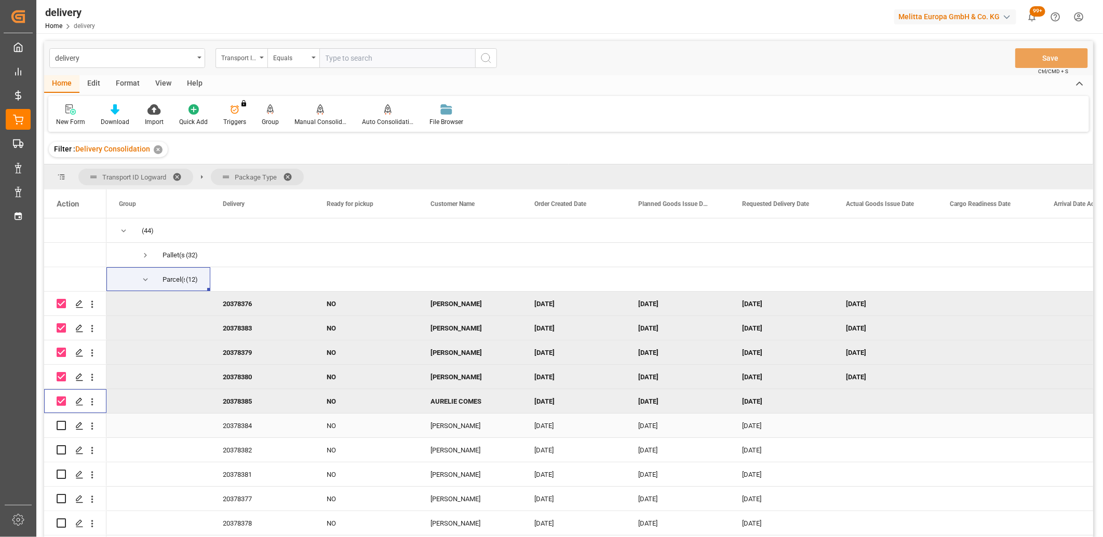
click at [58, 424] on input "Press Space to toggle row selection (unchecked)" at bounding box center [61, 425] width 9 height 9
checkbox input "true"
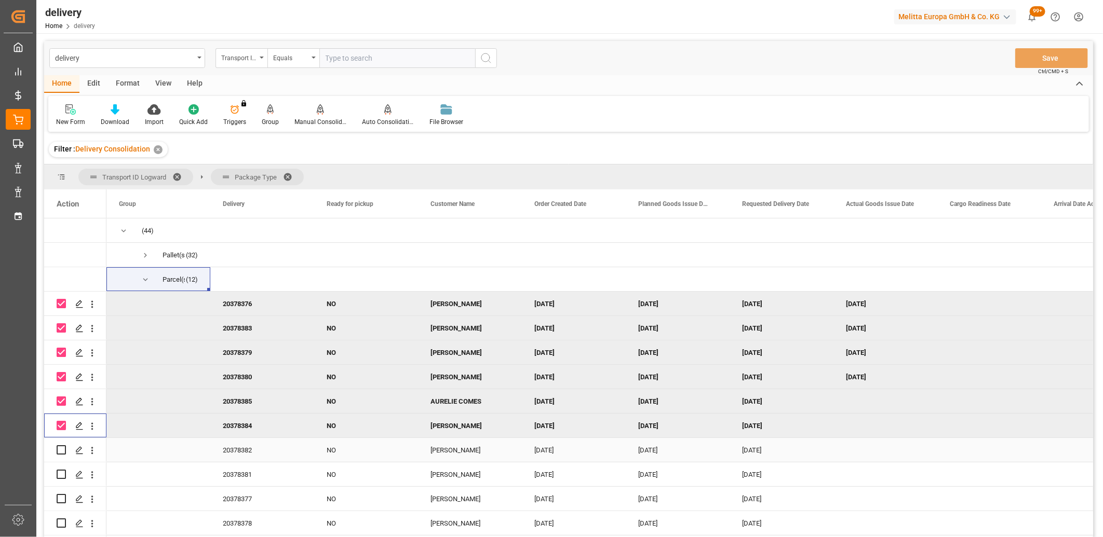
click at [61, 449] on input "Press Space to toggle row selection (unchecked)" at bounding box center [61, 450] width 9 height 9
checkbox input "true"
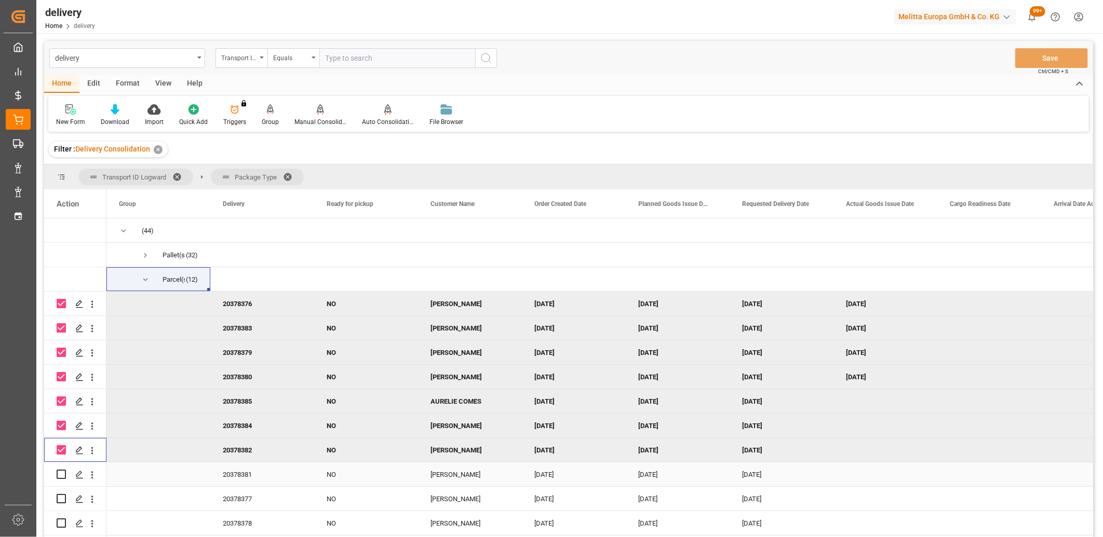
click at [61, 474] on input "Press Space to toggle row selection (unchecked)" at bounding box center [61, 474] width 9 height 9
checkbox input "true"
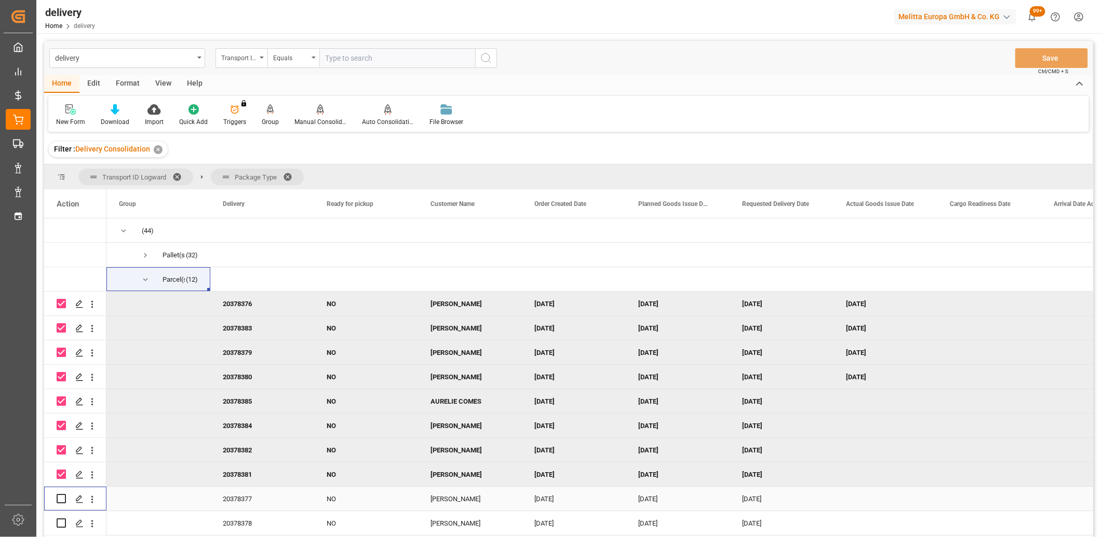
click at [61, 498] on input "Press Space to toggle row selection (unchecked)" at bounding box center [61, 498] width 9 height 9
checkbox input "true"
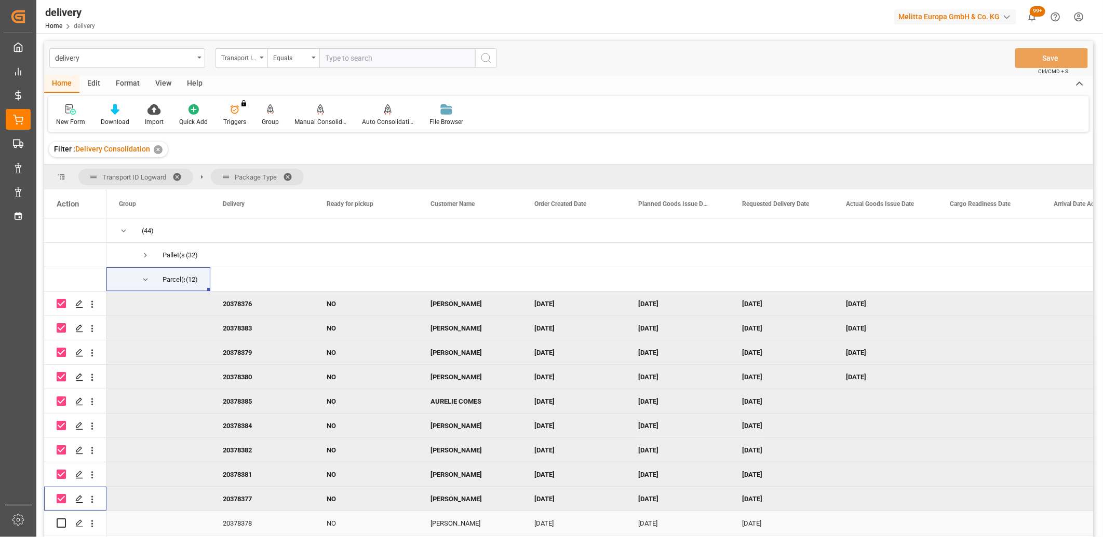
click at [61, 521] on input "Press Space to toggle row selection (unchecked)" at bounding box center [61, 523] width 9 height 9
checkbox input "true"
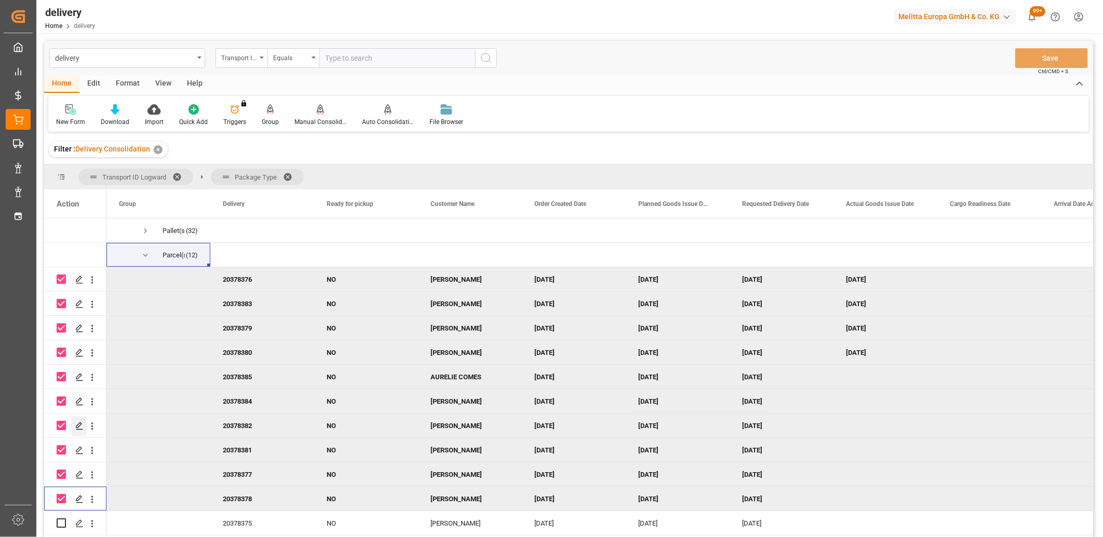
scroll to position [47, 0]
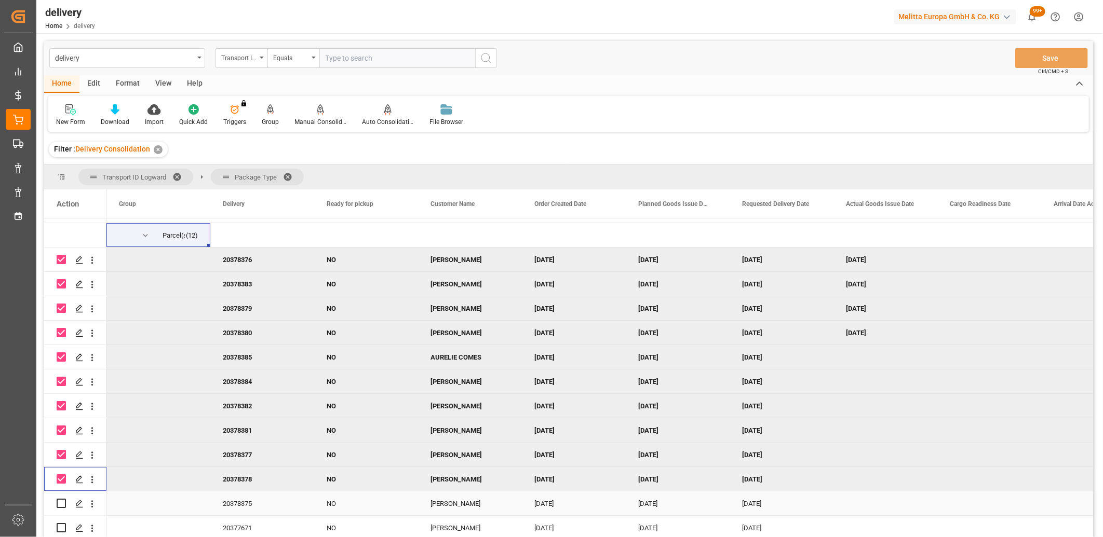
click at [61, 499] on input "Press Space to toggle row selection (unchecked)" at bounding box center [61, 503] width 9 height 9
checkbox input "true"
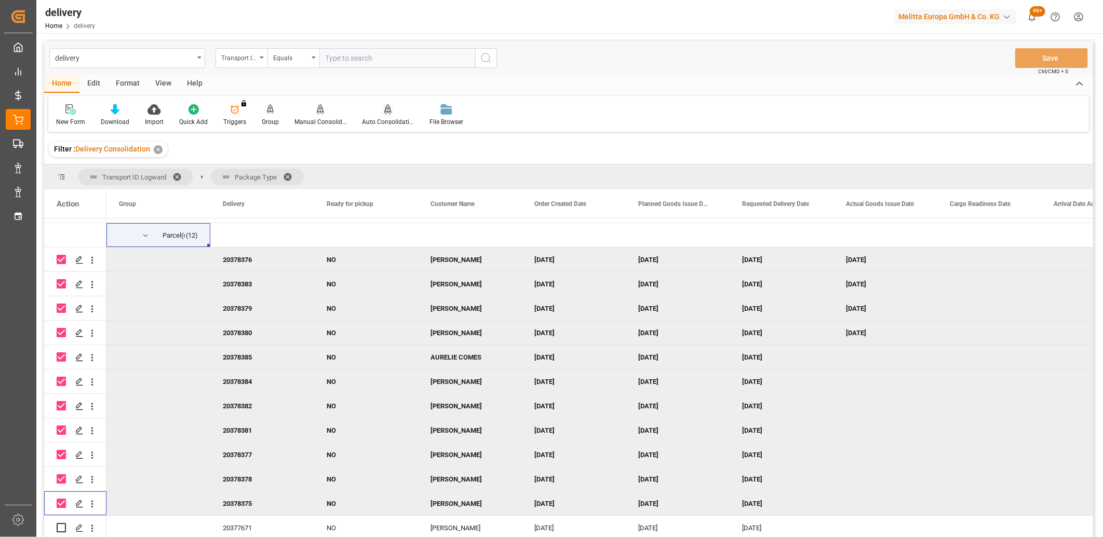
click at [383, 117] on div "Auto Consolidation" at bounding box center [388, 121] width 52 height 9
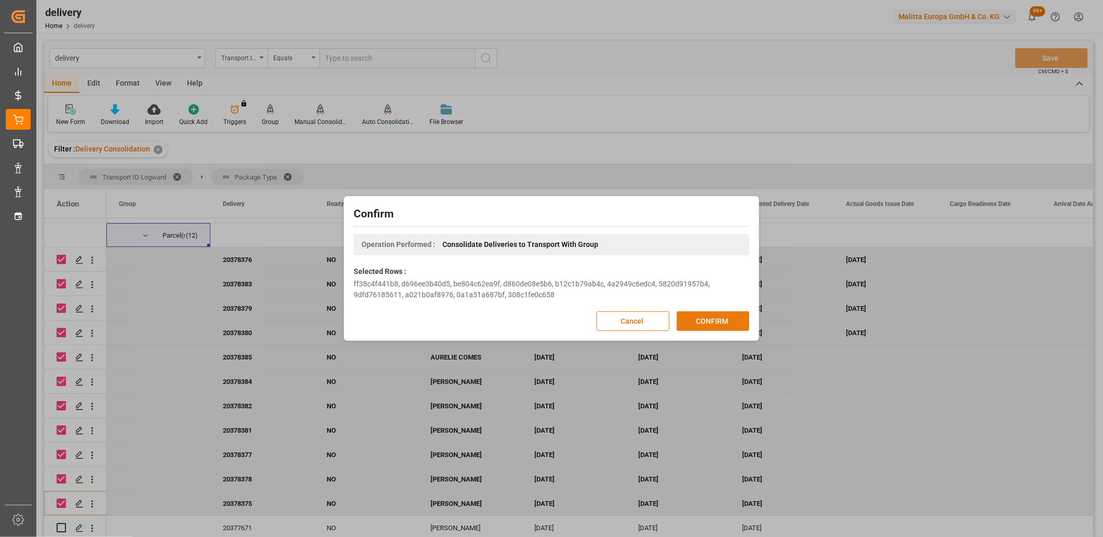
click at [695, 318] on button "CONFIRM" at bounding box center [713, 322] width 73 height 20
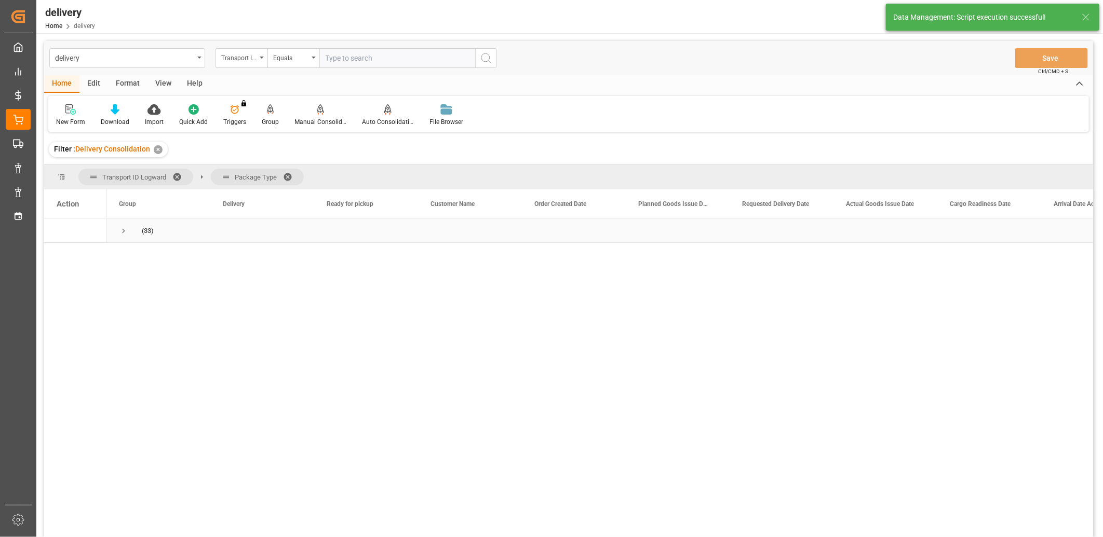
click at [123, 232] on span "Press SPACE to select this row." at bounding box center [123, 230] width 9 height 9
click at [146, 252] on span "Press SPACE to select this row." at bounding box center [145, 255] width 9 height 9
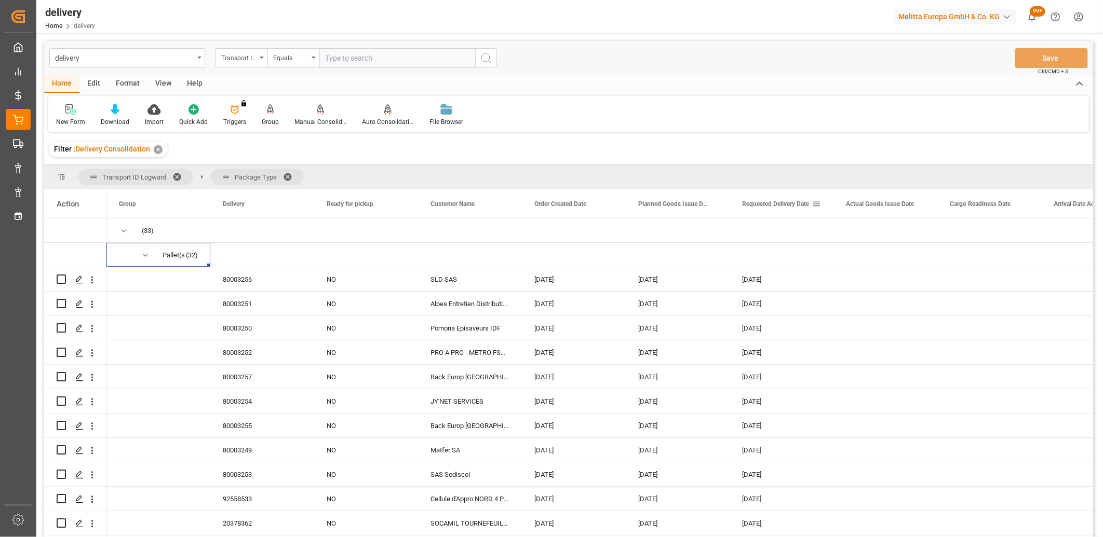
click at [771, 208] on div "Requested Delivery Date" at bounding box center [777, 204] width 70 height 29
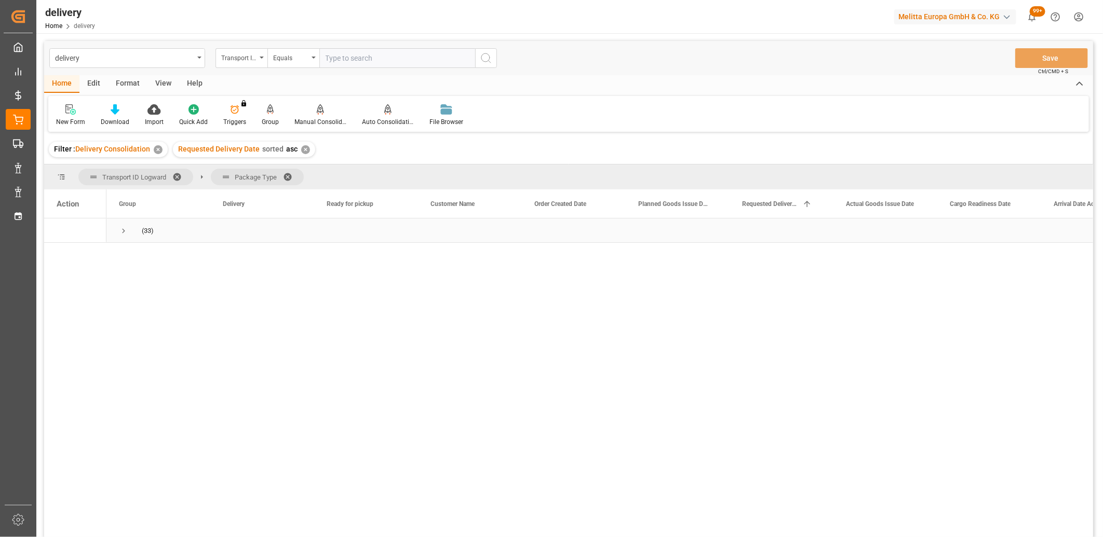
click at [125, 231] on span "Press SPACE to select this row." at bounding box center [123, 230] width 9 height 9
click at [144, 256] on span "Press SPACE to select this row." at bounding box center [145, 255] width 9 height 9
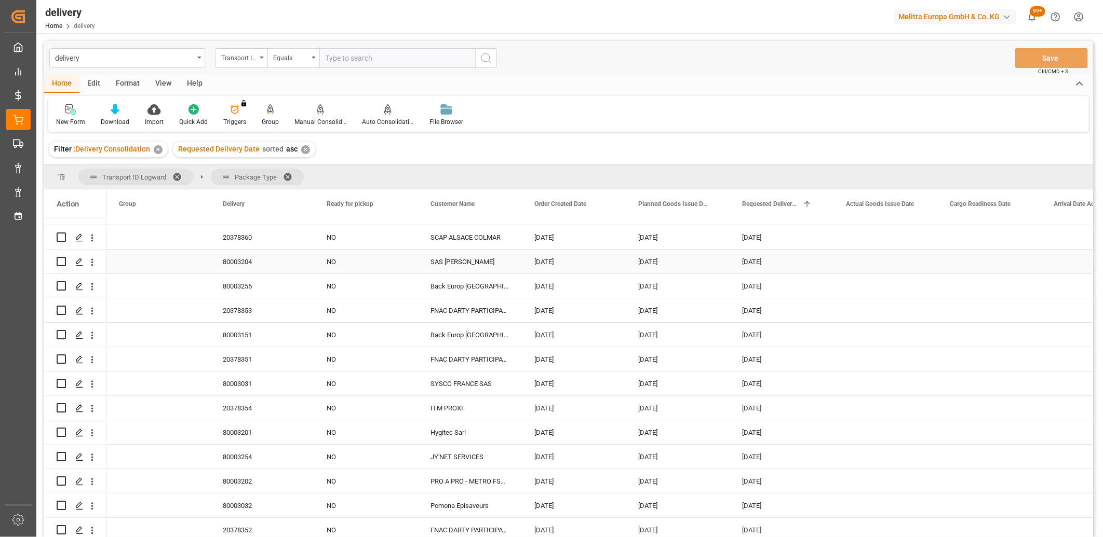
scroll to position [58, 0]
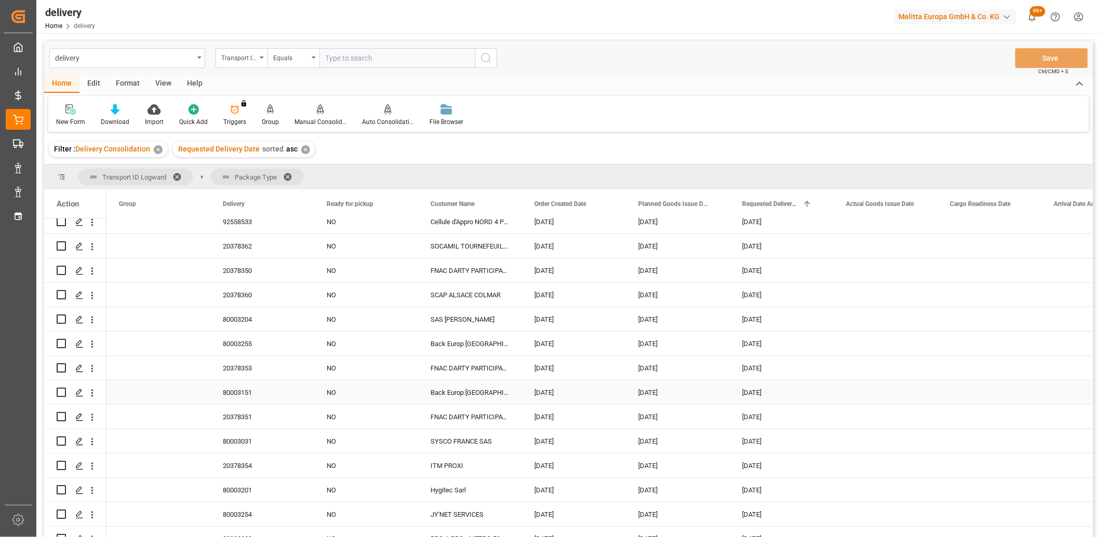
click at [247, 389] on div "80003151" at bounding box center [262, 393] width 104 height 24
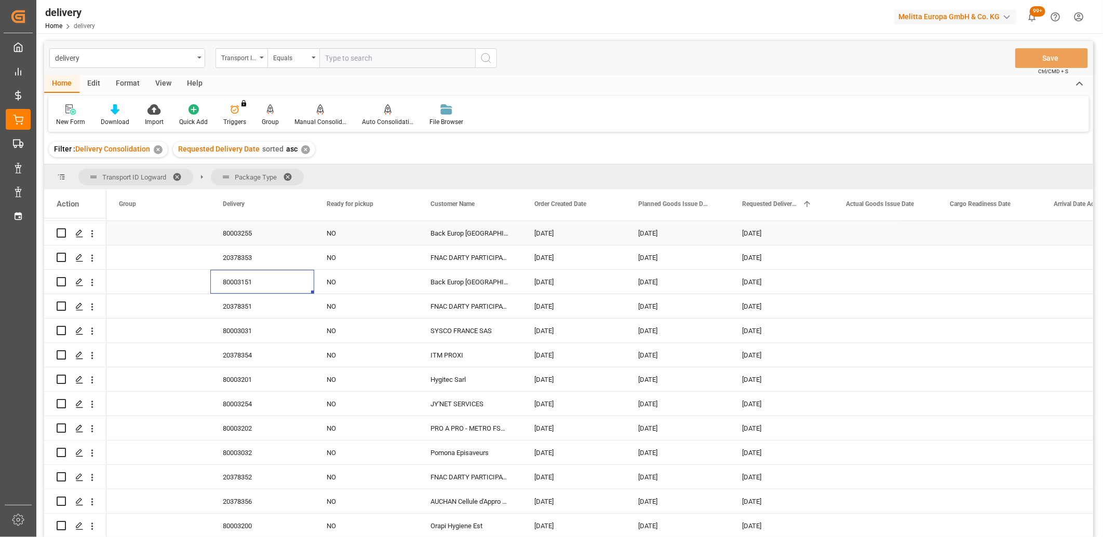
scroll to position [173, 0]
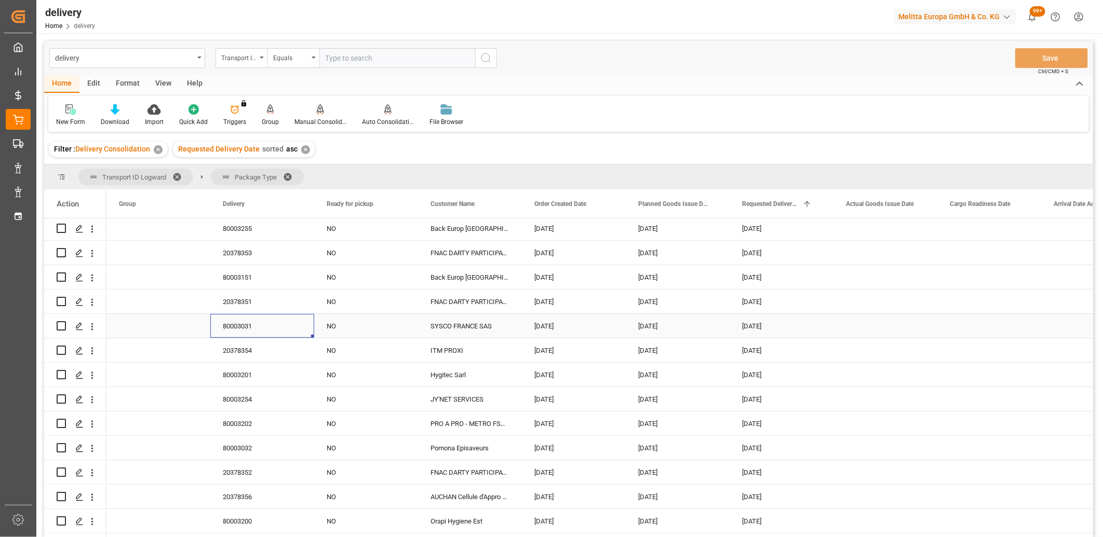
click at [255, 326] on div "80003031" at bounding box center [262, 326] width 104 height 24
click at [251, 374] on div "80003201" at bounding box center [262, 375] width 104 height 24
click at [250, 392] on div "80003254" at bounding box center [262, 399] width 104 height 24
drag, startPoint x: 250, startPoint y: 422, endPoint x: 250, endPoint y: 432, distance: 9.9
click at [250, 423] on div "80003202" at bounding box center [262, 424] width 104 height 24
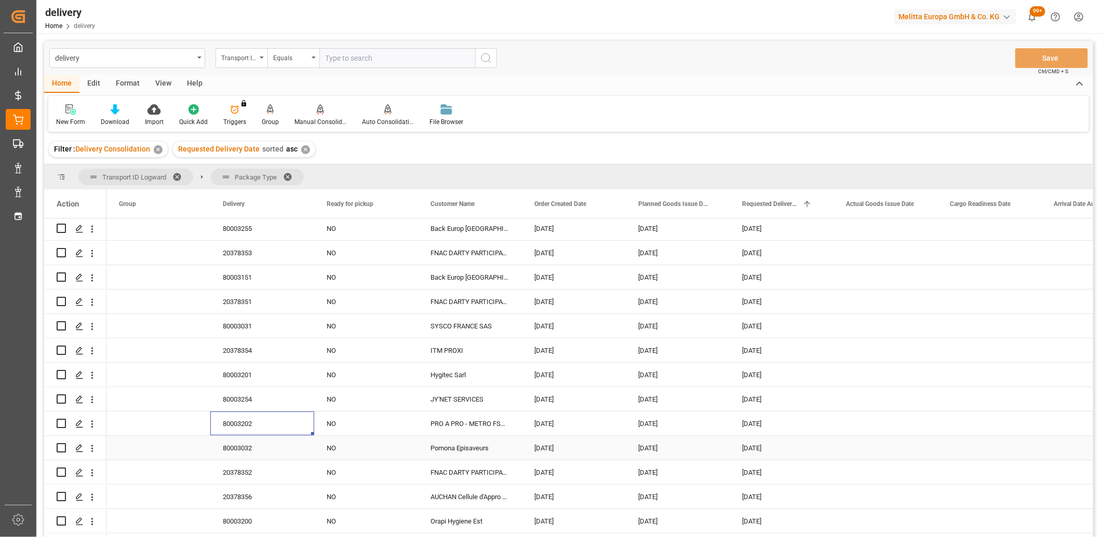
click at [249, 447] on div "80003032" at bounding box center [262, 448] width 104 height 24
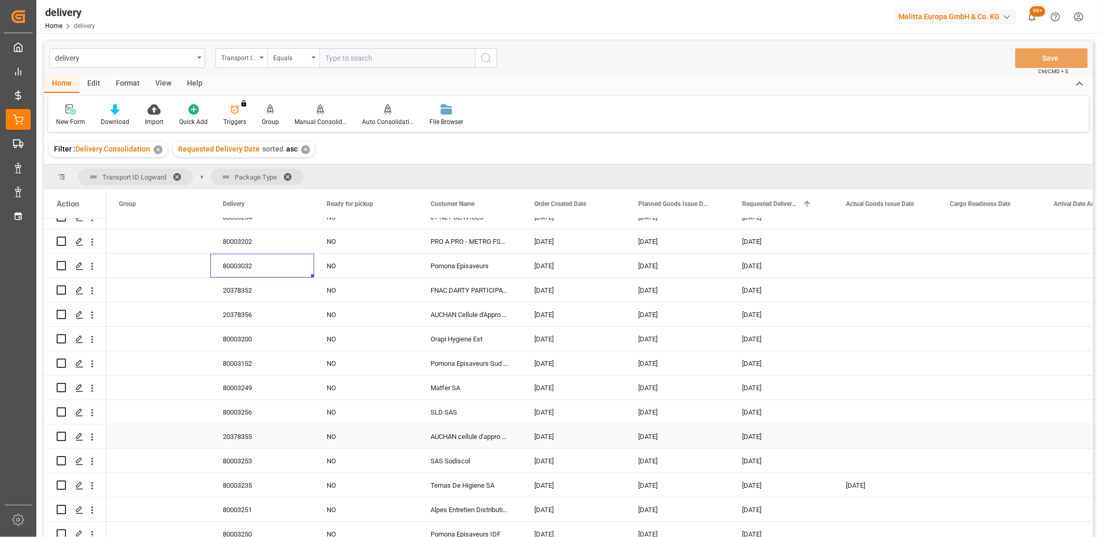
scroll to position [403, 0]
click at [236, 288] on div "80003200" at bounding box center [262, 291] width 104 height 24
click at [236, 315] on div "80003152" at bounding box center [262, 315] width 104 height 24
click at [234, 344] on div "80003249" at bounding box center [262, 340] width 104 height 24
click at [233, 364] on div "80003256" at bounding box center [262, 364] width 104 height 24
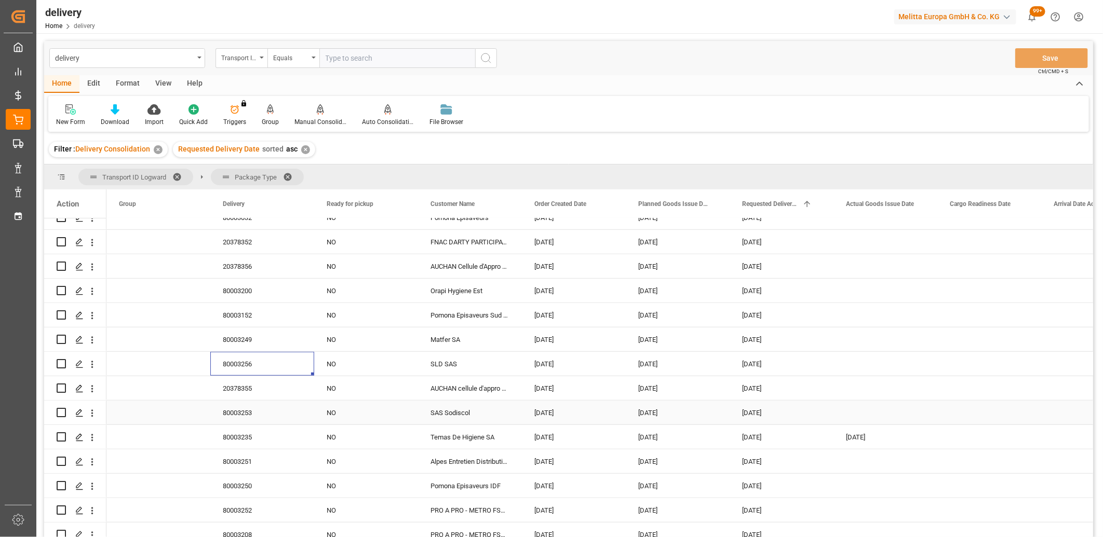
click at [238, 408] on div "80003253" at bounding box center [262, 413] width 104 height 24
click at [239, 431] on div "80003235" at bounding box center [262, 437] width 104 height 24
click at [231, 476] on div "80003250" at bounding box center [262, 486] width 104 height 24
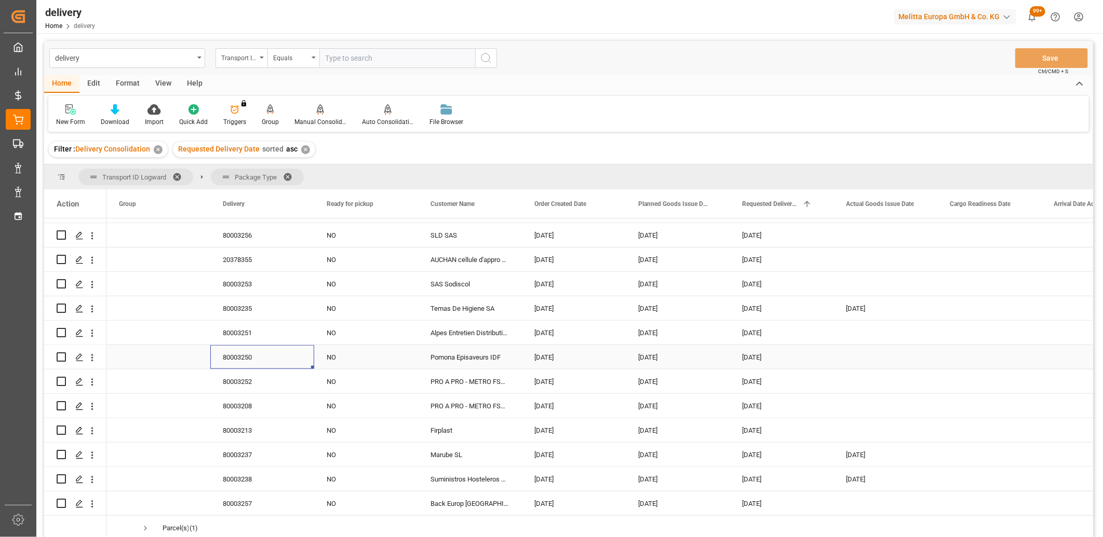
scroll to position [535, 0]
click at [241, 378] on div "80003252" at bounding box center [262, 382] width 104 height 24
click at [241, 406] on div "80003208" at bounding box center [262, 406] width 104 height 24
click at [242, 428] on div "80003213" at bounding box center [262, 431] width 104 height 24
click at [252, 452] on div "80003237" at bounding box center [262, 455] width 104 height 24
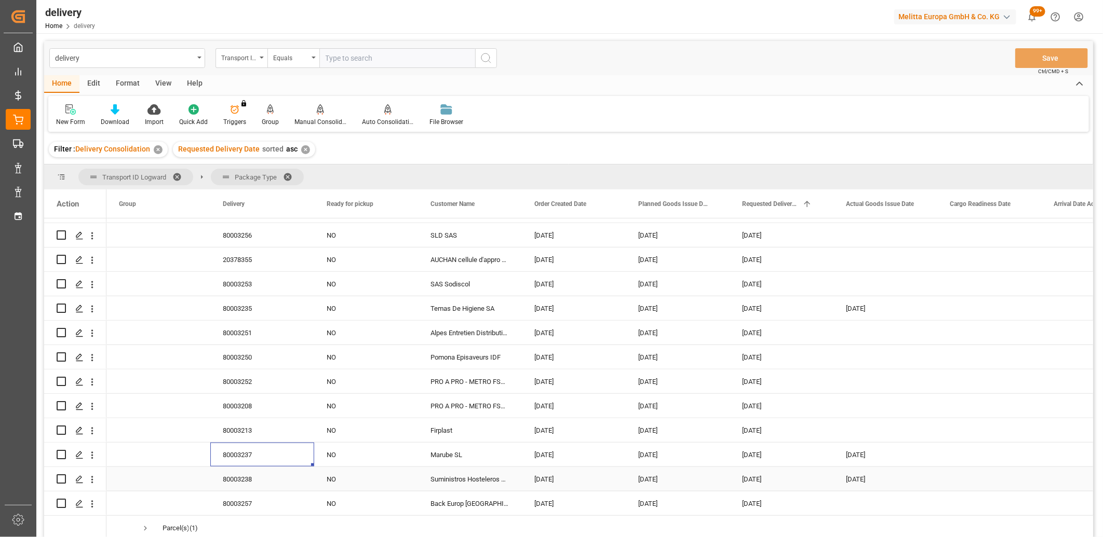
click at [252, 470] on div "80003238" at bounding box center [262, 479] width 104 height 24
click at [236, 494] on div "80003257" at bounding box center [262, 504] width 104 height 24
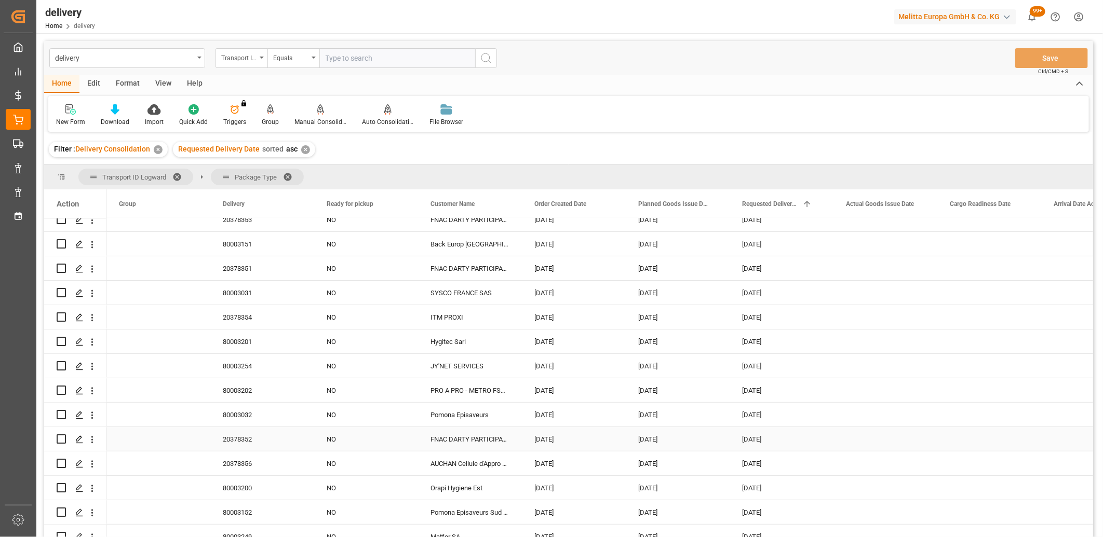
scroll to position [0, 0]
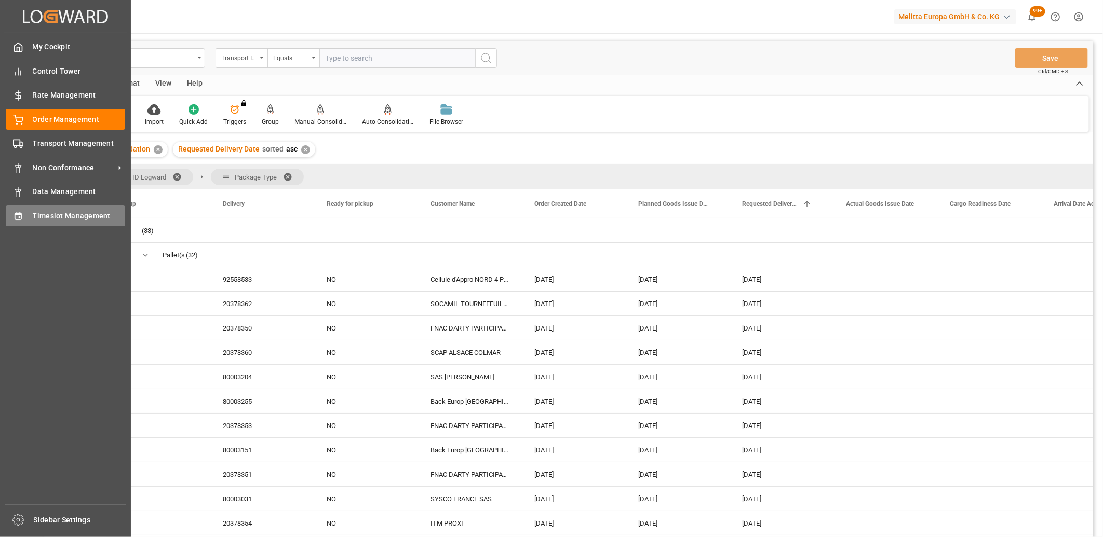
click at [25, 211] on div "Timeslot Management Timeslot Management" at bounding box center [65, 216] width 119 height 20
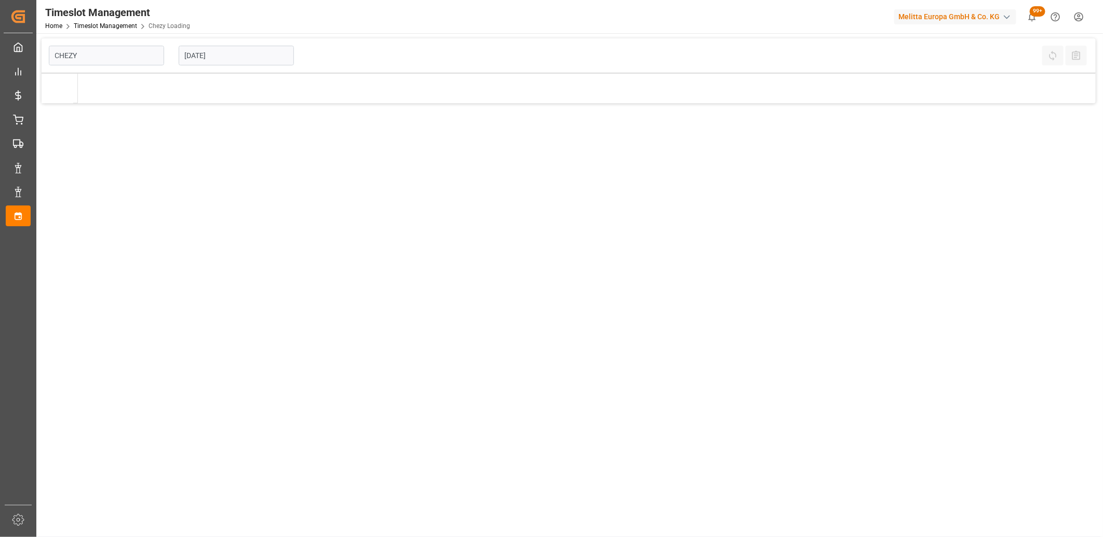
type input "Chezy Loading"
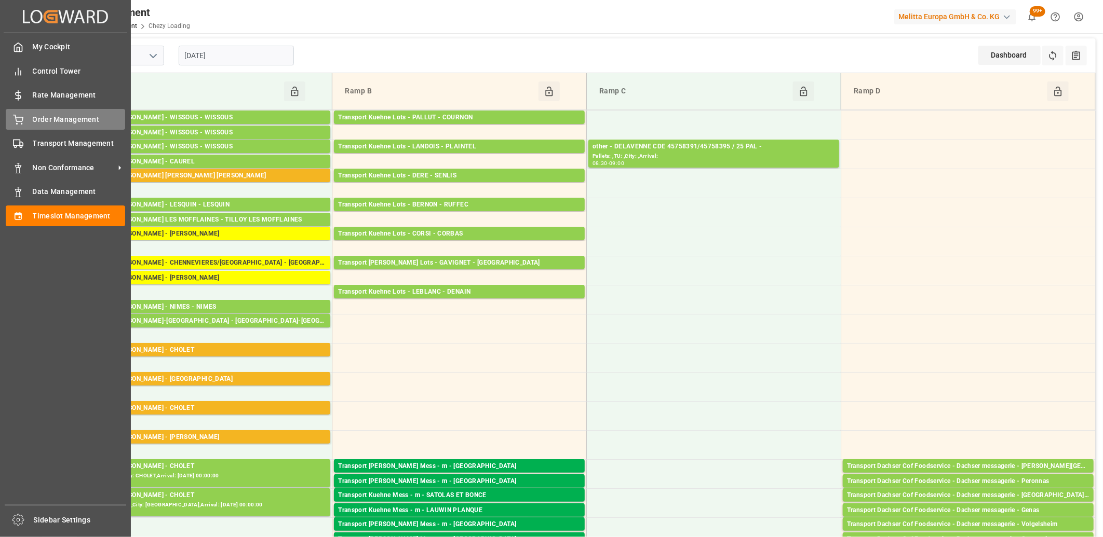
click at [19, 116] on icon at bounding box center [18, 120] width 10 height 10
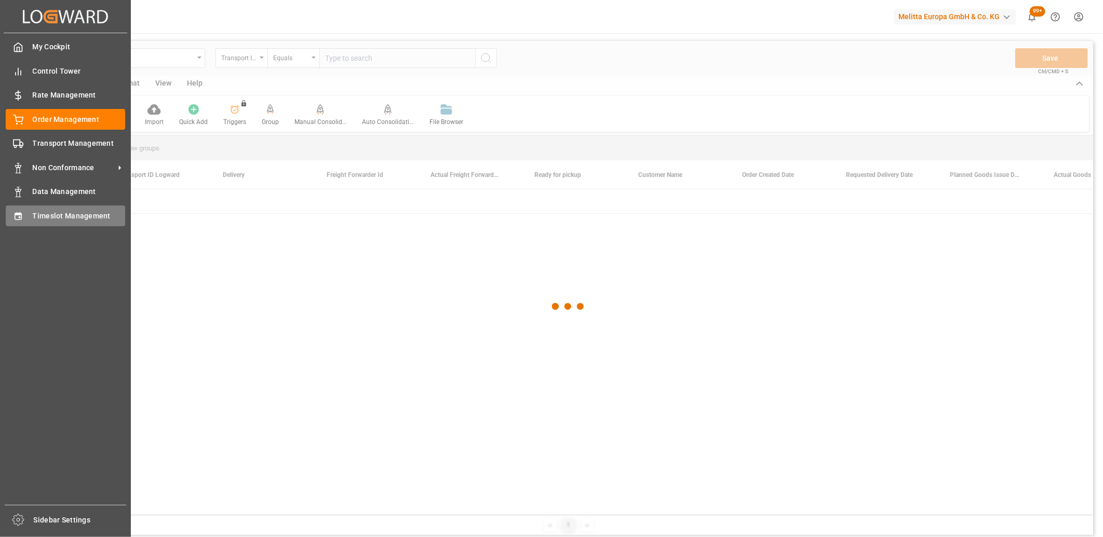
click at [22, 213] on icon at bounding box center [18, 216] width 10 height 10
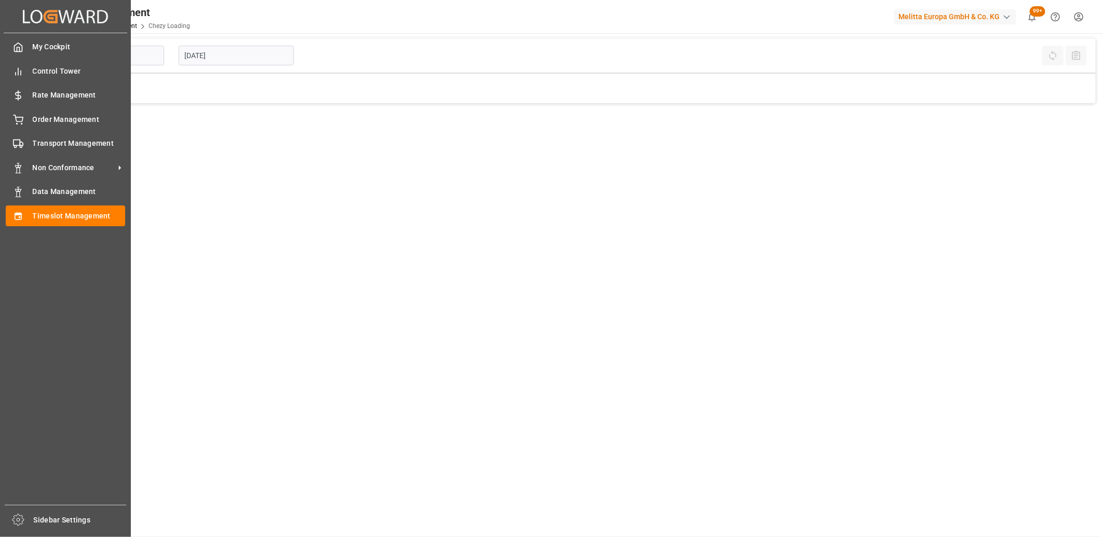
type input "Chezy Loading"
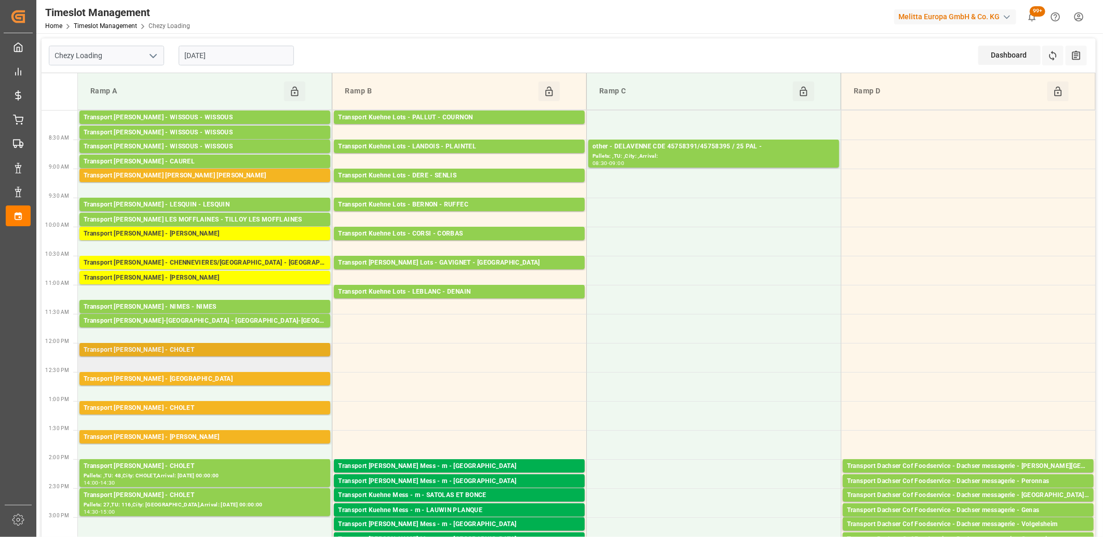
click at [220, 351] on div "Transport [PERSON_NAME] - CHOLET" at bounding box center [205, 350] width 242 height 10
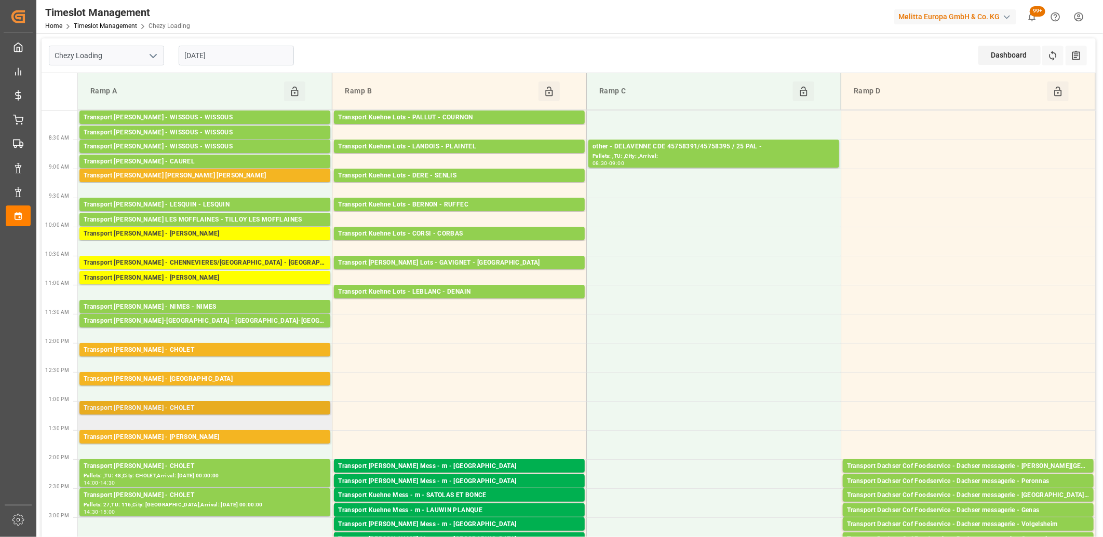
click at [182, 407] on div "Transport [PERSON_NAME] - CHOLET" at bounding box center [205, 408] width 242 height 10
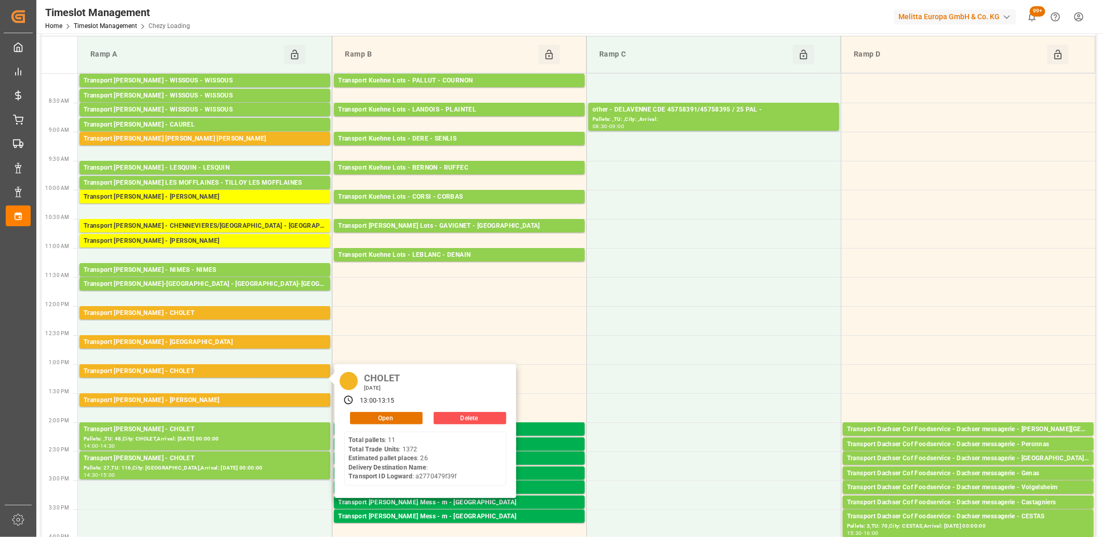
scroll to position [58, 0]
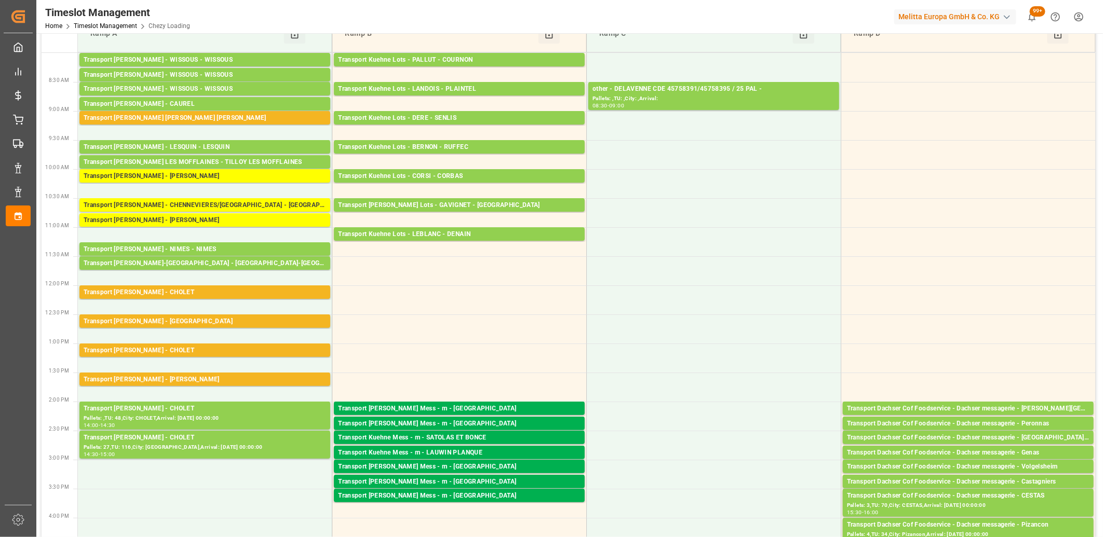
click at [182, 407] on div "Transport [PERSON_NAME] - CHOLET" at bounding box center [205, 409] width 242 height 10
click at [184, 435] on div "Transport [PERSON_NAME] - CHOLET" at bounding box center [205, 438] width 242 height 10
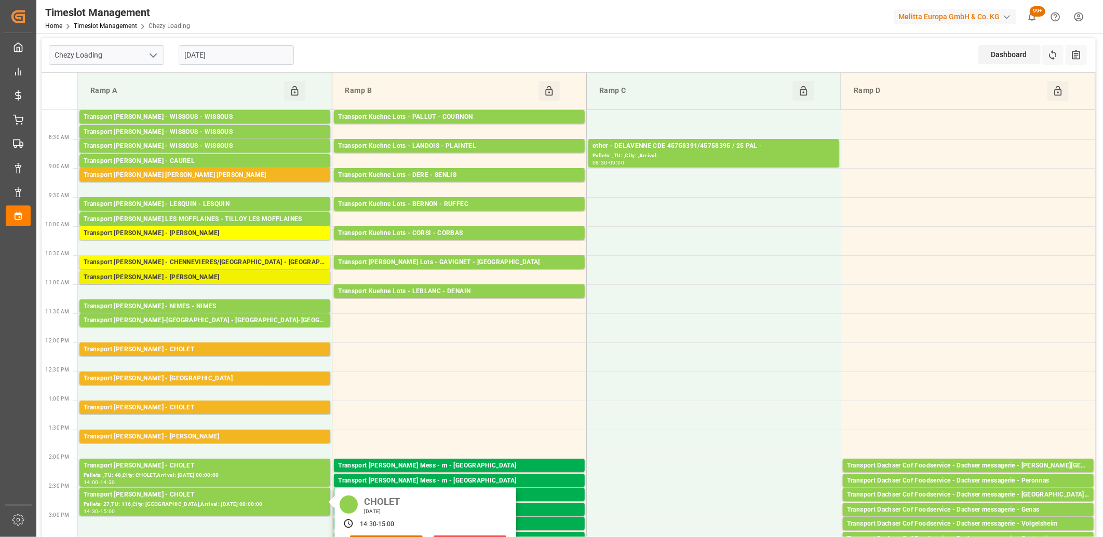
scroll to position [0, 0]
click at [241, 57] on input "[DATE]" at bounding box center [236, 56] width 115 height 20
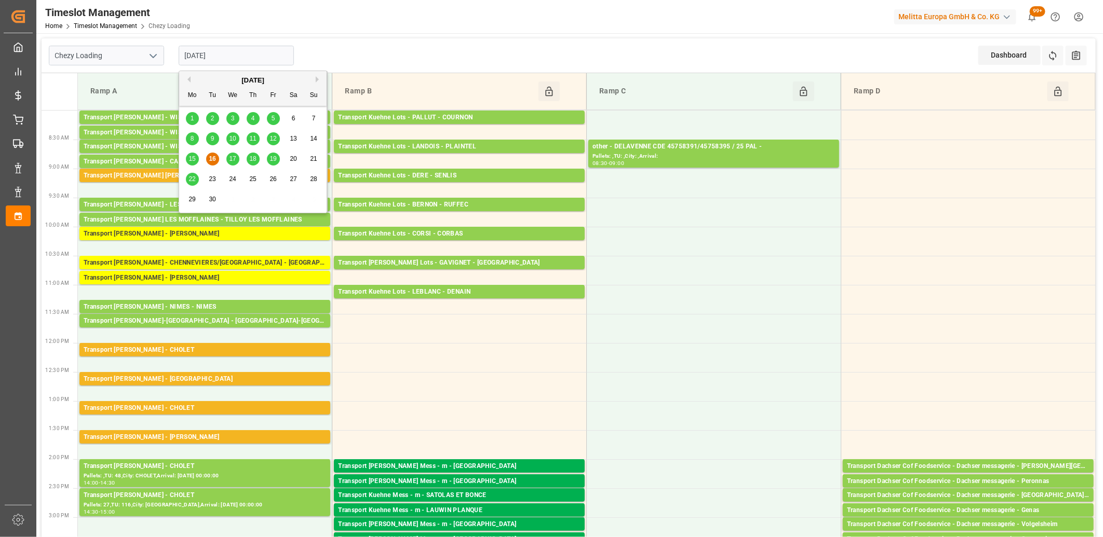
click at [232, 161] on span "17" at bounding box center [232, 158] width 7 height 7
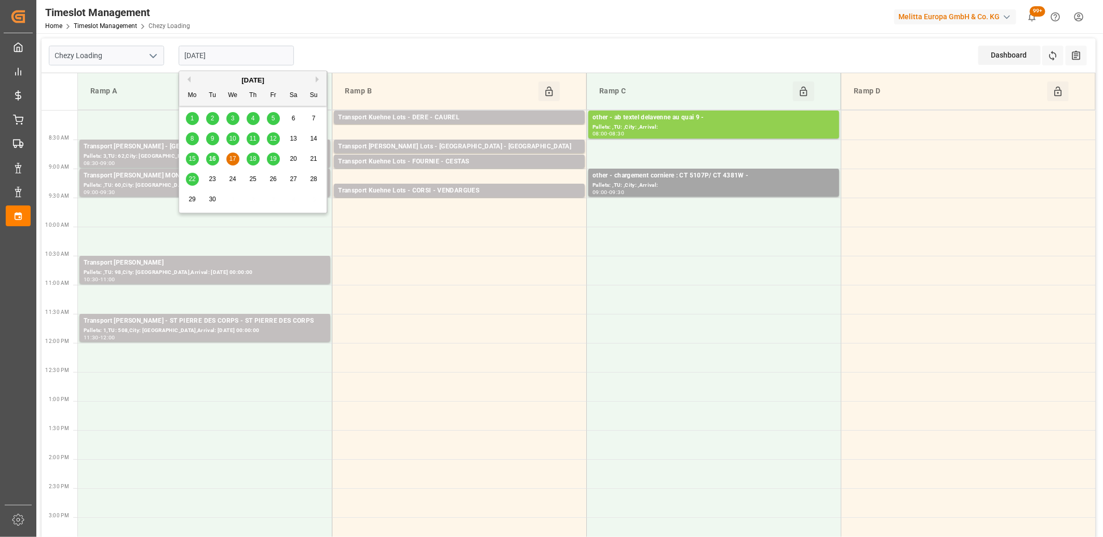
click at [242, 58] on input "[DATE]" at bounding box center [236, 56] width 115 height 20
click at [212, 161] on span "16" at bounding box center [212, 158] width 7 height 7
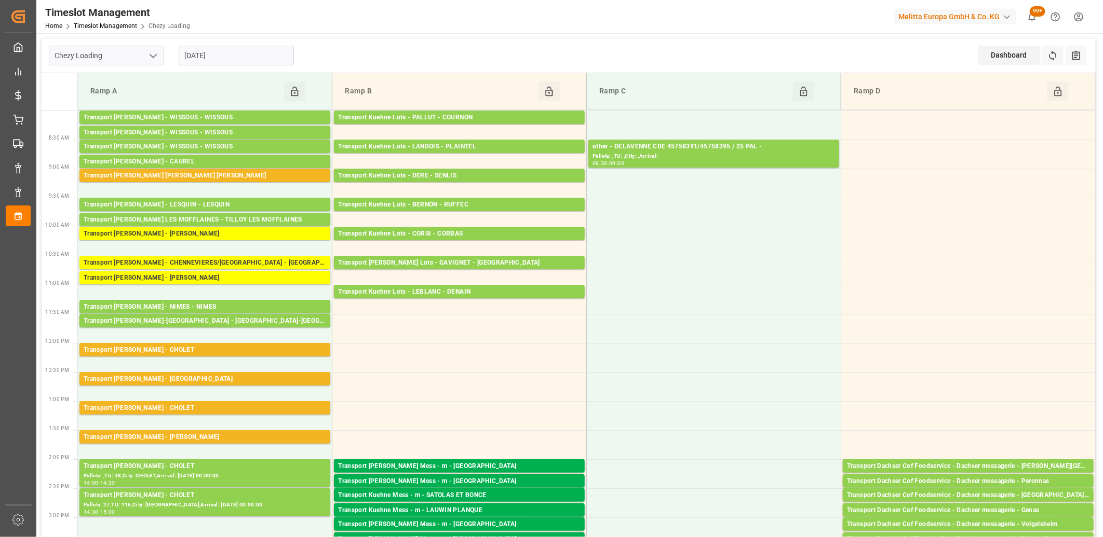
click at [235, 49] on input "[DATE]" at bounding box center [236, 56] width 115 height 20
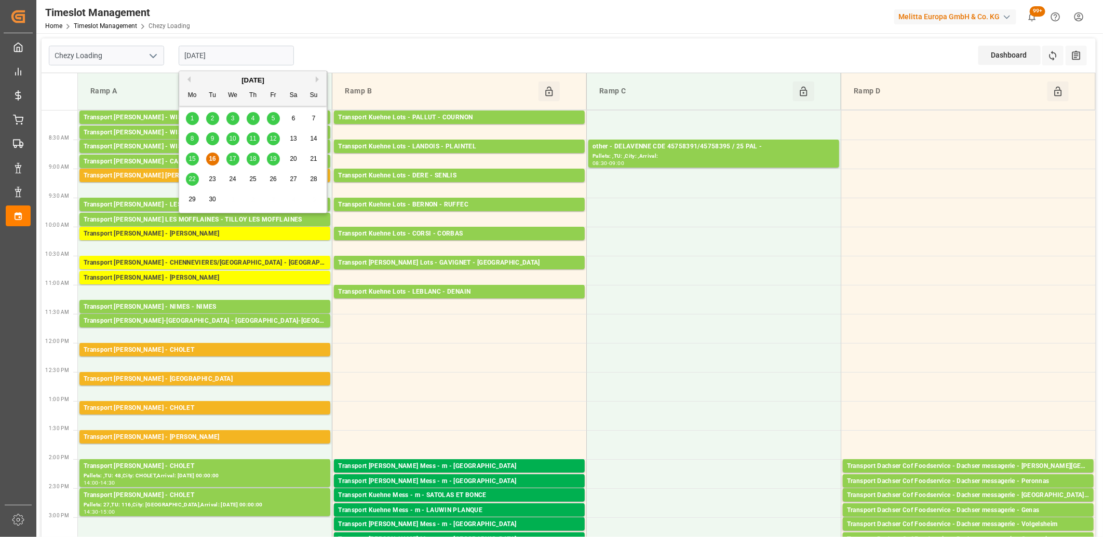
click at [235, 161] on span "17" at bounding box center [232, 158] width 7 height 7
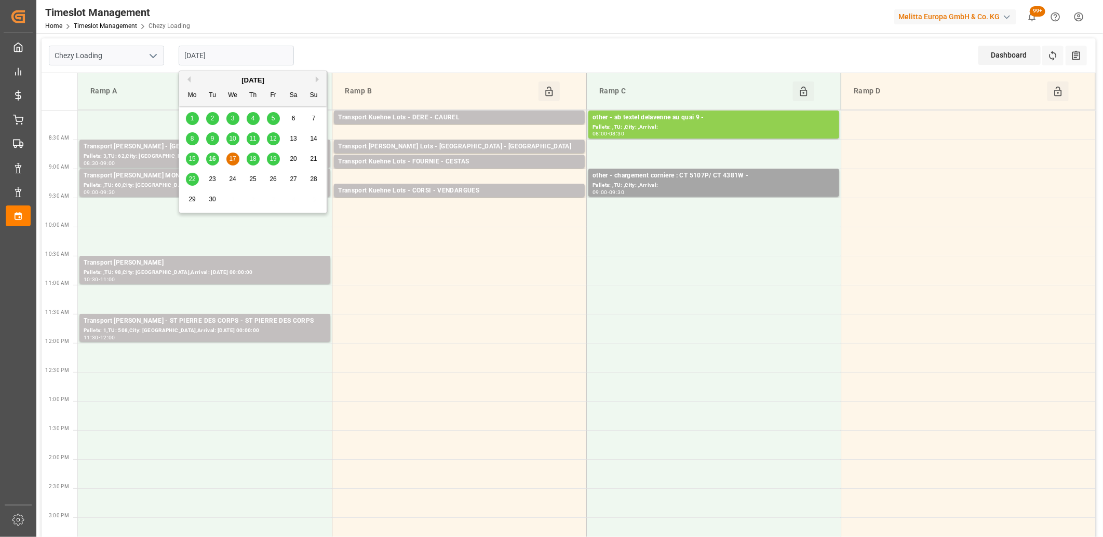
click at [273, 50] on input "[DATE]" at bounding box center [236, 56] width 115 height 20
click at [252, 157] on span "18" at bounding box center [252, 158] width 7 height 7
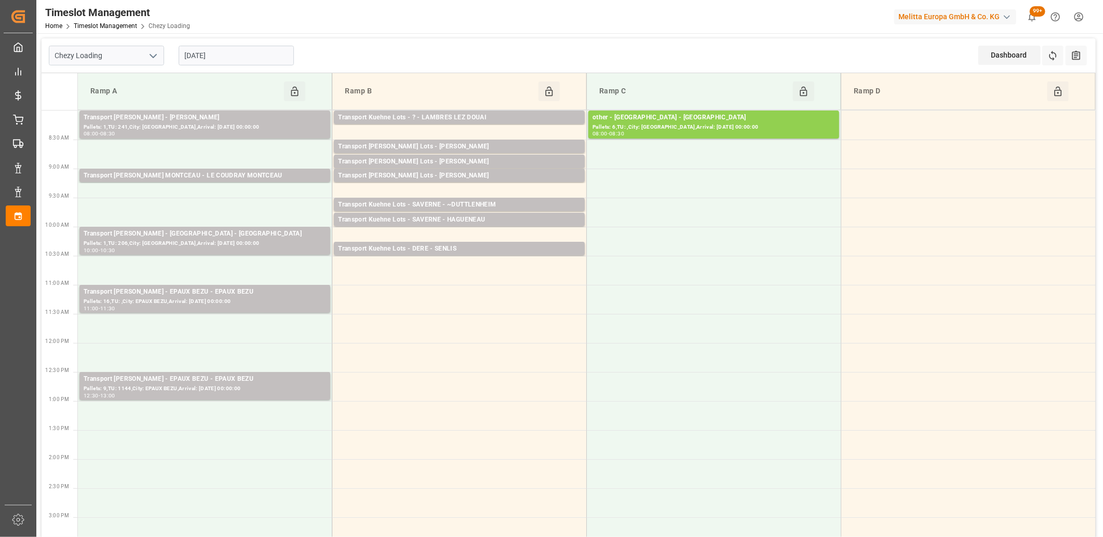
click at [243, 55] on input "[DATE]" at bounding box center [236, 56] width 115 height 20
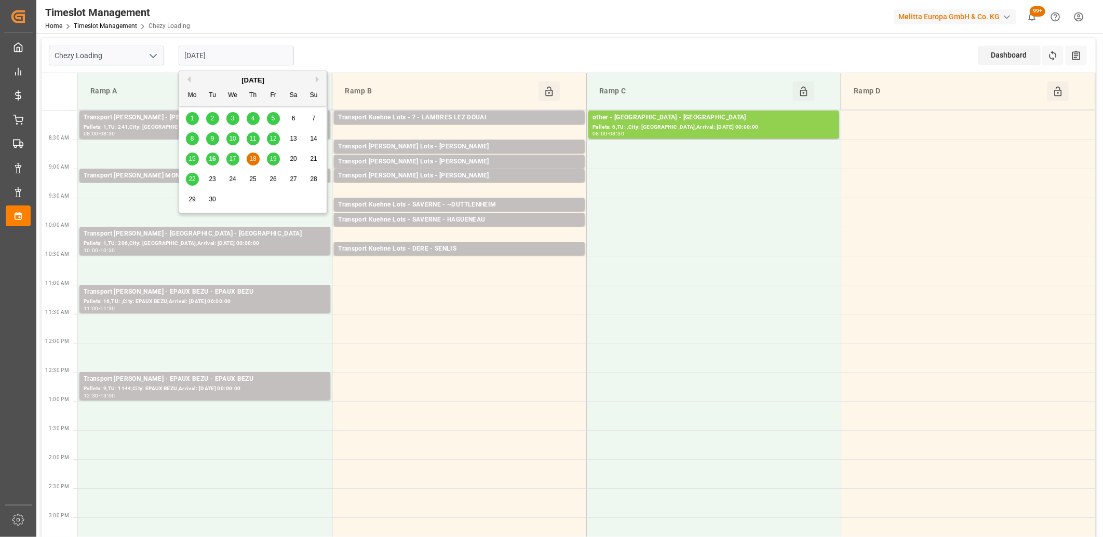
click at [275, 161] on span "19" at bounding box center [272, 158] width 7 height 7
type input "[DATE]"
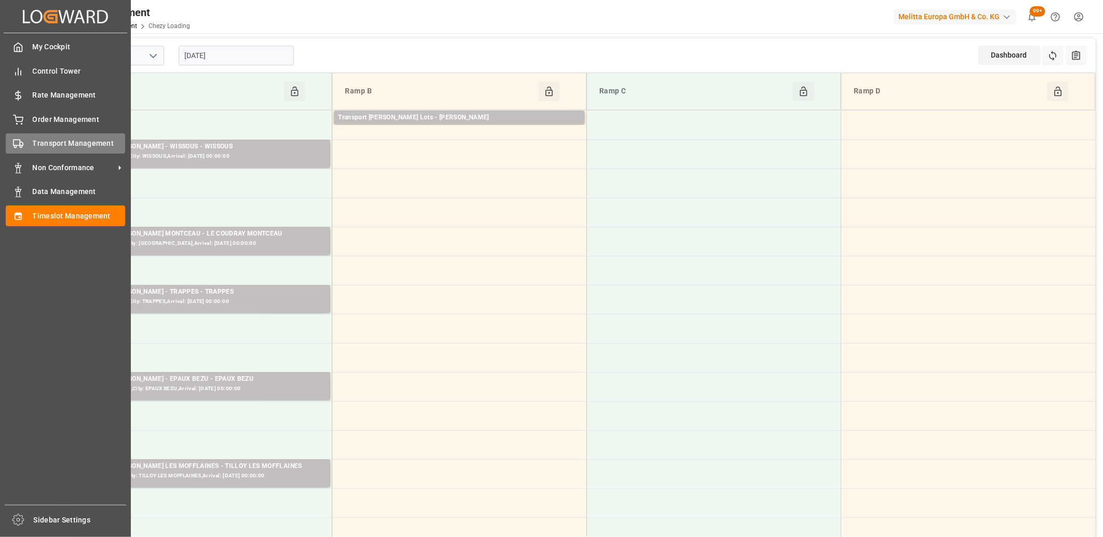
click at [22, 139] on icon at bounding box center [18, 144] width 10 height 10
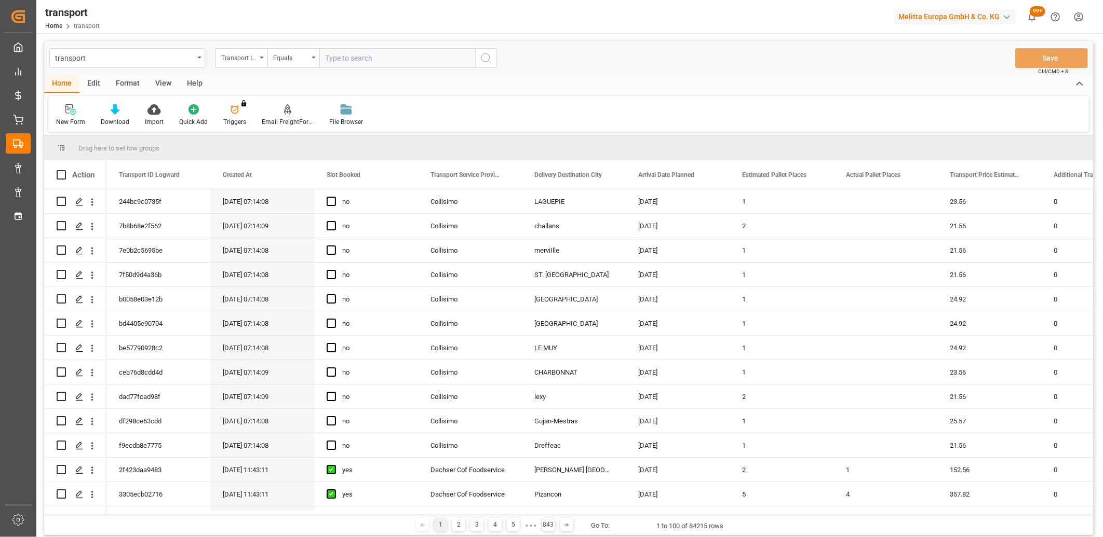
drag, startPoint x: 429, startPoint y: 172, endPoint x: 427, endPoint y: 146, distance: 26.0
click at [427, 146] on div "Drag here to set row groups Drag here to set column labels Action Transport ID …" at bounding box center [568, 326] width 1049 height 380
drag, startPoint x: 453, startPoint y: 175, endPoint x: 461, endPoint y: 149, distance: 27.8
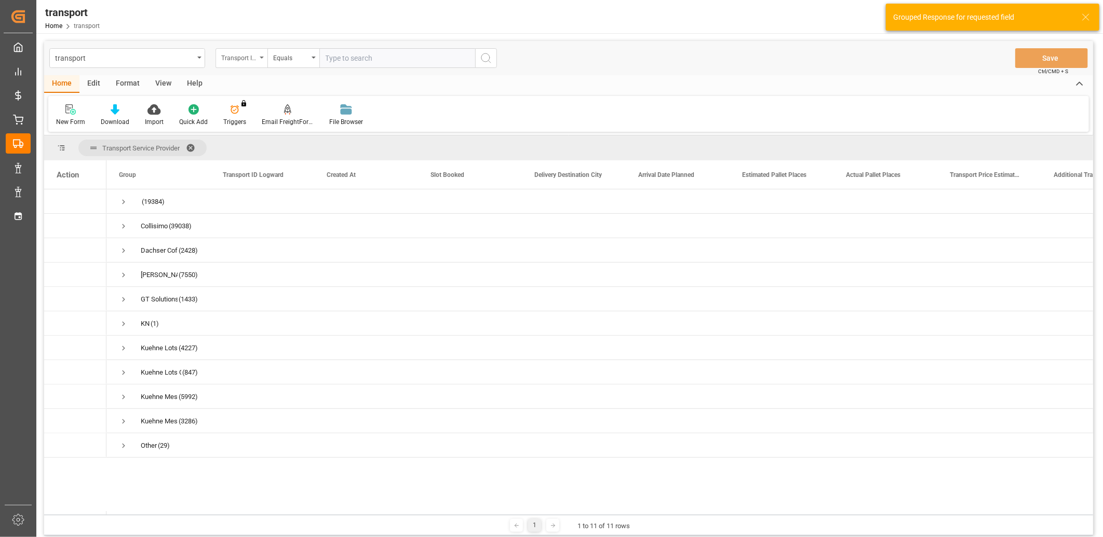
click at [238, 59] on div "Transport ID Logward" at bounding box center [238, 57] width 35 height 12
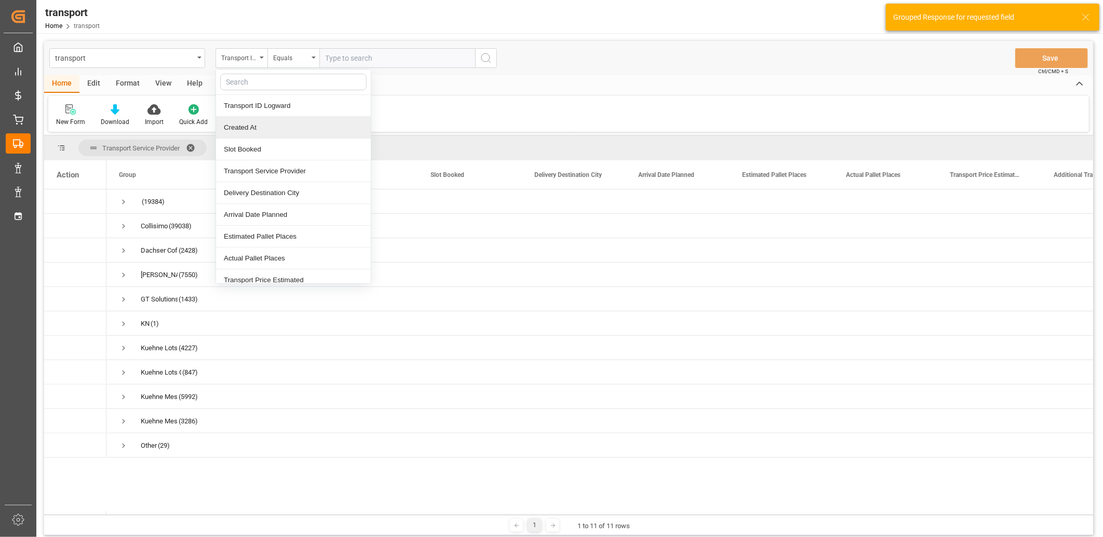
click at [242, 125] on div "Created At" at bounding box center [293, 128] width 155 height 22
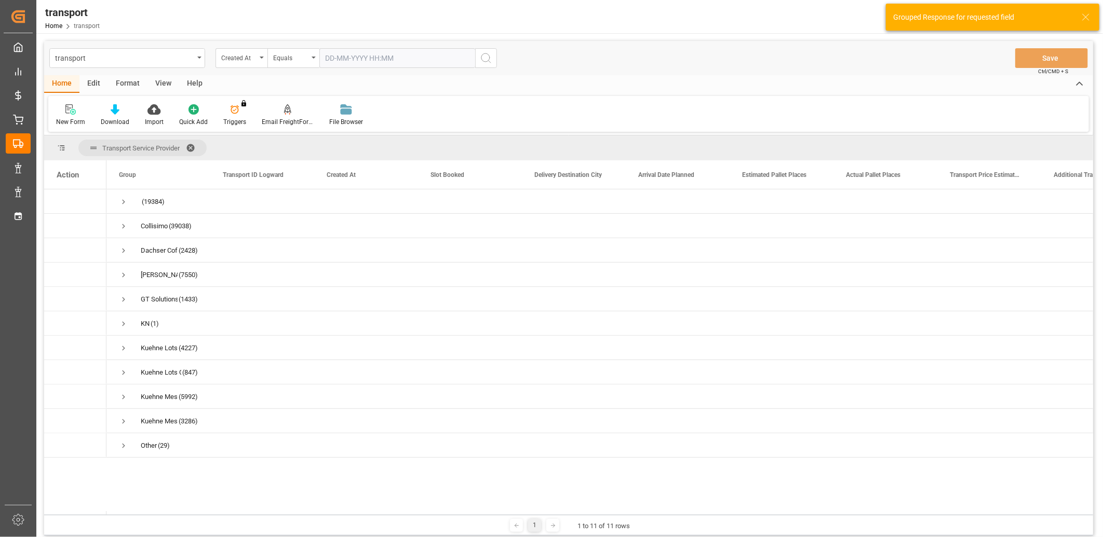
click at [347, 60] on input "text" at bounding box center [397, 58] width 156 height 20
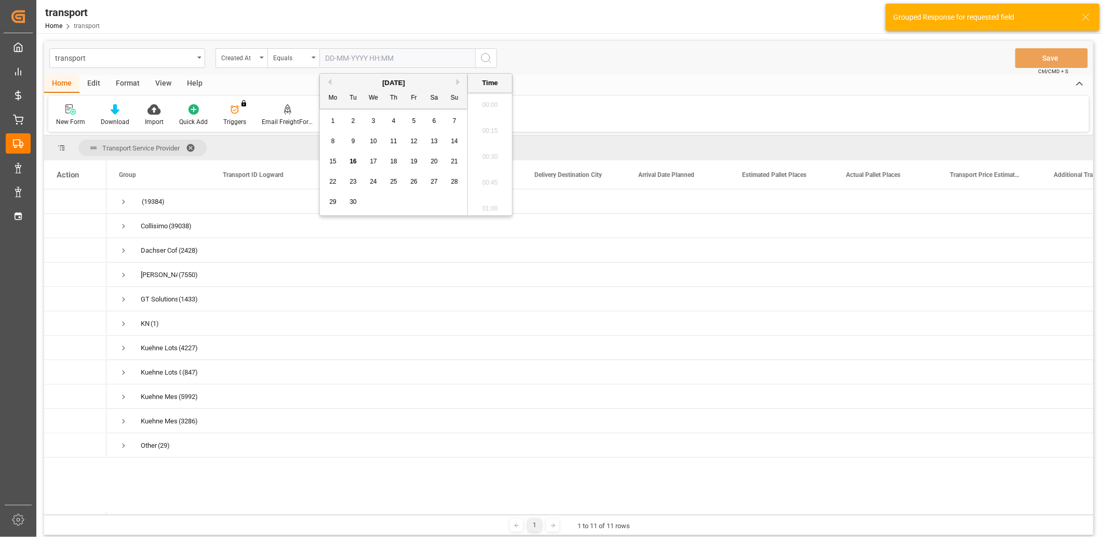
scroll to position [912, 0]
click at [332, 161] on span "15" at bounding box center [332, 161] width 7 height 7
type input "[DATE] 00:00"
click at [484, 61] on icon "search button" at bounding box center [486, 58] width 12 height 12
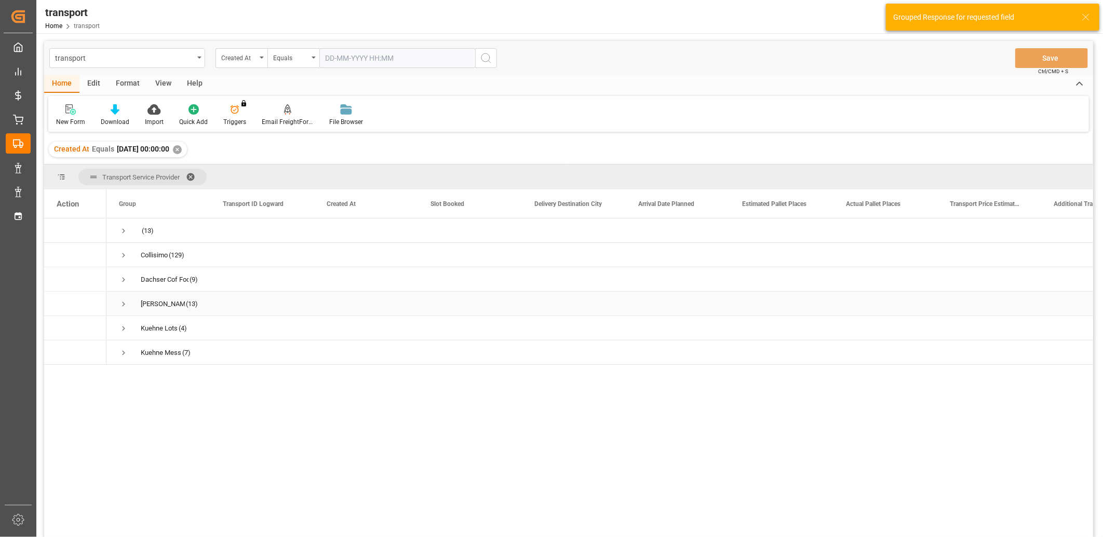
click at [124, 300] on span "Press SPACE to select this row." at bounding box center [123, 304] width 9 height 9
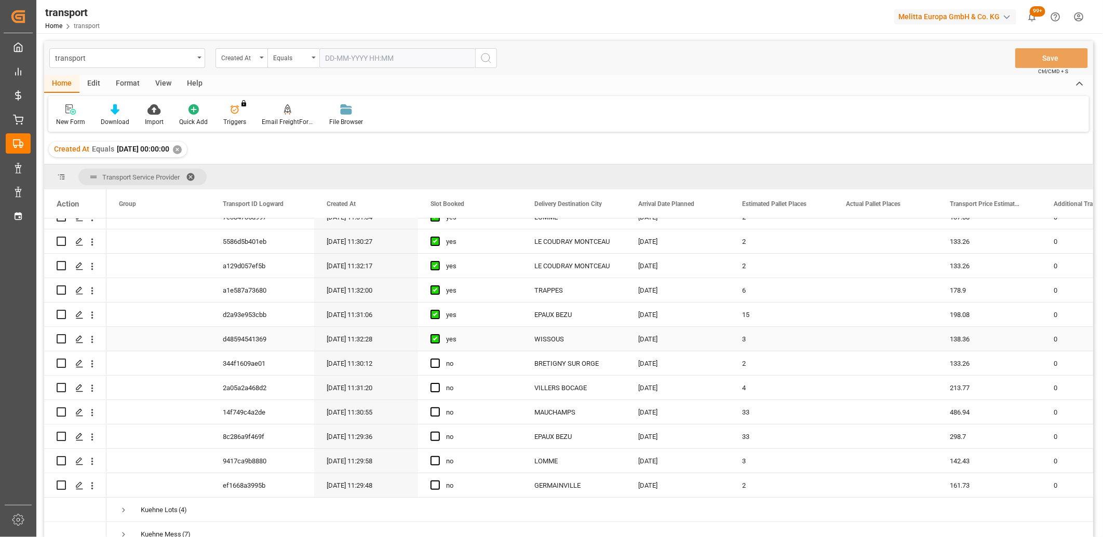
scroll to position [144, 0]
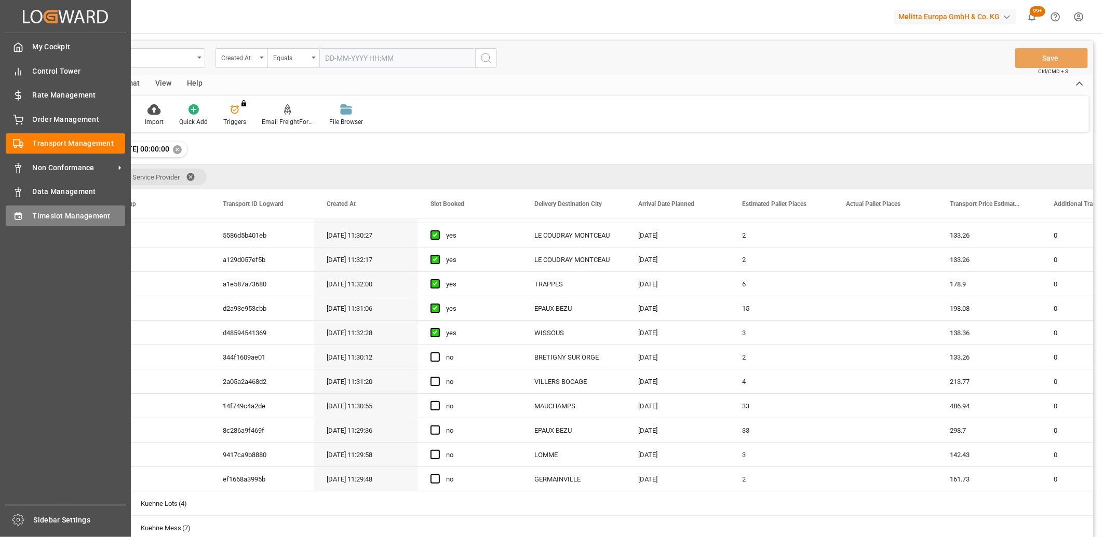
click at [26, 218] on div "Timeslot Management Timeslot Management" at bounding box center [65, 216] width 119 height 20
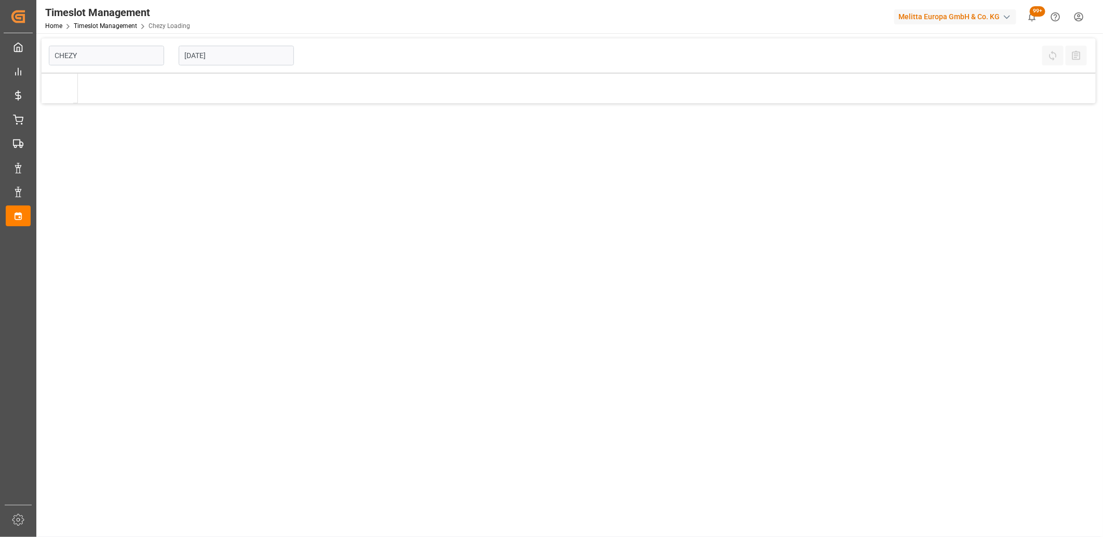
type input "Chezy Loading"
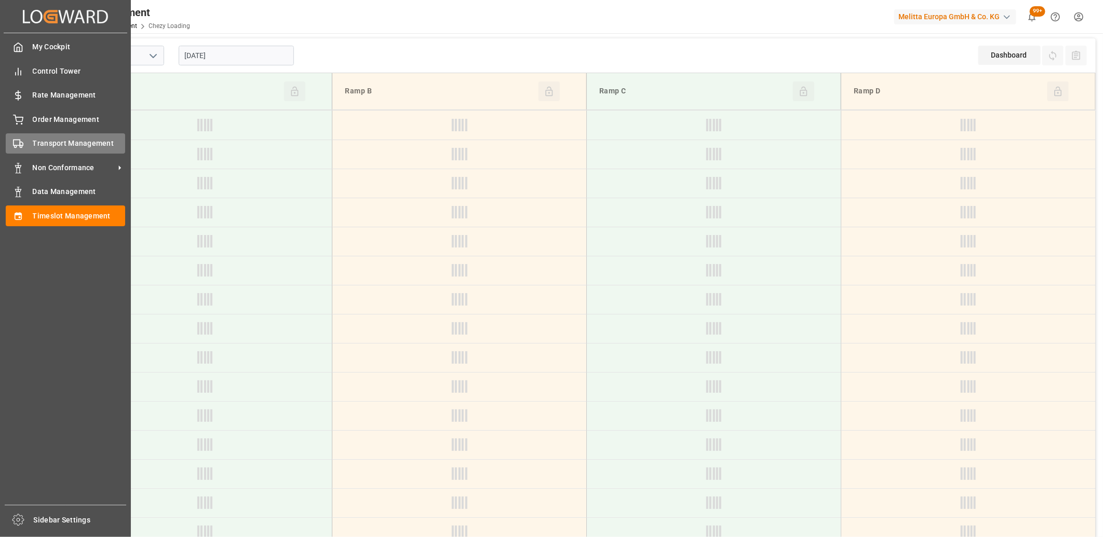
click at [22, 146] on icon at bounding box center [18, 144] width 10 height 10
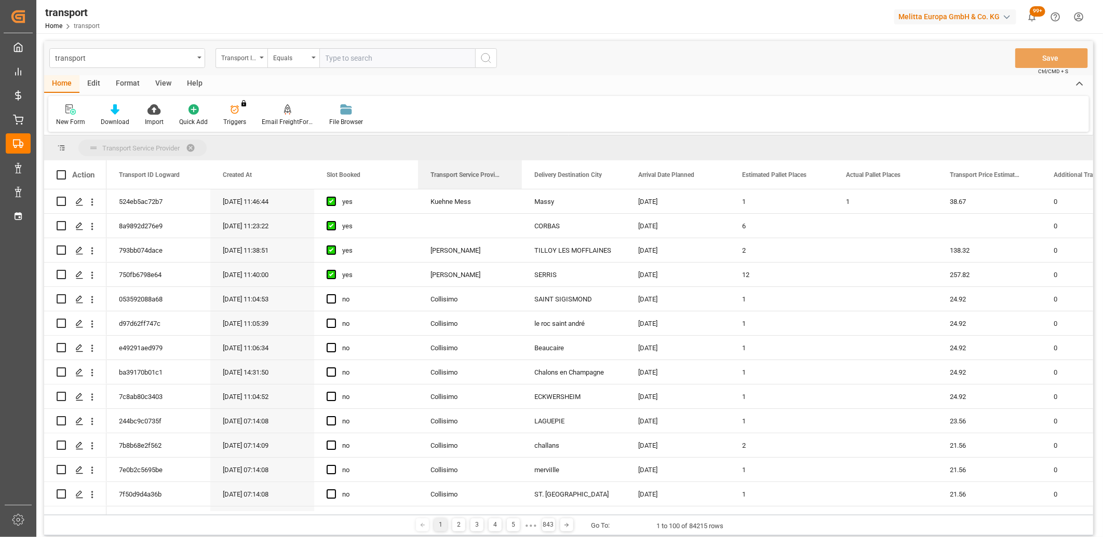
drag, startPoint x: 448, startPoint y: 177, endPoint x: 447, endPoint y: 151, distance: 26.0
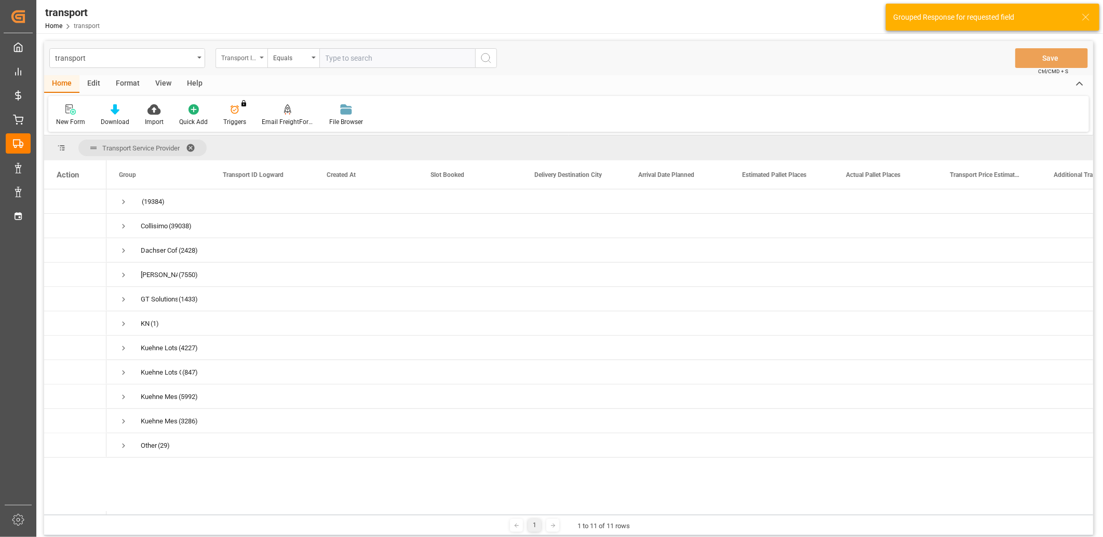
click at [237, 58] on div "Transport ID Logward" at bounding box center [238, 57] width 35 height 12
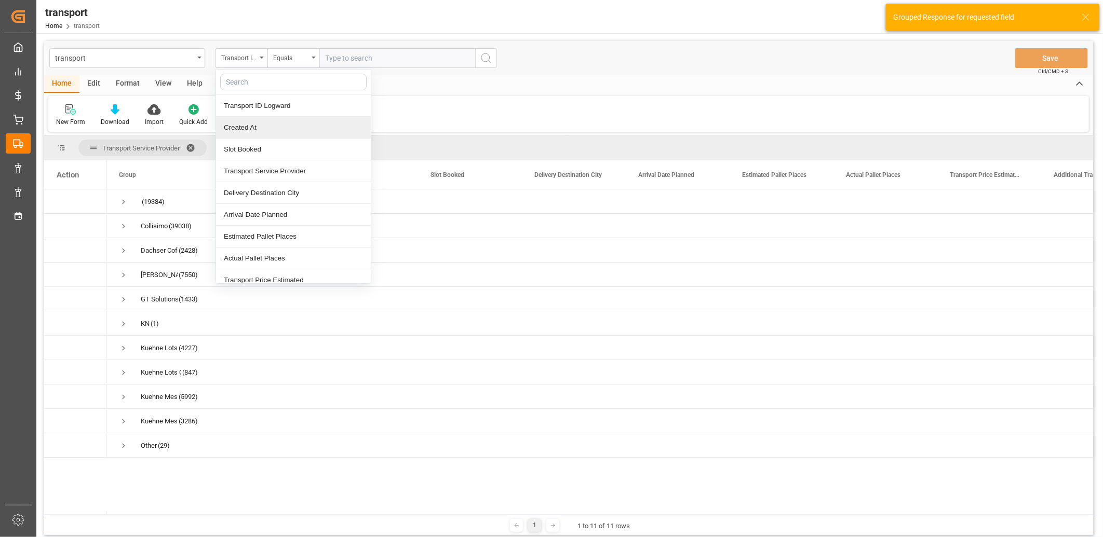
click at [243, 131] on div "Created At" at bounding box center [293, 128] width 155 height 22
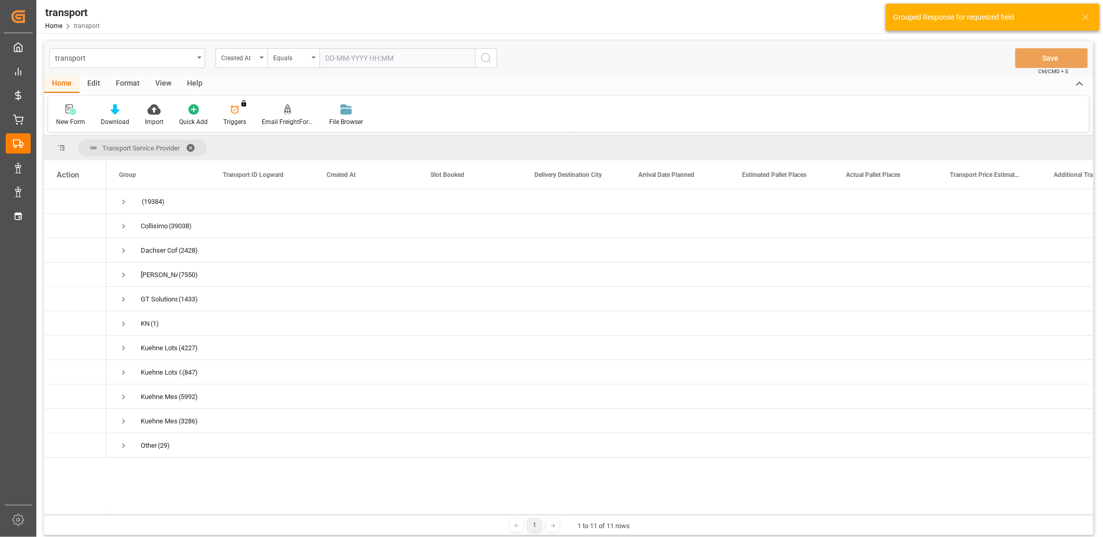
click at [373, 53] on input "text" at bounding box center [397, 58] width 156 height 20
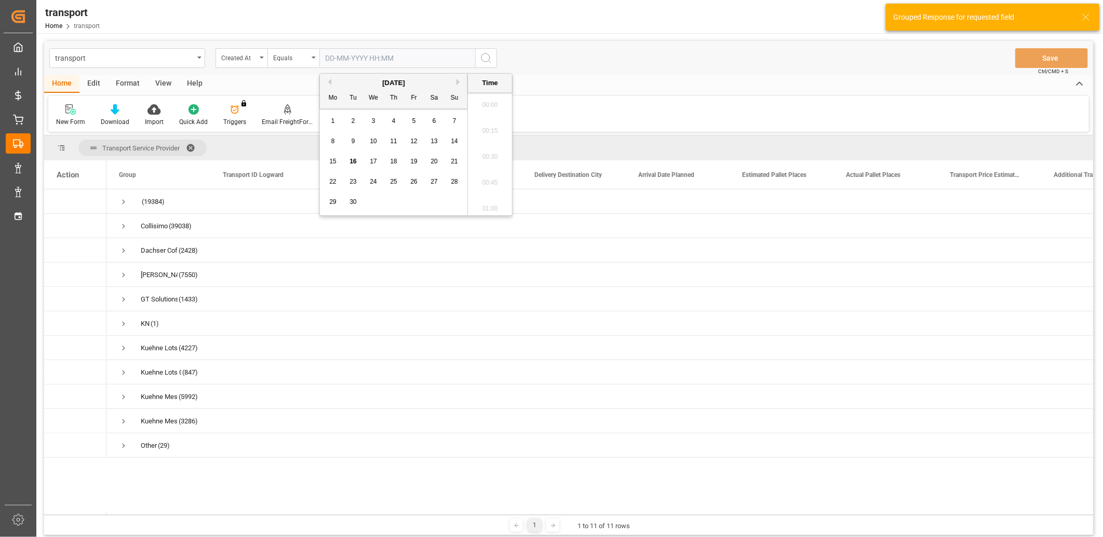
scroll to position [938, 0]
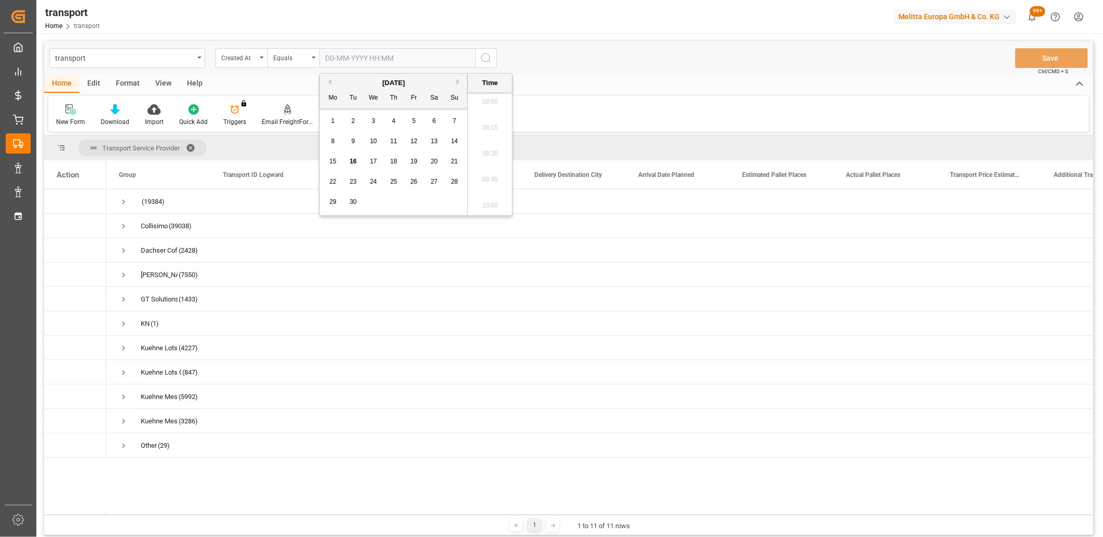
click at [332, 163] on span "15" at bounding box center [332, 161] width 7 height 7
type input "[DATE] 00:00"
click at [486, 59] on icon "search button" at bounding box center [486, 58] width 12 height 12
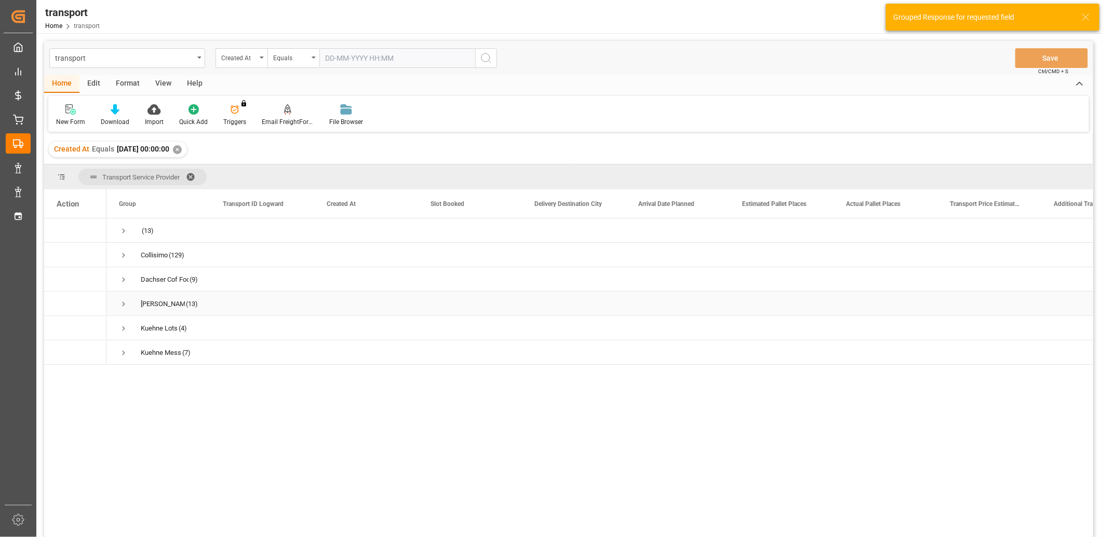
click at [122, 302] on span "Press SPACE to select this row." at bounding box center [123, 304] width 9 height 9
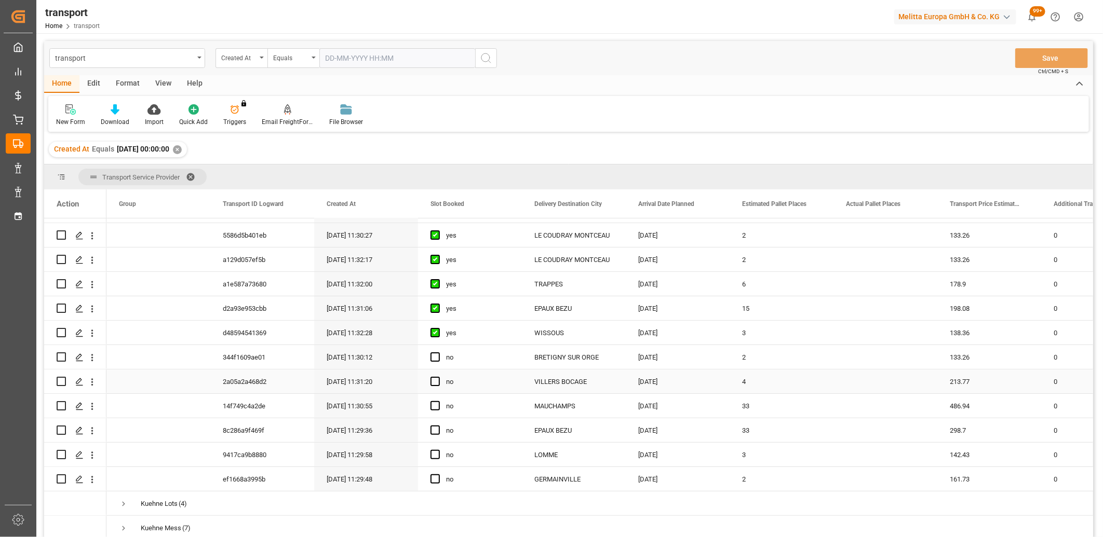
scroll to position [30, 0]
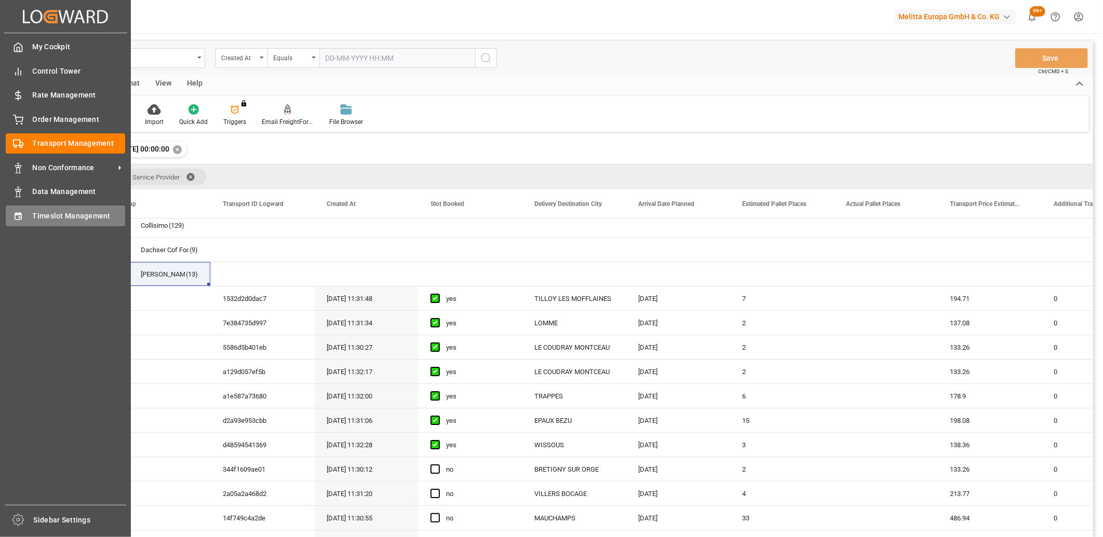
click at [11, 215] on div at bounding box center [15, 215] width 18 height 11
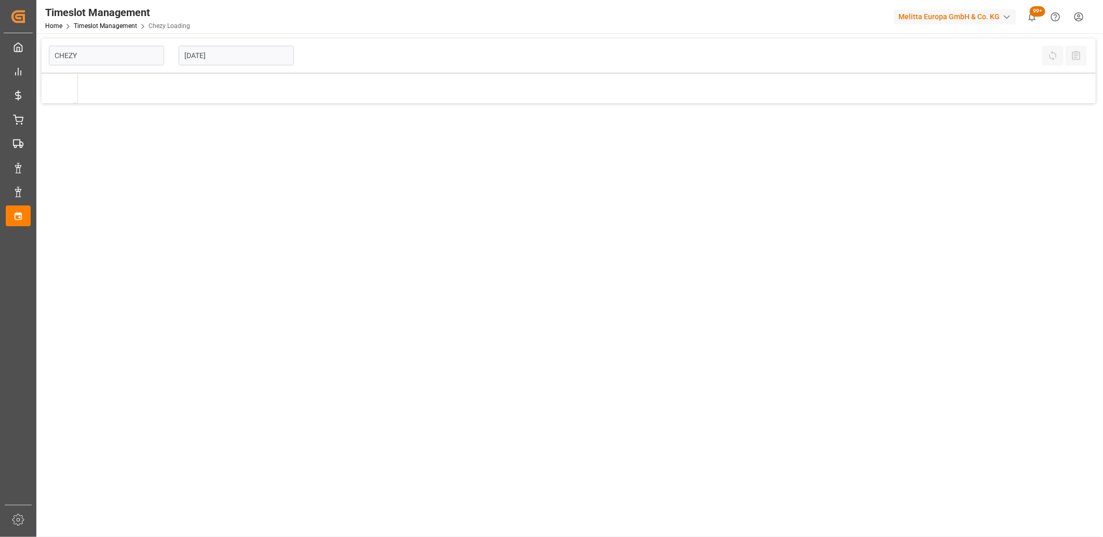
type input "Chezy Loading"
